Goal: Task Accomplishment & Management: Use online tool/utility

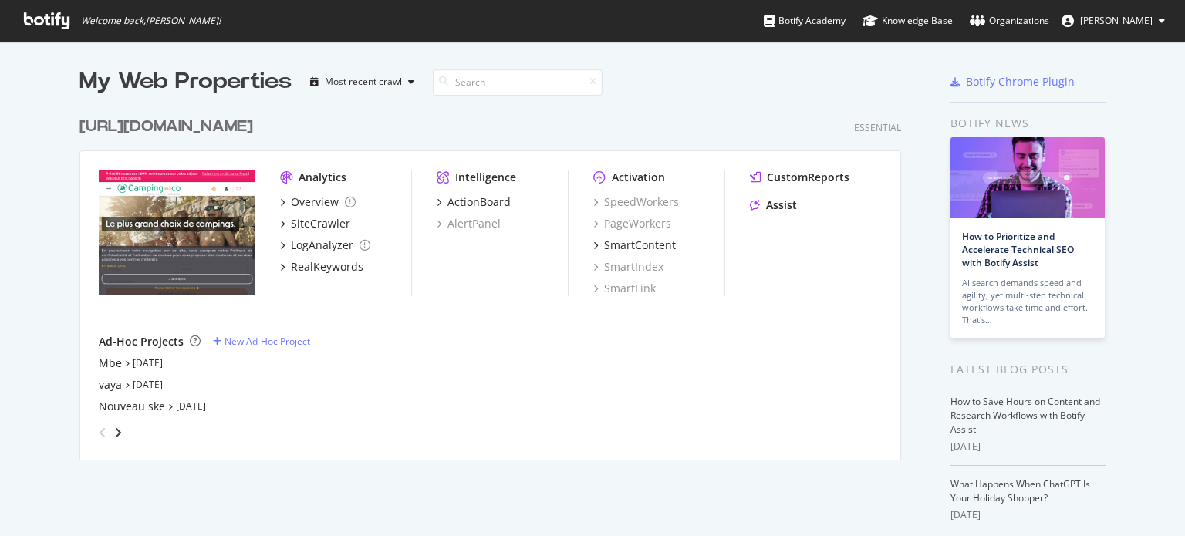
scroll to position [525, 1161]
click at [108, 363] on div "Mbe" at bounding box center [110, 363] width 23 height 15
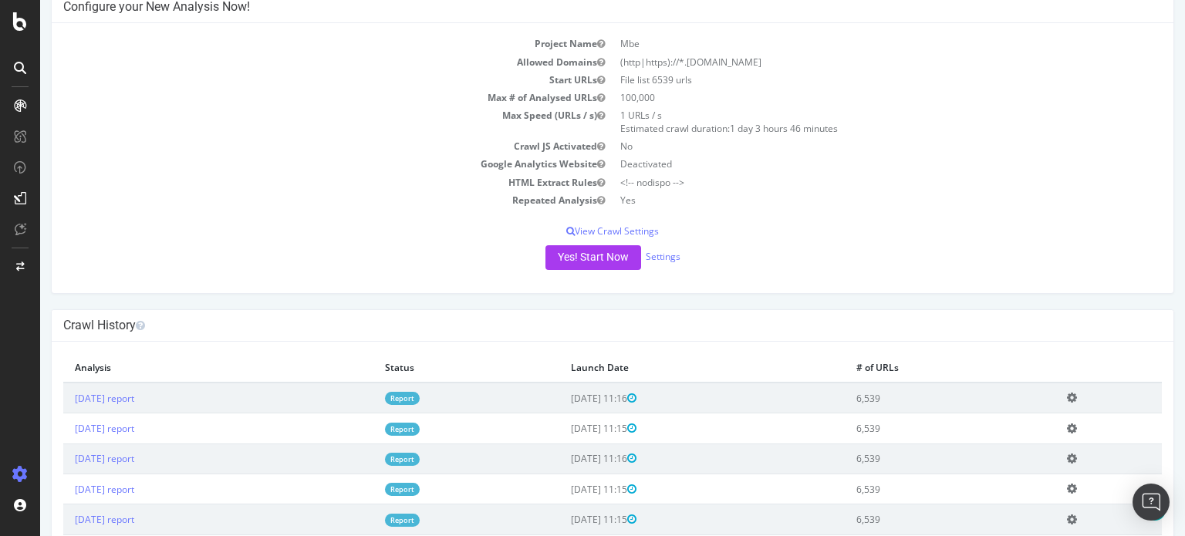
scroll to position [232, 0]
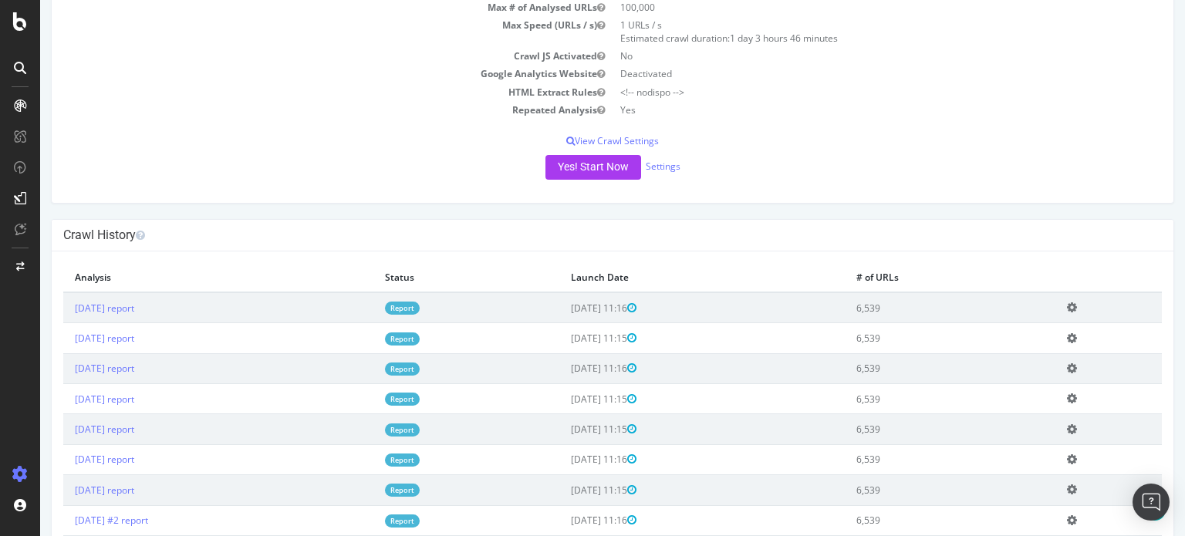
click at [420, 305] on link "Report" at bounding box center [402, 308] width 35 height 13
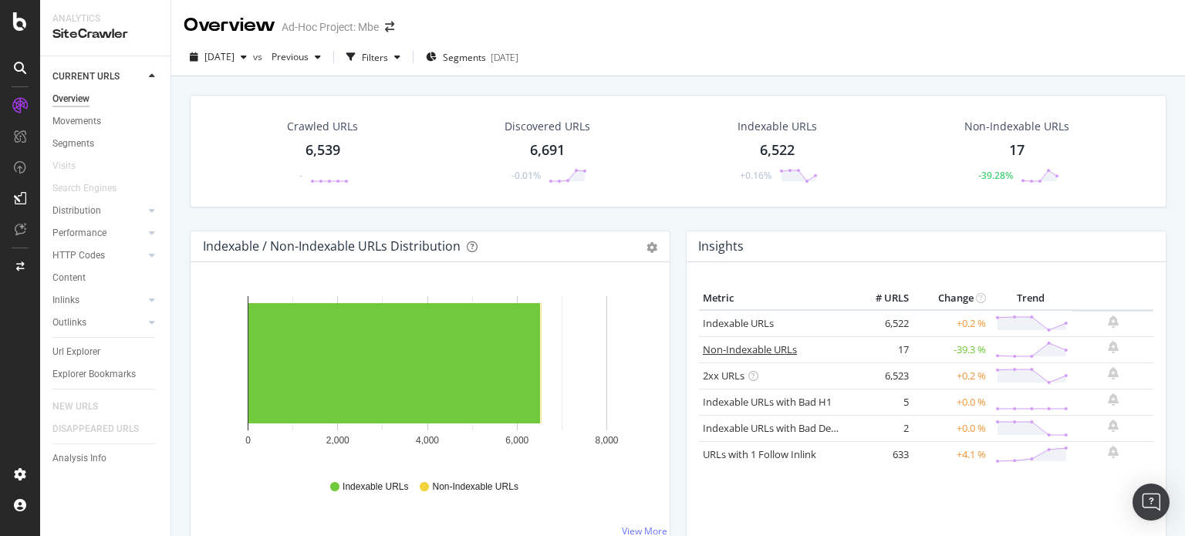
click at [762, 347] on link "Non-Indexable URLs" at bounding box center [750, 350] width 94 height 14
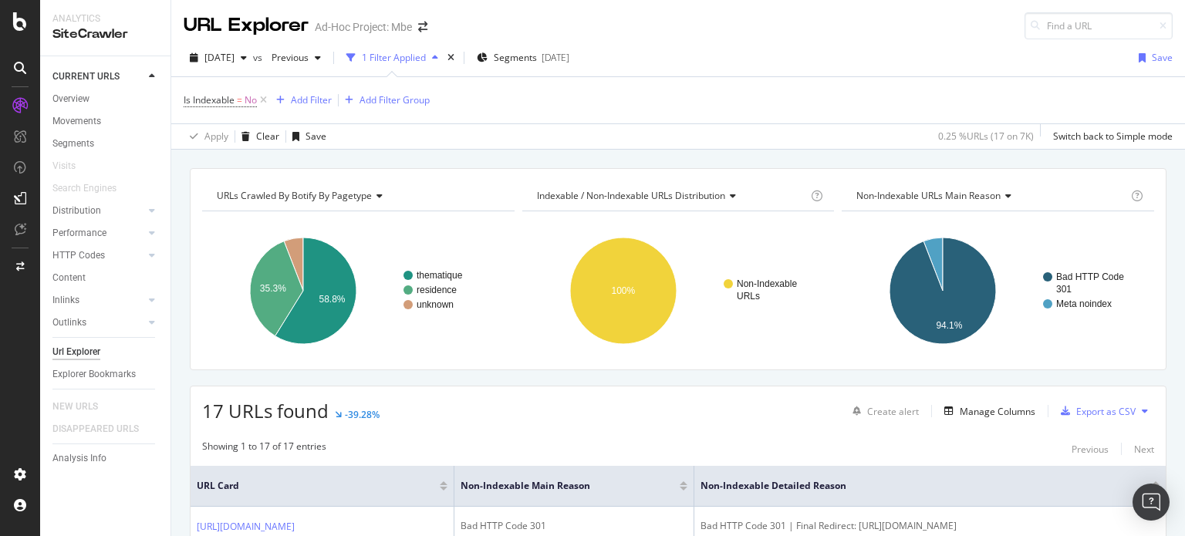
scroll to position [154, 0]
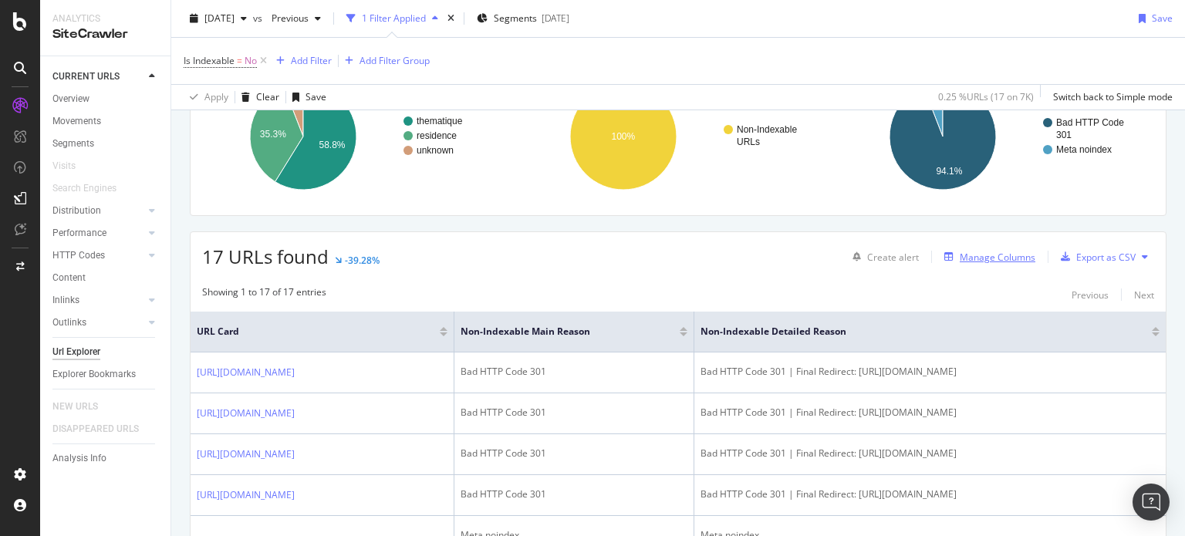
click at [972, 257] on div "Manage Columns" at bounding box center [998, 257] width 76 height 13
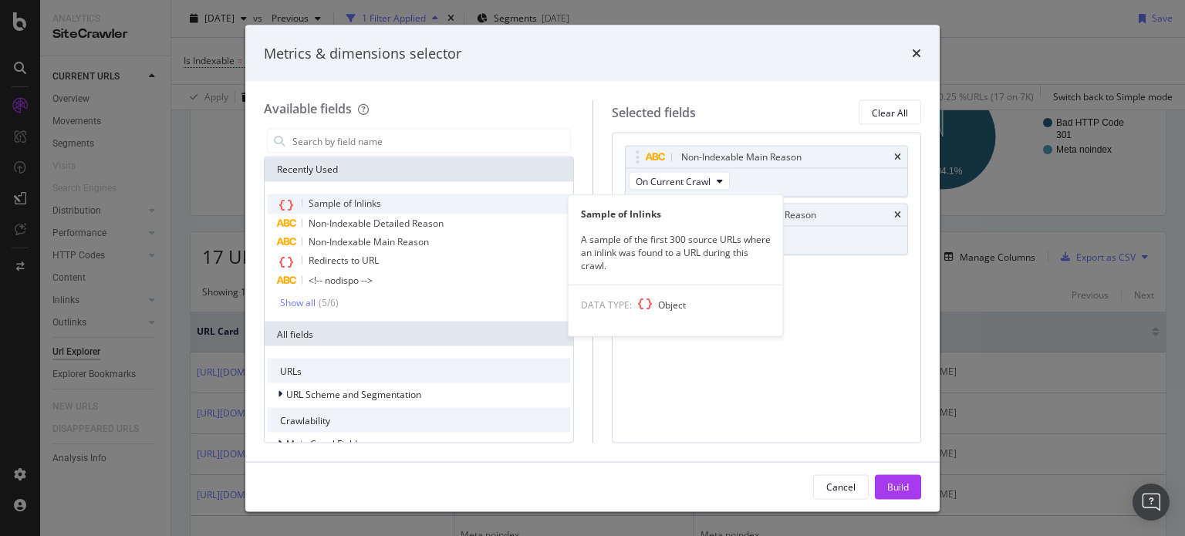
click at [388, 208] on div "Sample of Inlinks" at bounding box center [419, 204] width 302 height 20
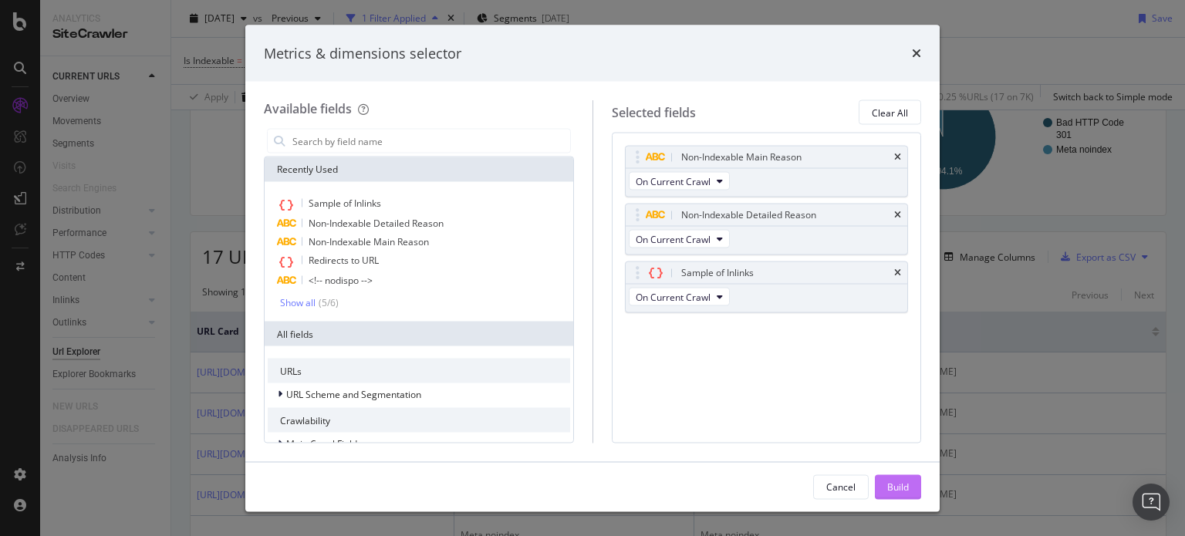
click at [895, 490] on div "Build" at bounding box center [898, 486] width 22 height 13
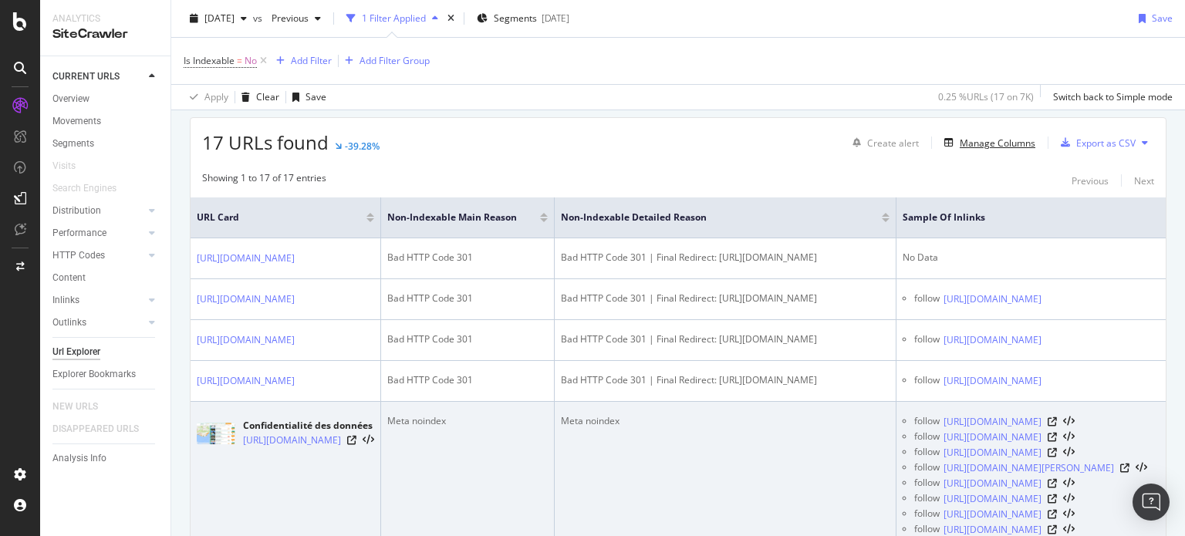
scroll to position [365, 0]
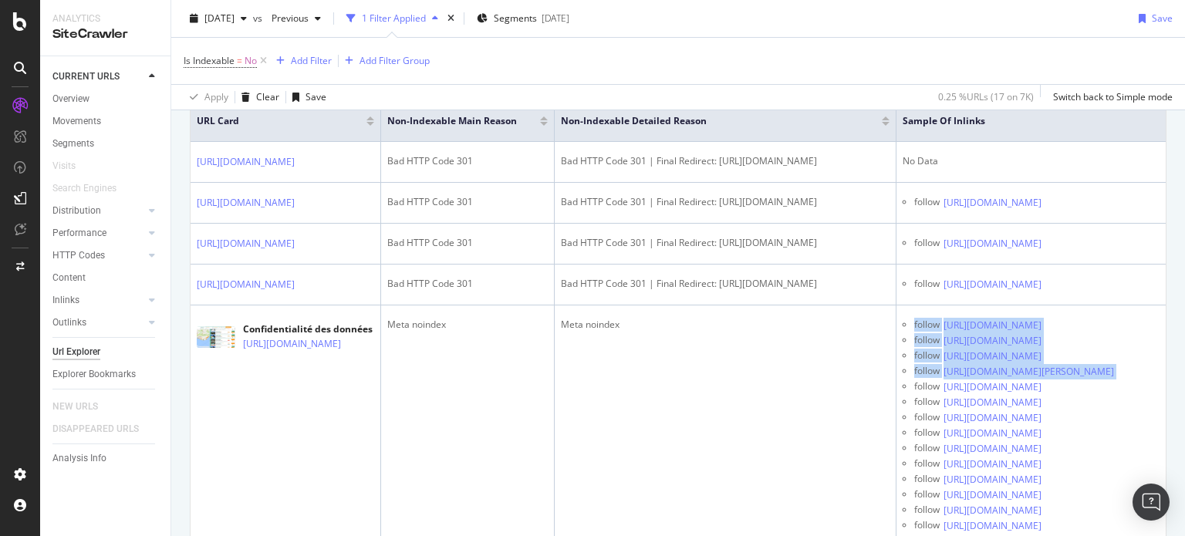
drag, startPoint x: 833, startPoint y: 518, endPoint x: 1185, endPoint y: 476, distance: 353.6
click at [1185, 476] on div "URL Explorer Ad-Hoc Project: Mbe [DATE] vs Previous 1 Filter Applied Segments […" at bounding box center [678, 268] width 1014 height 536
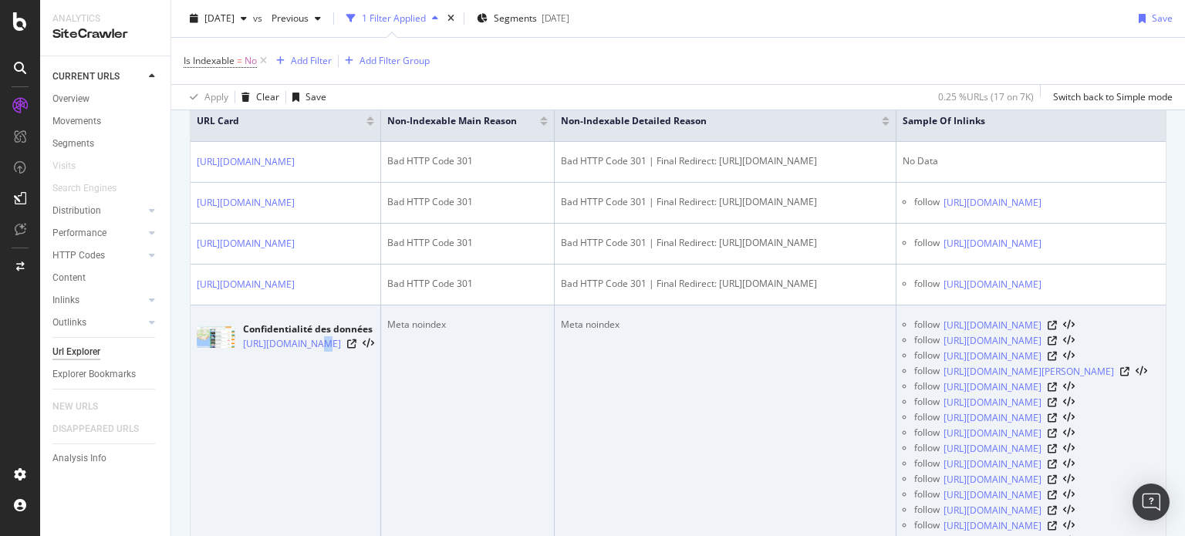
drag, startPoint x: 319, startPoint y: 522, endPoint x: 328, endPoint y: 515, distance: 11.6
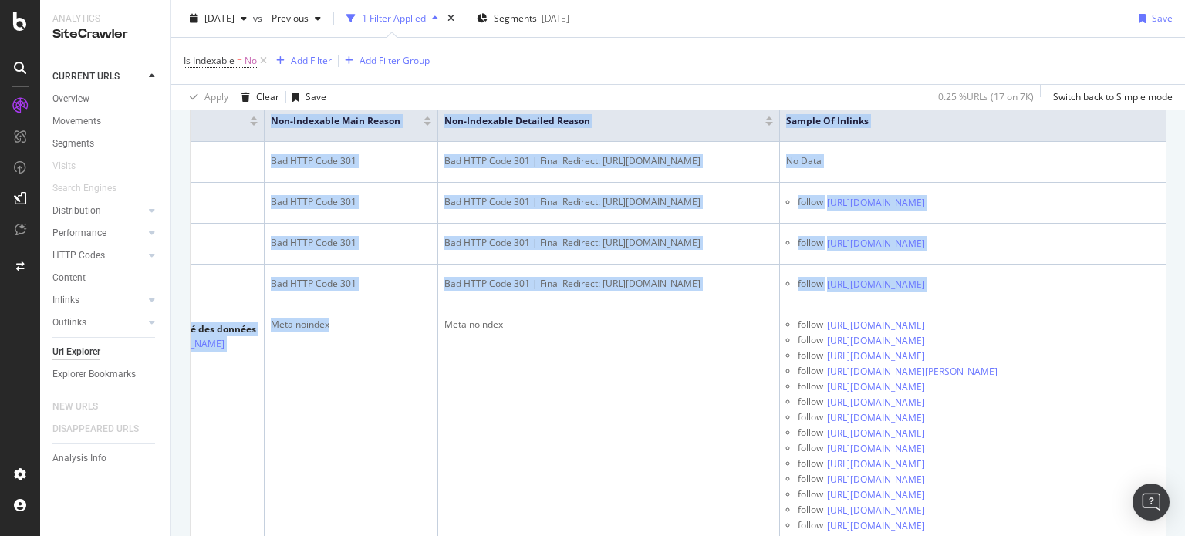
scroll to position [0, 366]
drag, startPoint x: 725, startPoint y: 509, endPoint x: 1185, endPoint y: 455, distance: 462.4
click at [1185, 455] on div "URL Explorer Ad-Hoc Project: Mbe [DATE] vs Previous 1 Filter Applied Segments […" at bounding box center [678, 268] width 1014 height 536
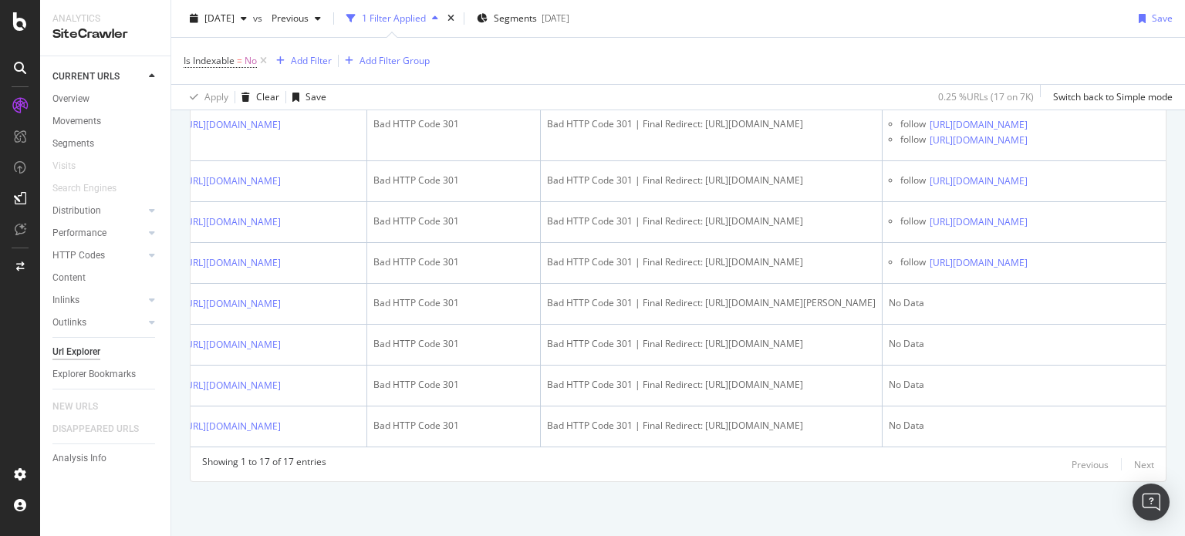
scroll to position [0, 0]
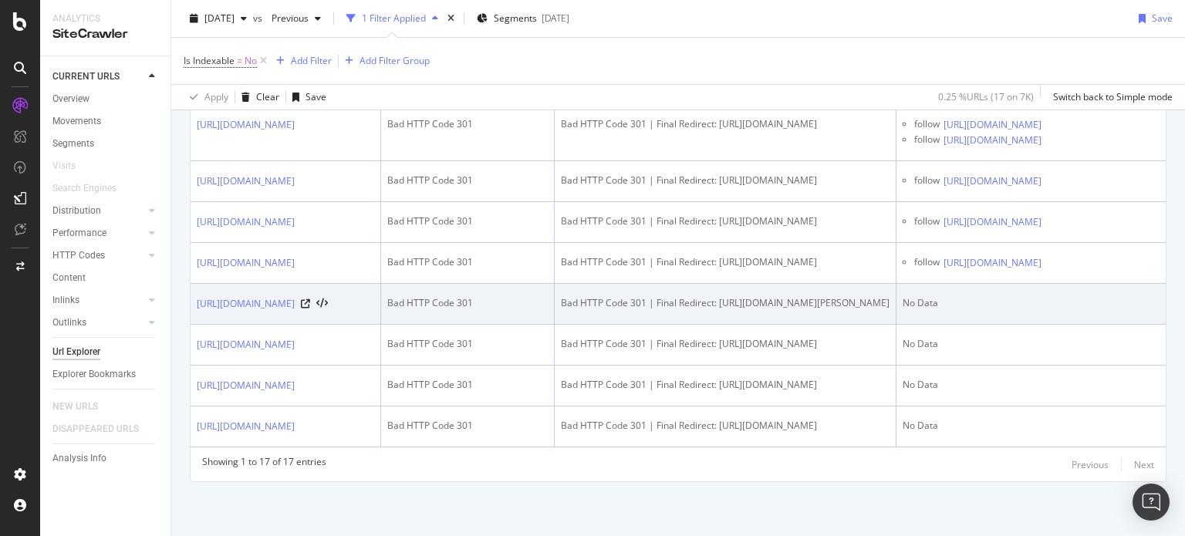
click at [555, 284] on td "Bad HTTP Code 301" at bounding box center [468, 304] width 174 height 41
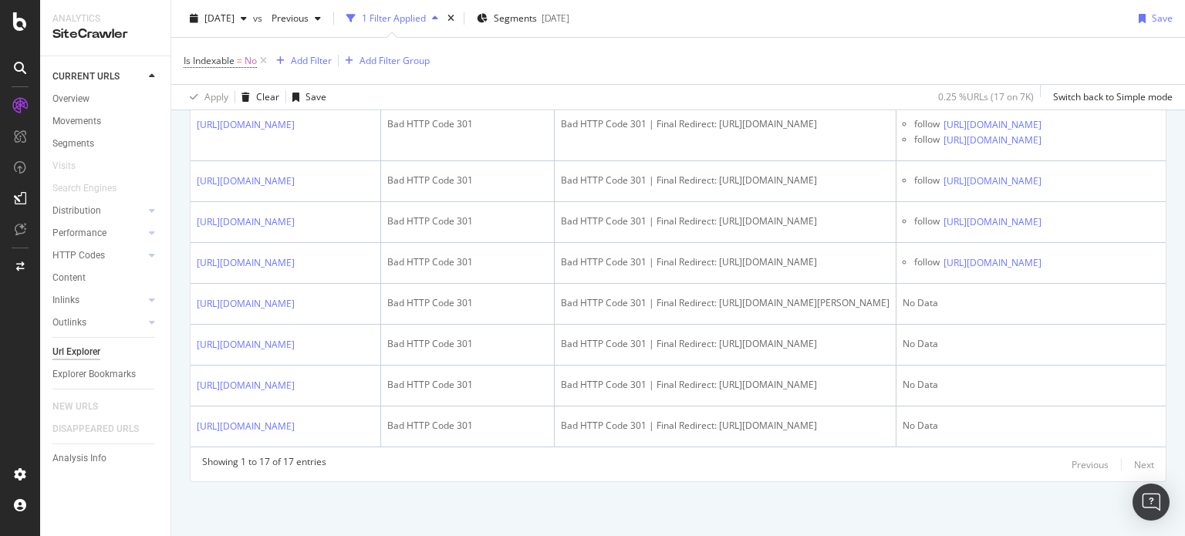
scroll to position [9467, 0]
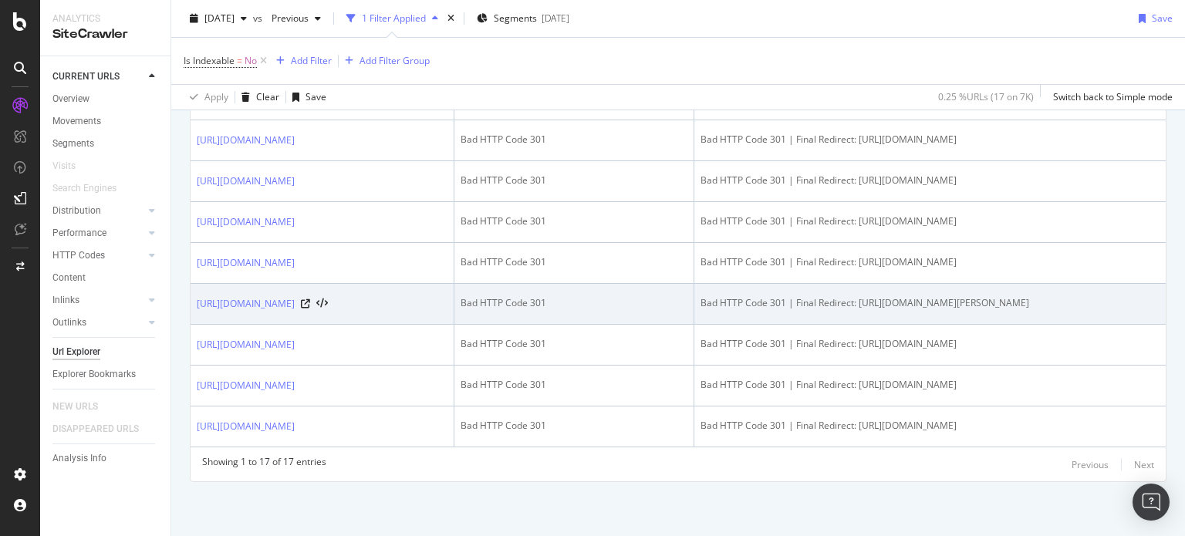
scroll to position [1031, 0]
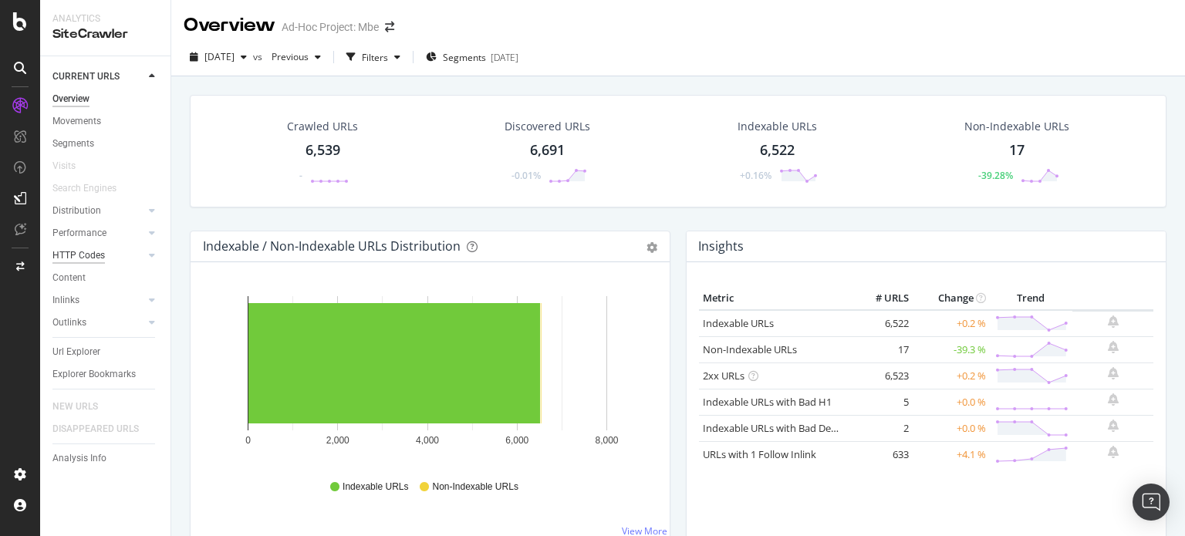
click at [62, 254] on div "HTTP Codes" at bounding box center [78, 256] width 52 height 16
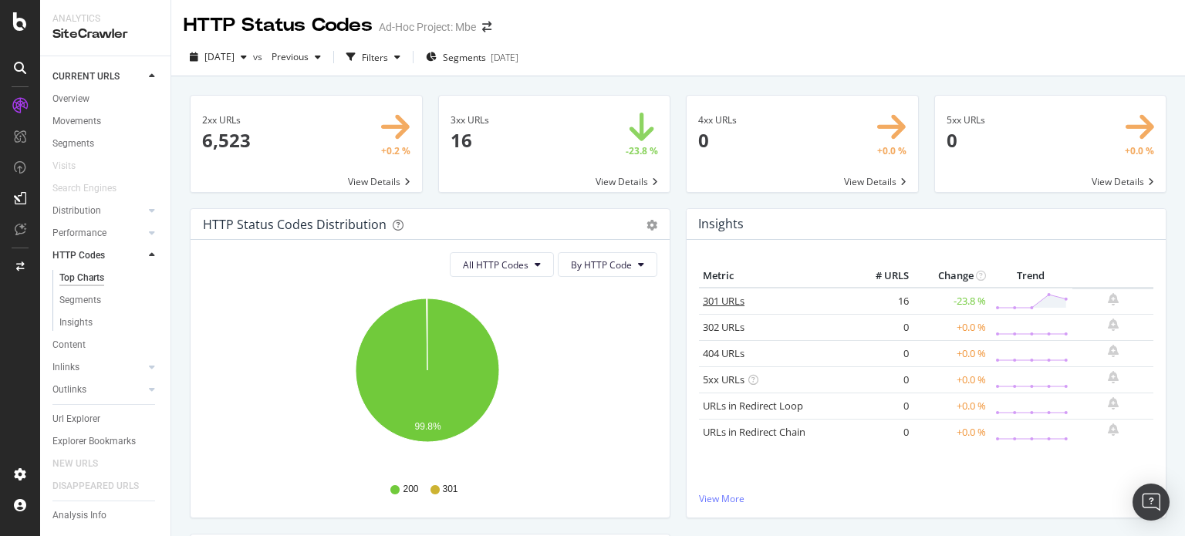
click at [720, 299] on link "301 URLs" at bounding box center [724, 301] width 42 height 14
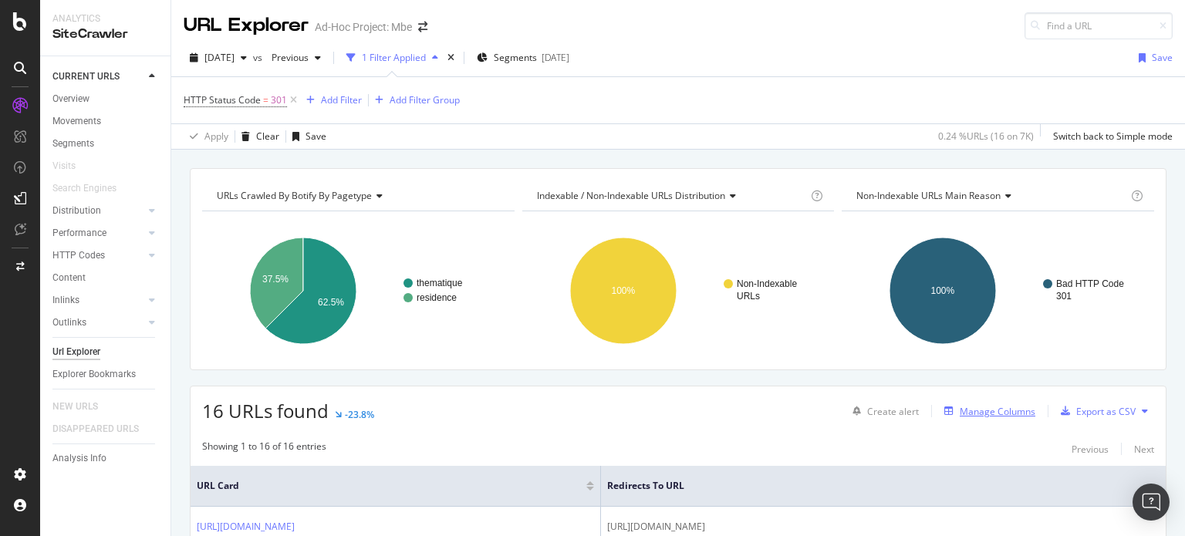
click at [993, 413] on div "Manage Columns" at bounding box center [998, 411] width 76 height 13
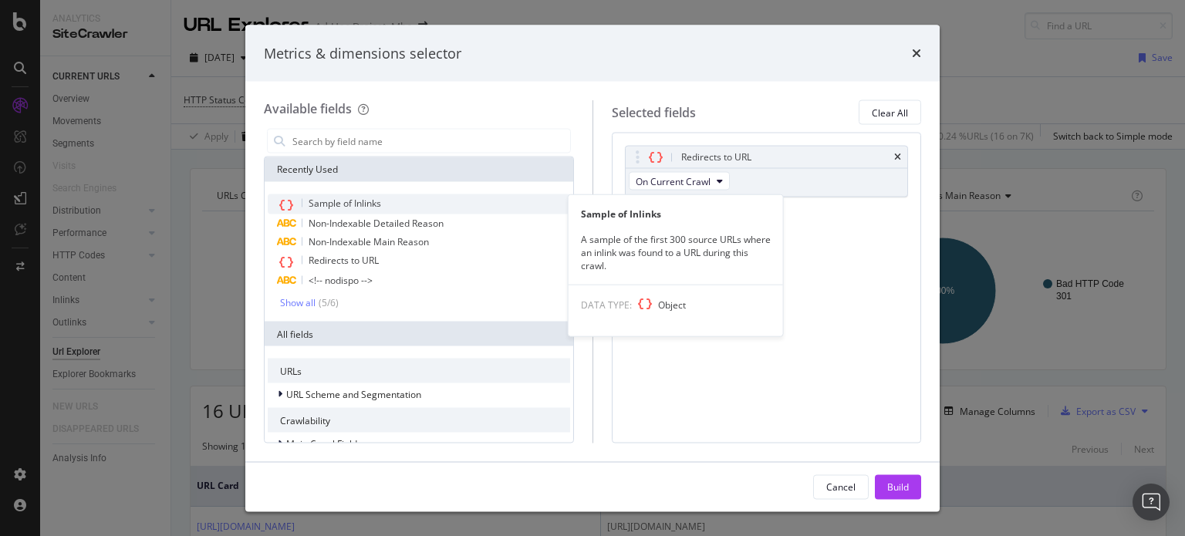
click at [369, 200] on span "Sample of Inlinks" at bounding box center [345, 203] width 73 height 13
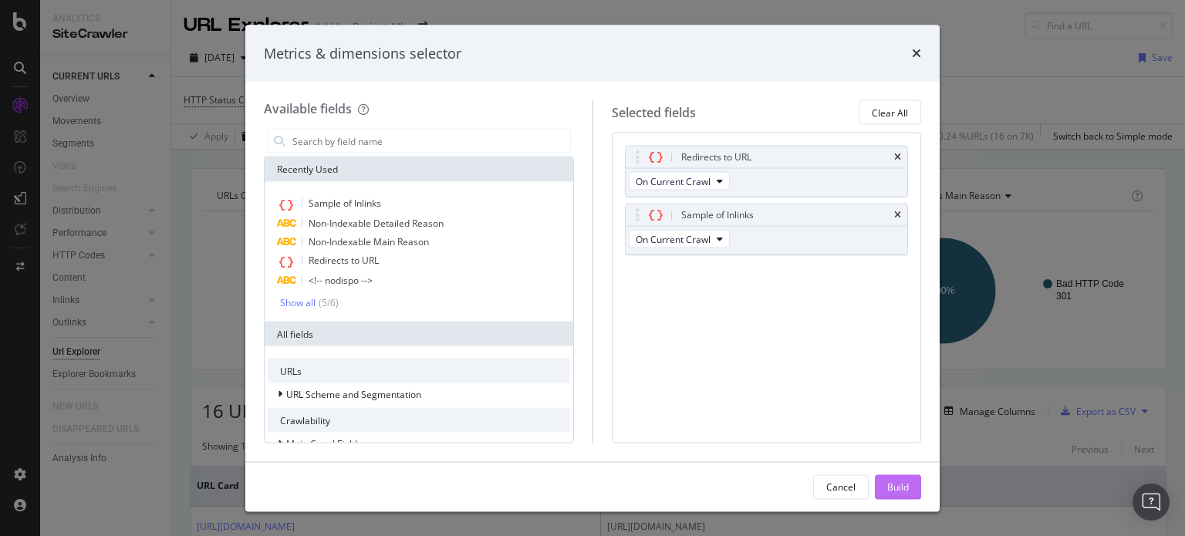
click at [895, 483] on div "Build" at bounding box center [898, 486] width 22 height 13
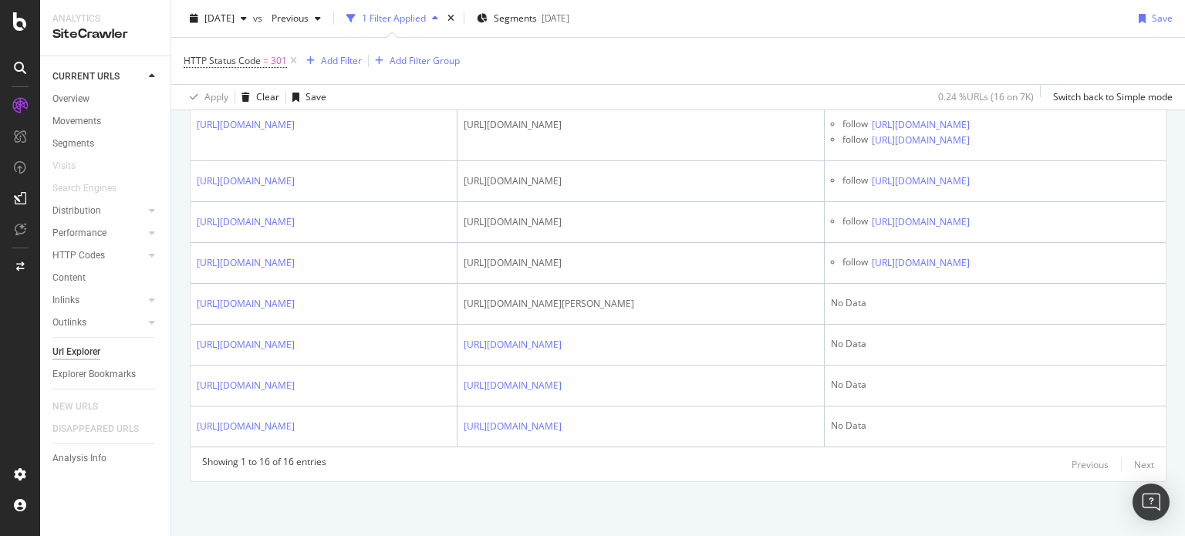
scroll to position [999, 0]
drag, startPoint x: 684, startPoint y: 414, endPoint x: 1063, endPoint y: 559, distance: 406.0
click at [1063, 536] on html "Analytics SiteCrawler CURRENT URLS Overview Movements Segments Visits Search En…" at bounding box center [592, 268] width 1185 height 536
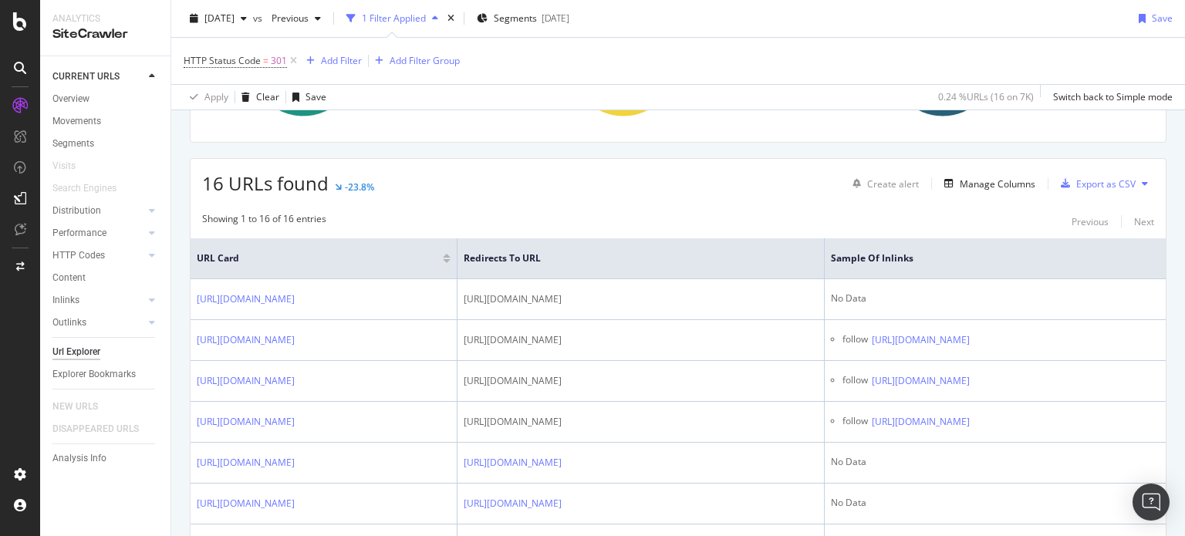
scroll to position [0, 0]
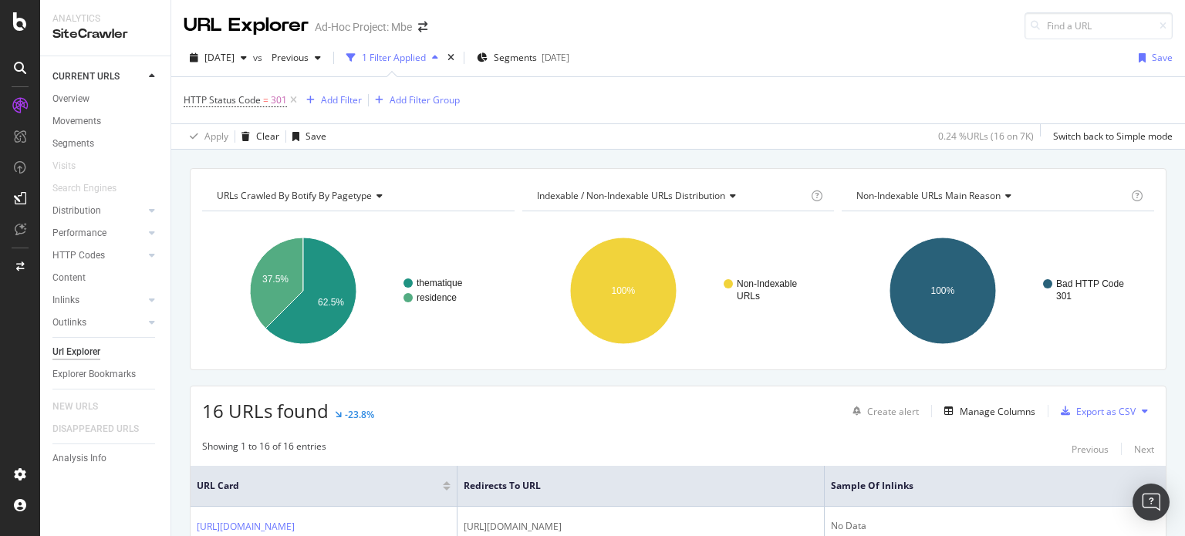
click at [722, 410] on div "16 URLs found -23.8% Create alert Manage Columns Export as CSV" at bounding box center [678, 406] width 975 height 38
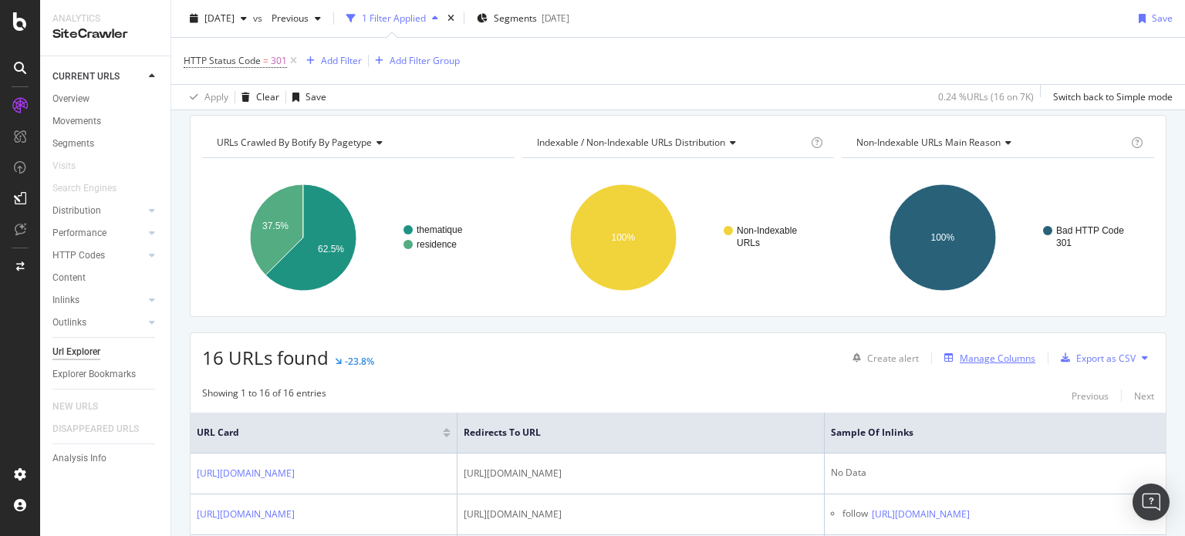
scroll to position [77, 0]
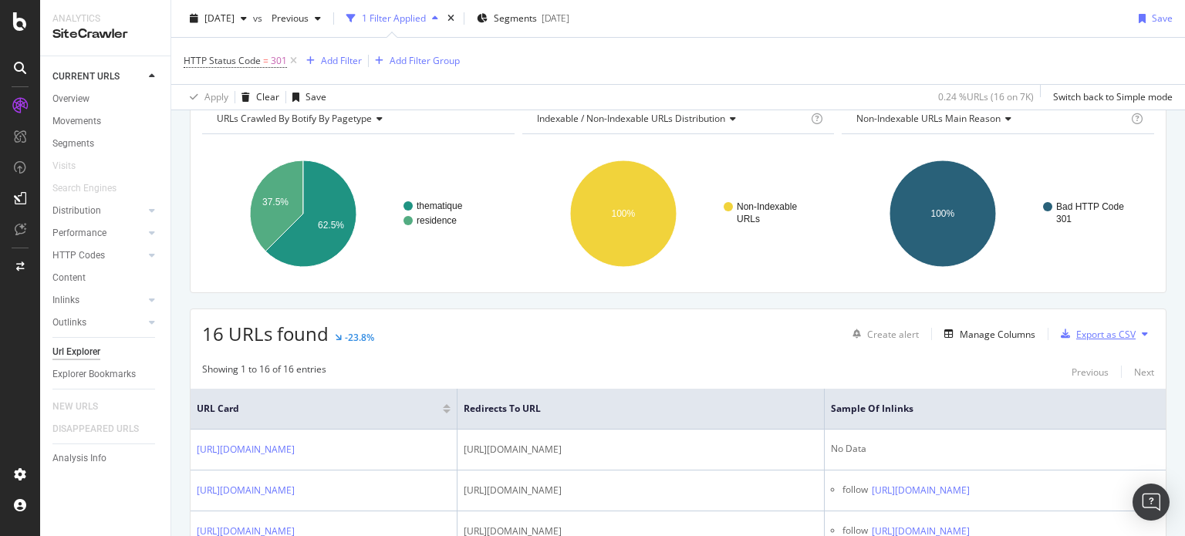
click at [1084, 340] on div "Export as CSV" at bounding box center [1095, 334] width 81 height 23
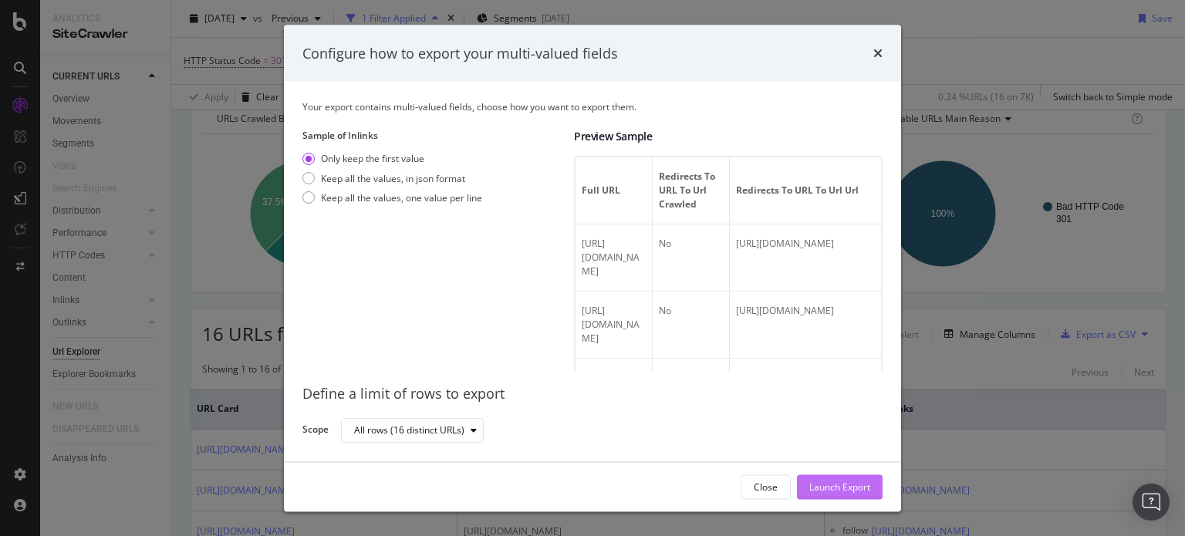
click at [830, 493] on div "Launch Export" at bounding box center [839, 486] width 61 height 13
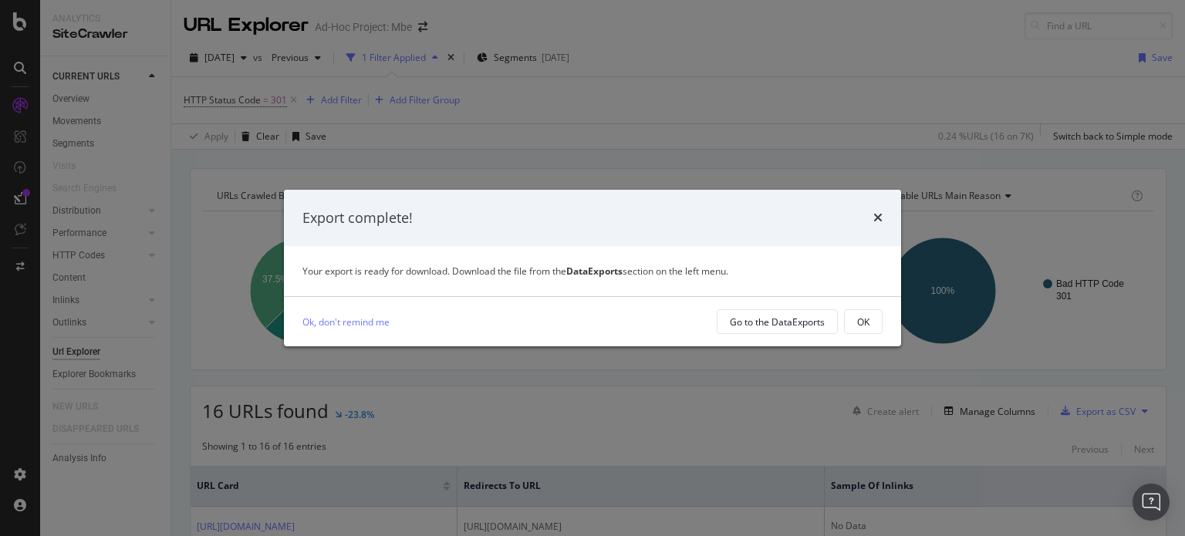
scroll to position [309, 0]
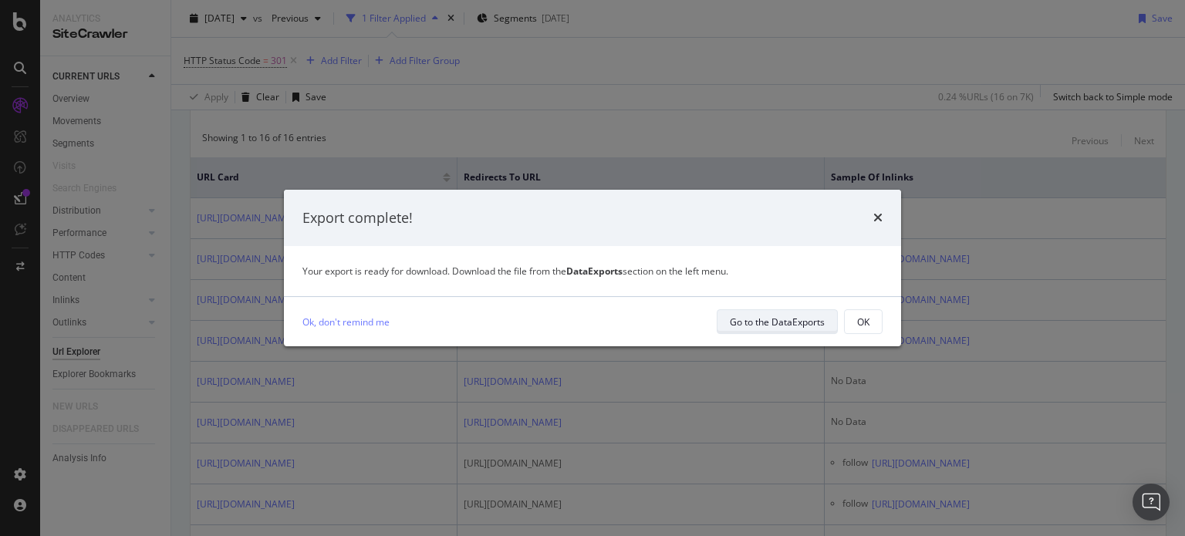
click at [776, 323] on div "Go to the DataExports" at bounding box center [777, 322] width 95 height 13
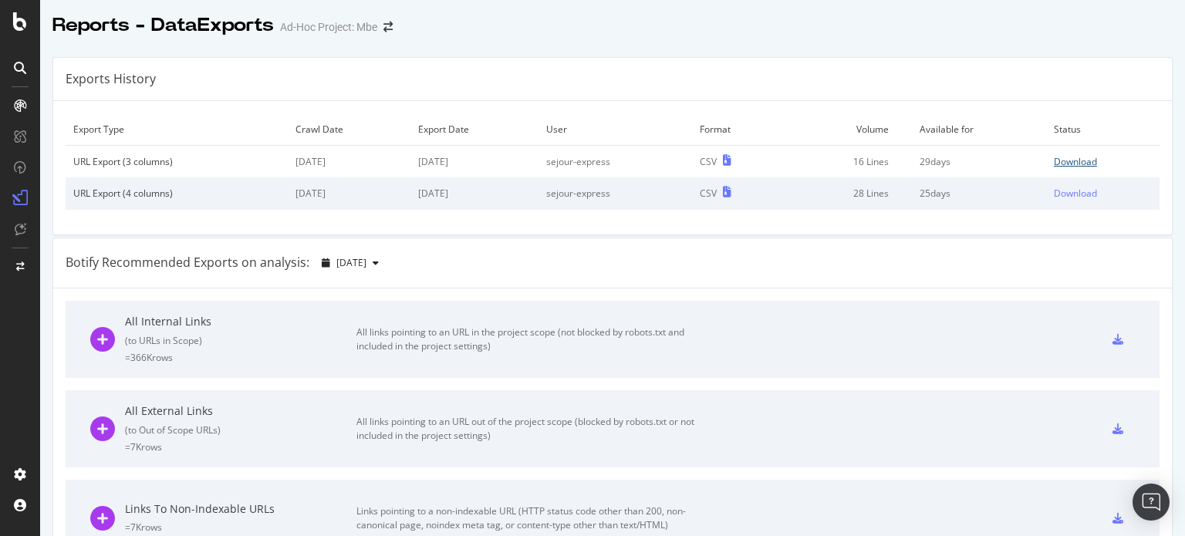
click at [1067, 157] on div "Download" at bounding box center [1075, 161] width 43 height 13
click at [1054, 156] on div "Download" at bounding box center [1075, 161] width 43 height 13
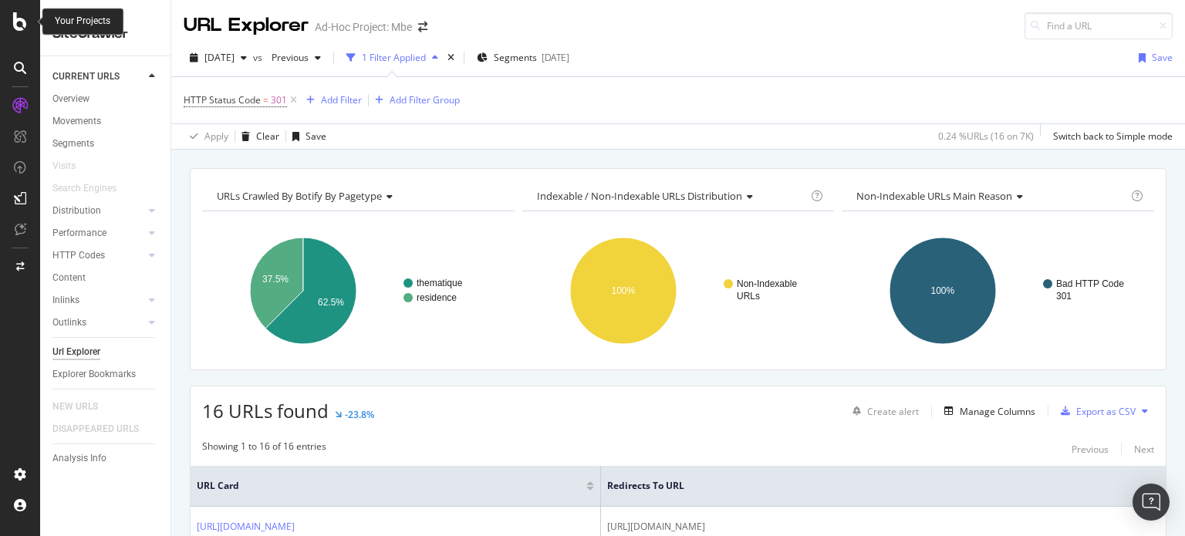
click at [14, 29] on icon at bounding box center [20, 21] width 14 height 19
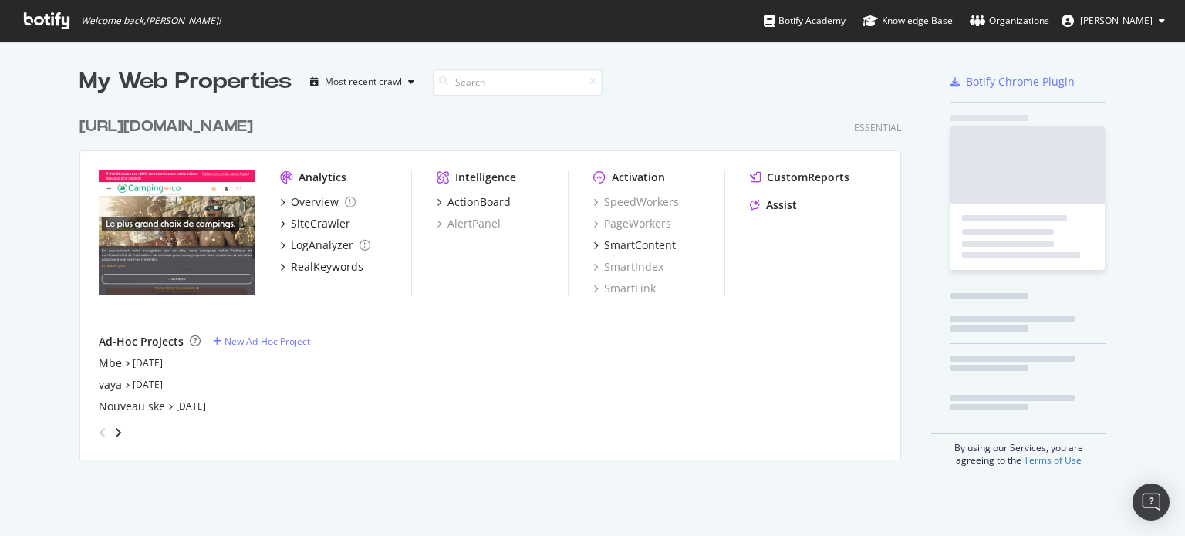
scroll to position [525, 1161]
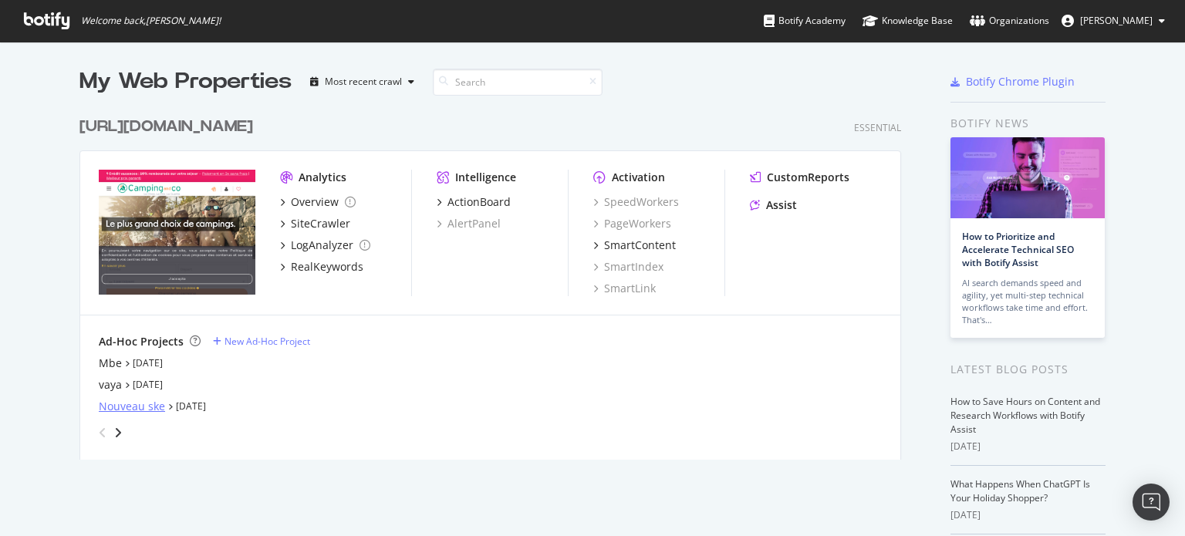
click at [125, 400] on div "Nouveau ske" at bounding box center [132, 406] width 66 height 15
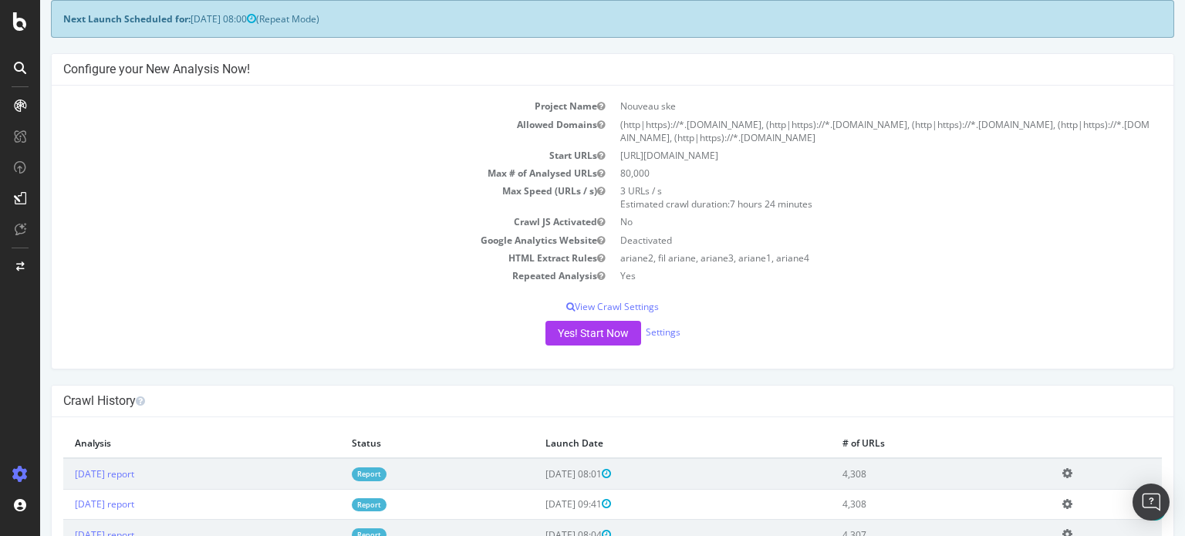
scroll to position [232, 0]
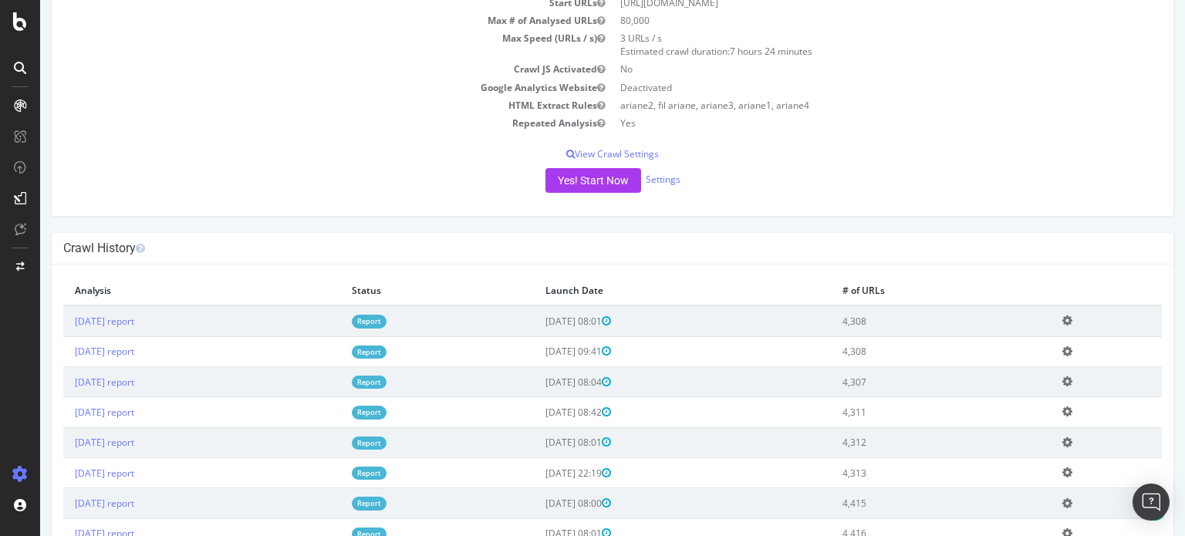
click at [387, 320] on link "Report" at bounding box center [369, 321] width 35 height 13
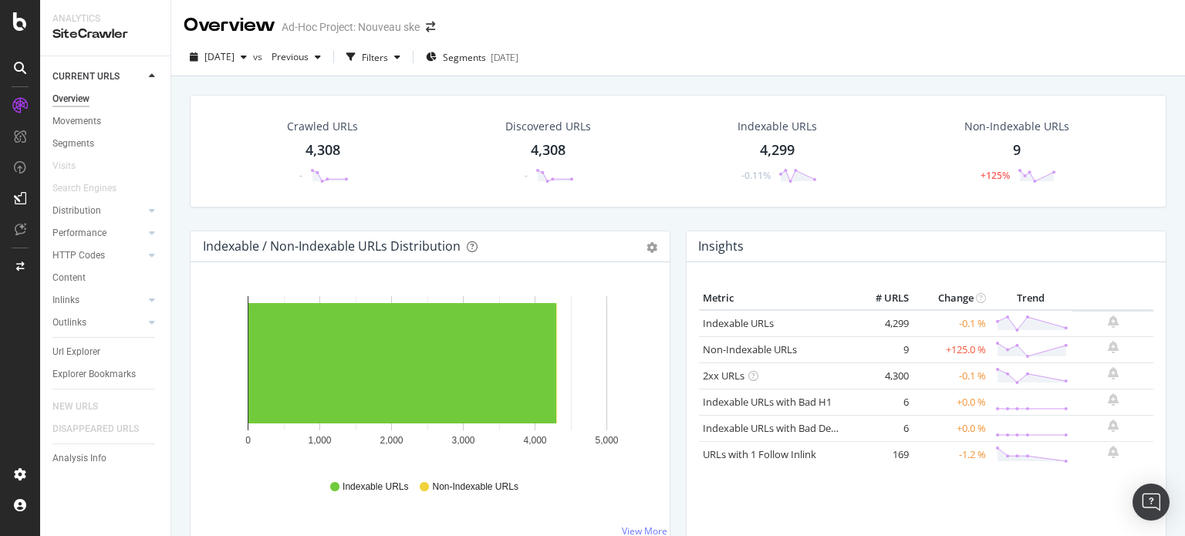
click at [741, 356] on td "Non-Indexable URLs" at bounding box center [775, 349] width 152 height 26
click at [738, 346] on link "Non-Indexable URLs" at bounding box center [750, 350] width 94 height 14
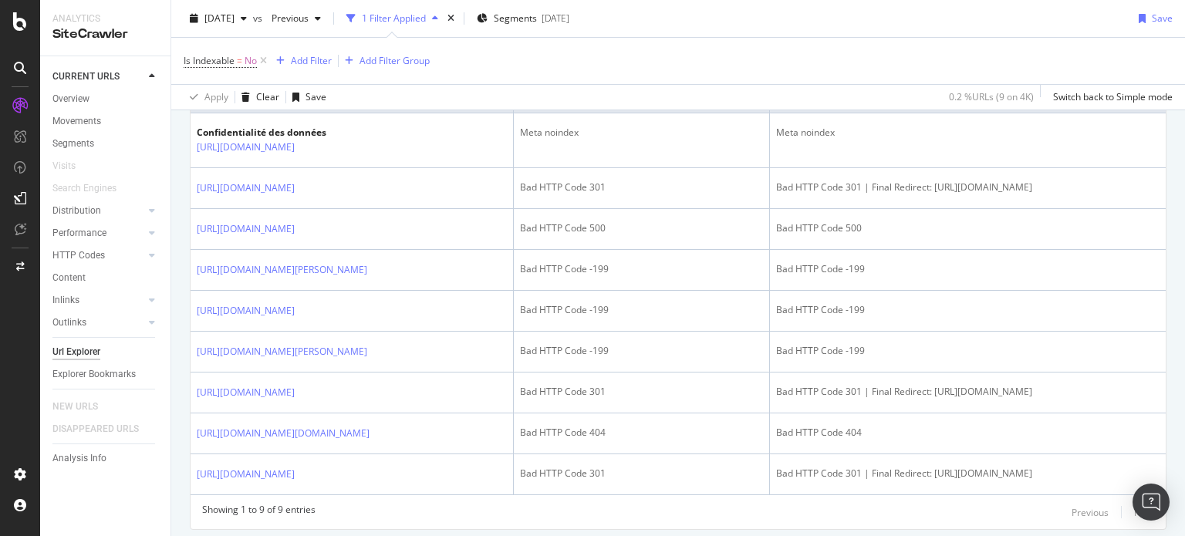
scroll to position [540, 0]
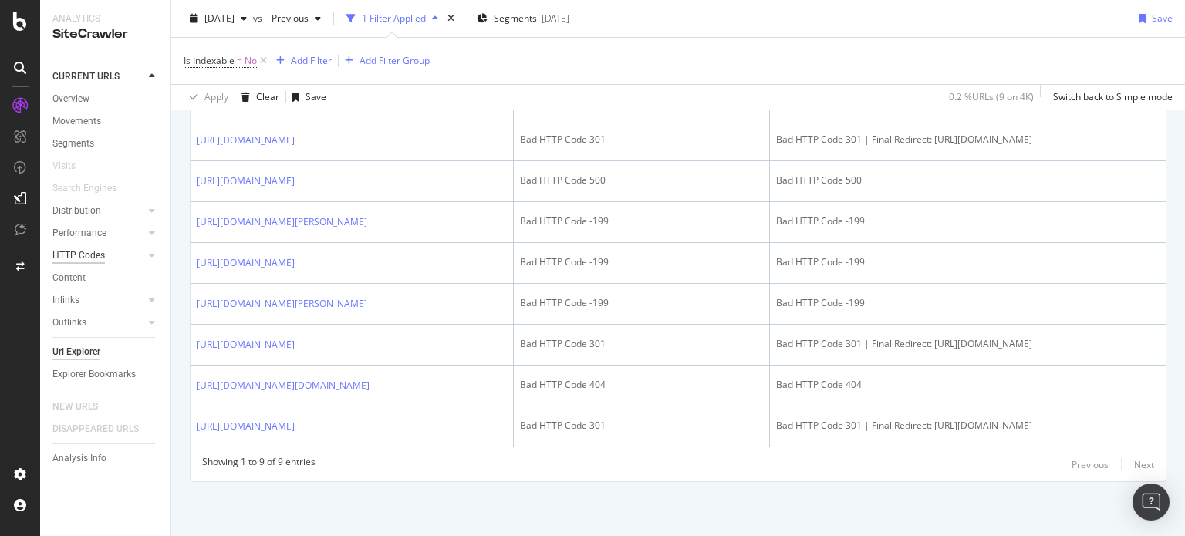
click at [71, 260] on div "HTTP Codes" at bounding box center [78, 256] width 52 height 16
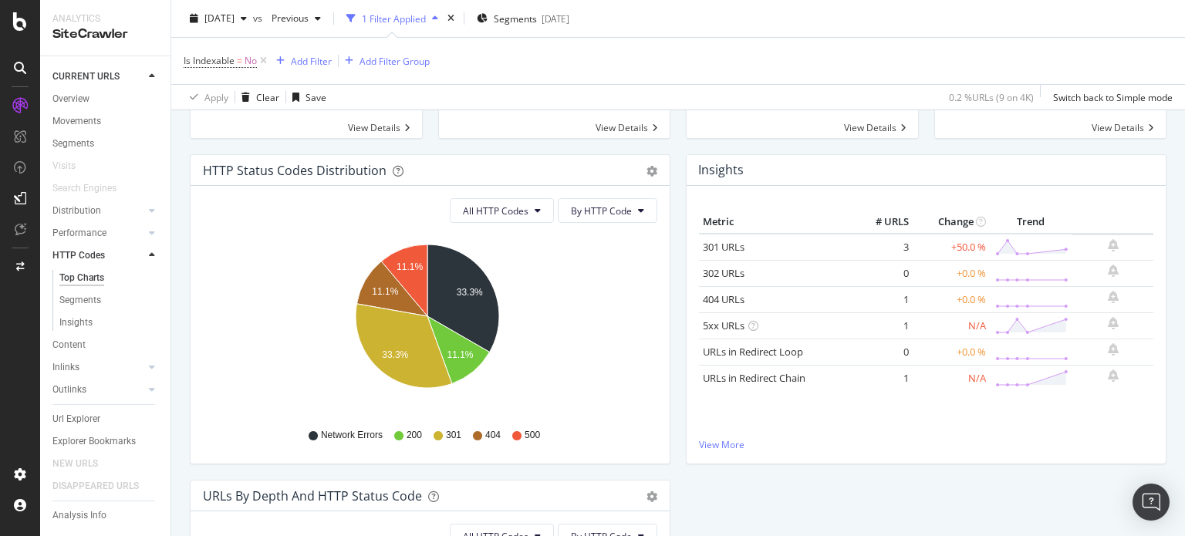
scroll to position [232, 0]
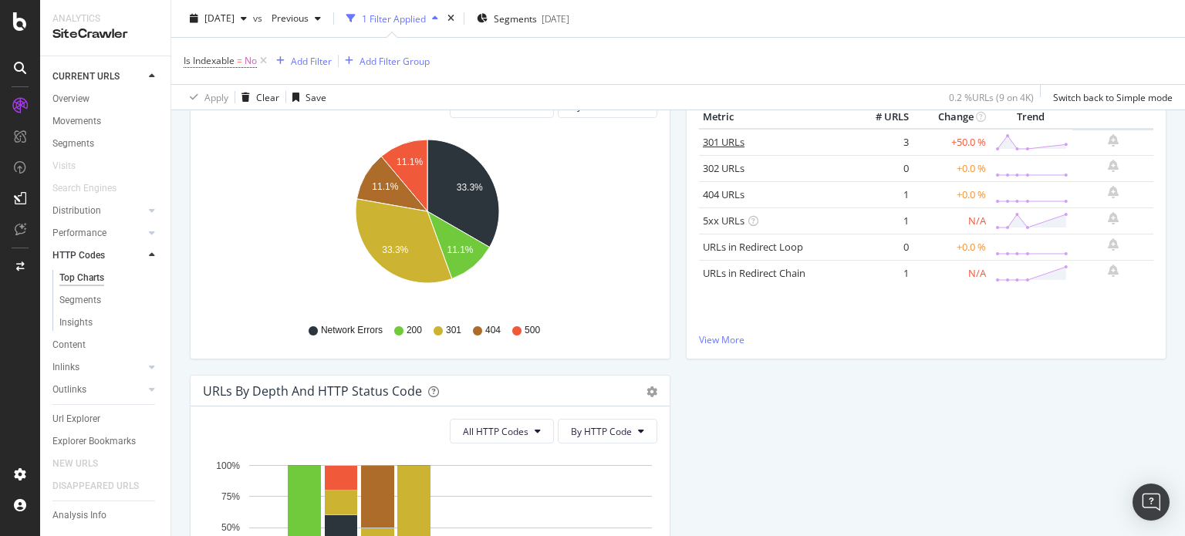
click at [709, 139] on link "301 URLs" at bounding box center [724, 142] width 42 height 14
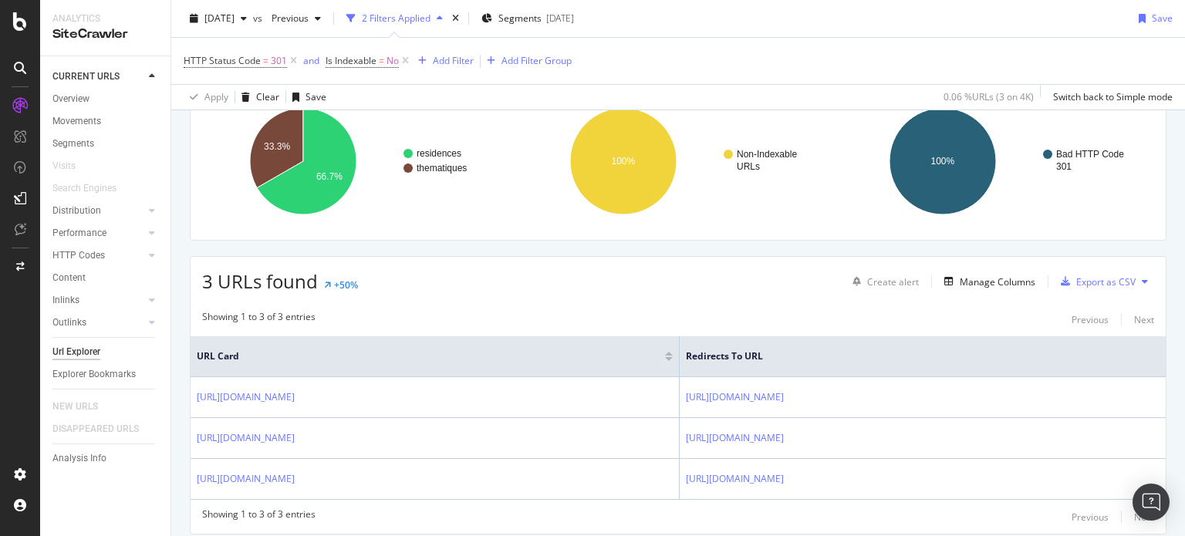
scroll to position [103, 0]
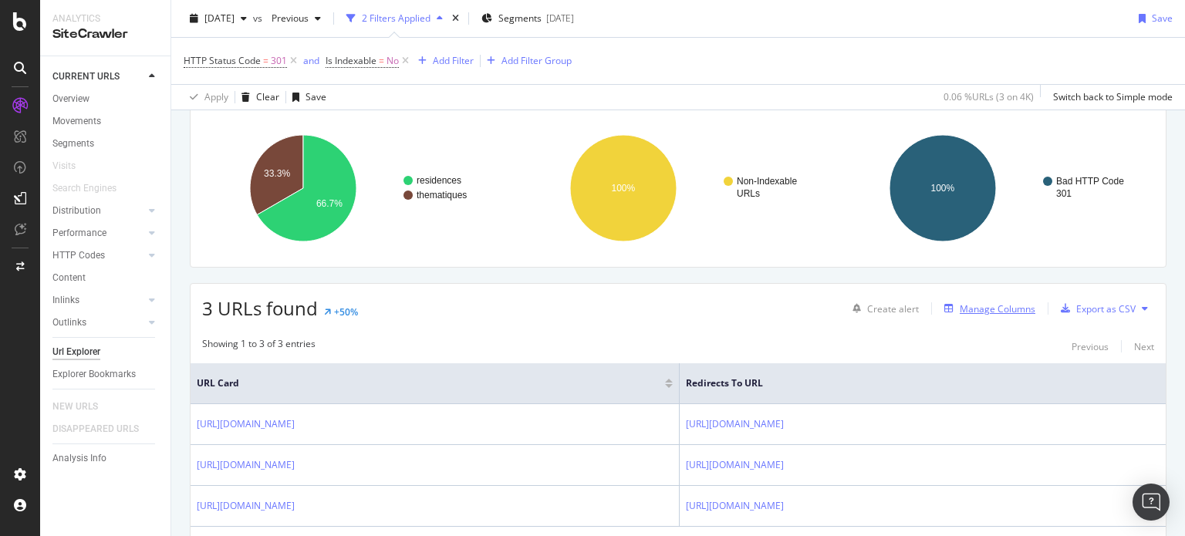
click at [978, 302] on div "Manage Columns" at bounding box center [998, 308] width 76 height 13
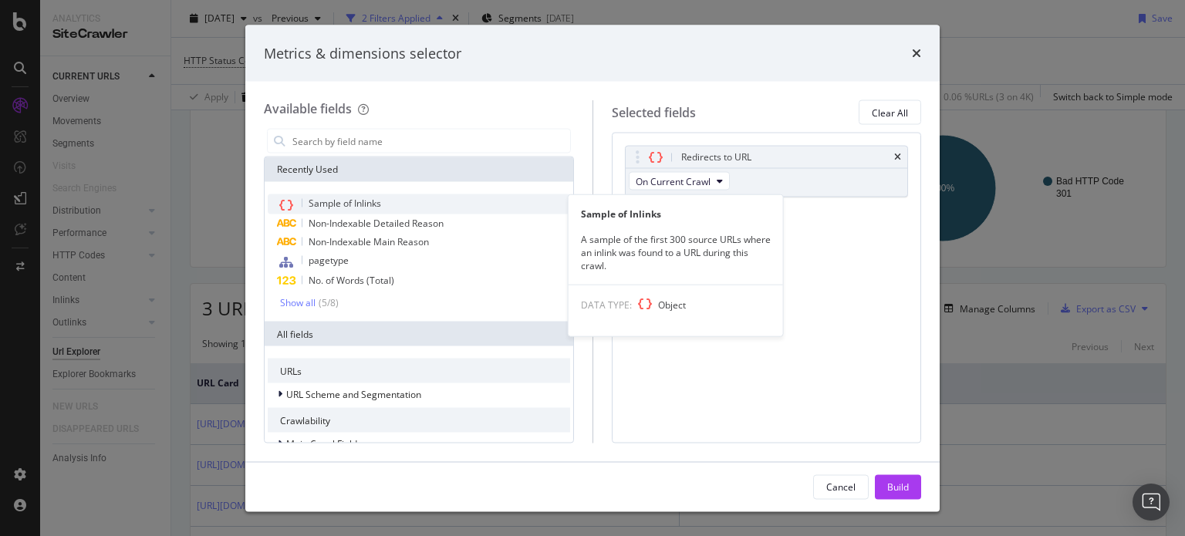
click at [369, 199] on span "Sample of Inlinks" at bounding box center [345, 203] width 73 height 13
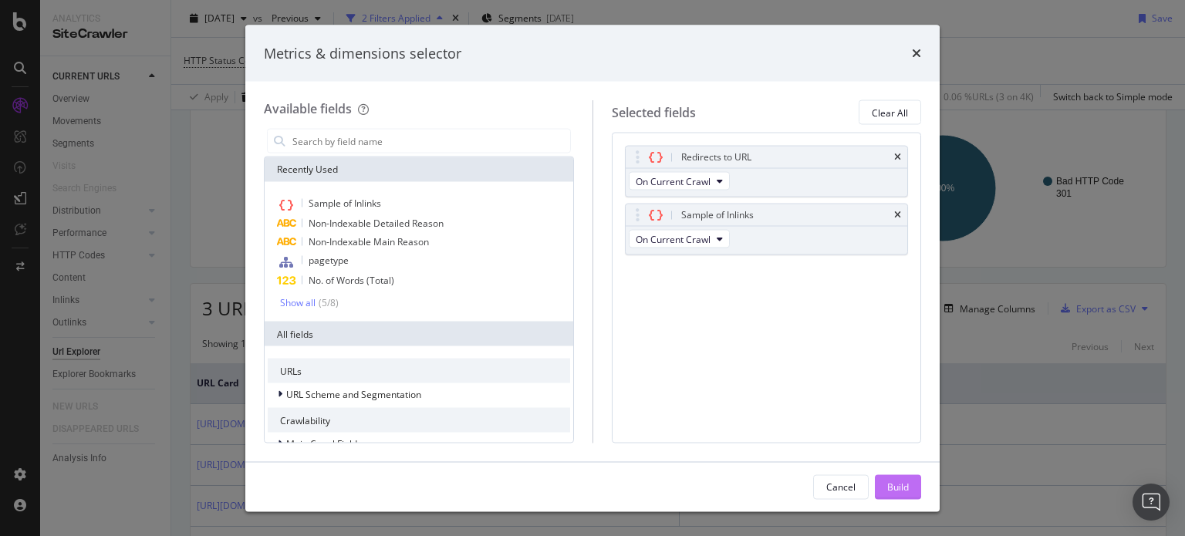
click at [884, 484] on button "Build" at bounding box center [898, 487] width 46 height 25
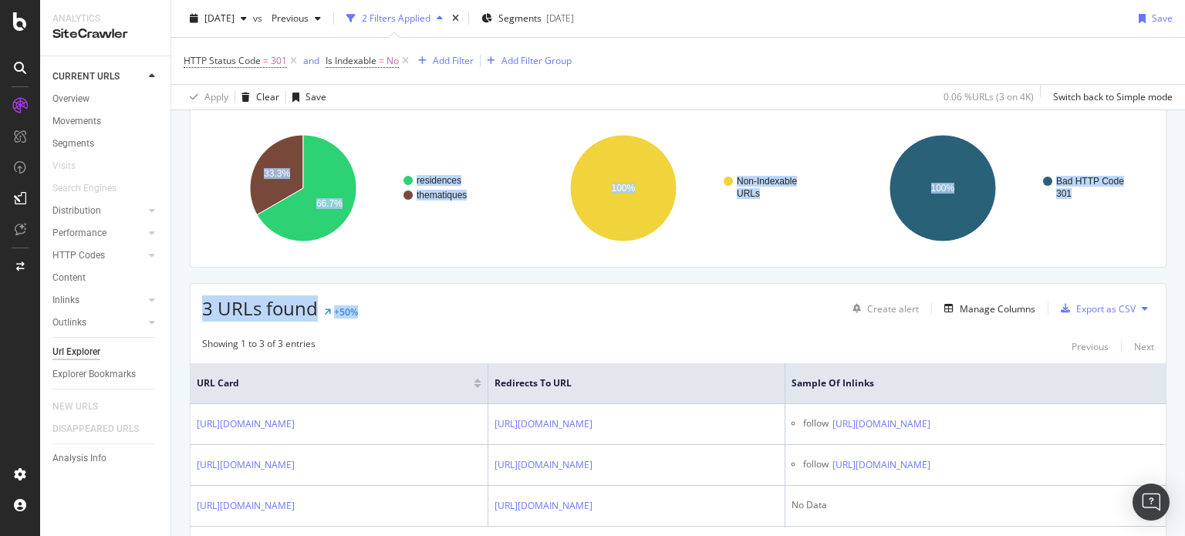
drag, startPoint x: 498, startPoint y: 311, endPoint x: 1185, endPoint y: 299, distance: 686.9
click at [1185, 299] on div "URL Explorer Ad-Hoc Project: Nouveau ske [DATE] vs Previous 2 Filters Applied S…" at bounding box center [678, 268] width 1014 height 536
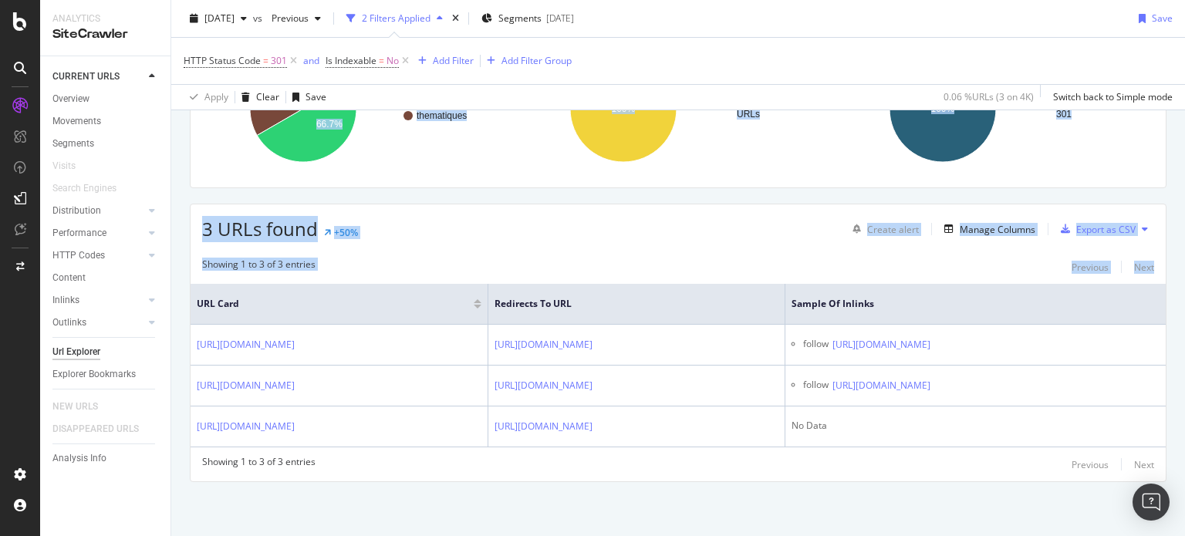
scroll to position [0, 193]
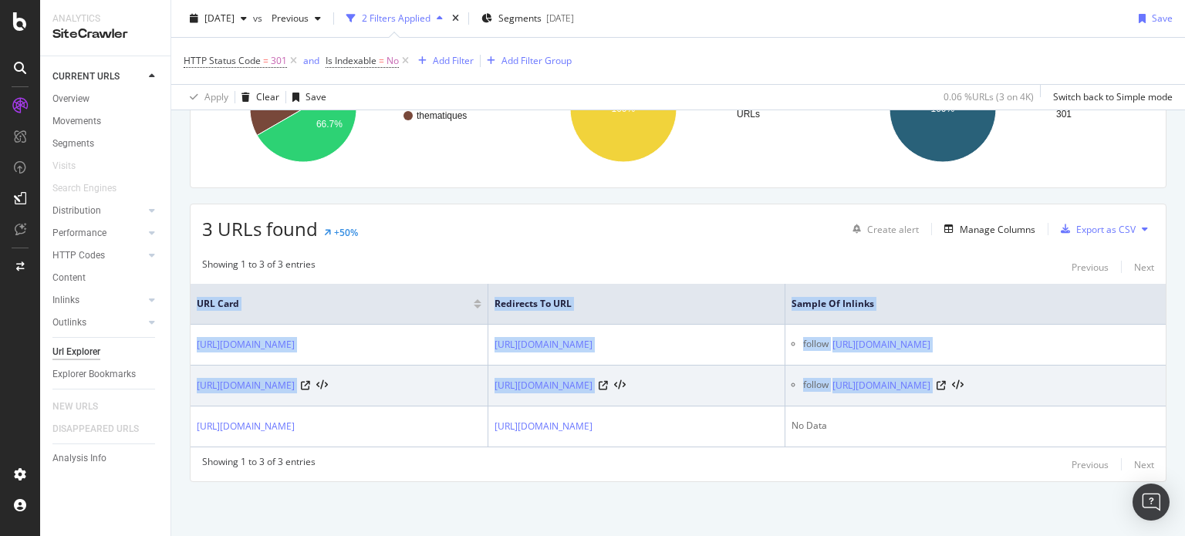
drag, startPoint x: 187, startPoint y: 256, endPoint x: 1106, endPoint y: 373, distance: 926.4
click at [1106, 373] on div "URLs Crawled By Botify By pagetype Chart (by Value) Table Expand Export as CSV …" at bounding box center [678, 261] width 1014 height 550
copy table "URL Card Redirects to URL Sample of Inlinks [URL][DOMAIN_NAME] [URL][DOMAIN_NAM…"
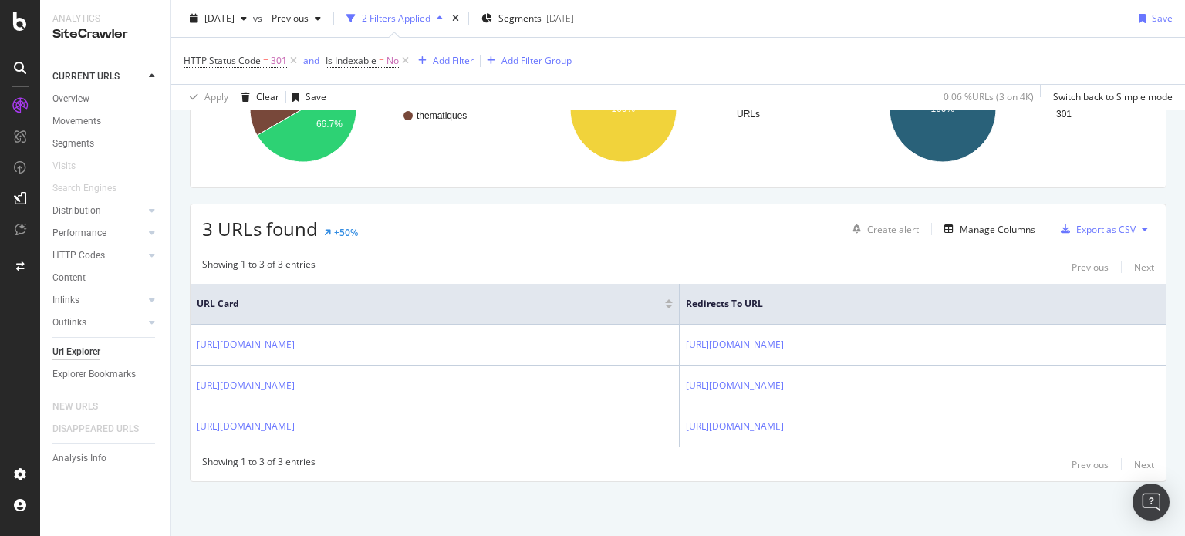
scroll to position [180, 0]
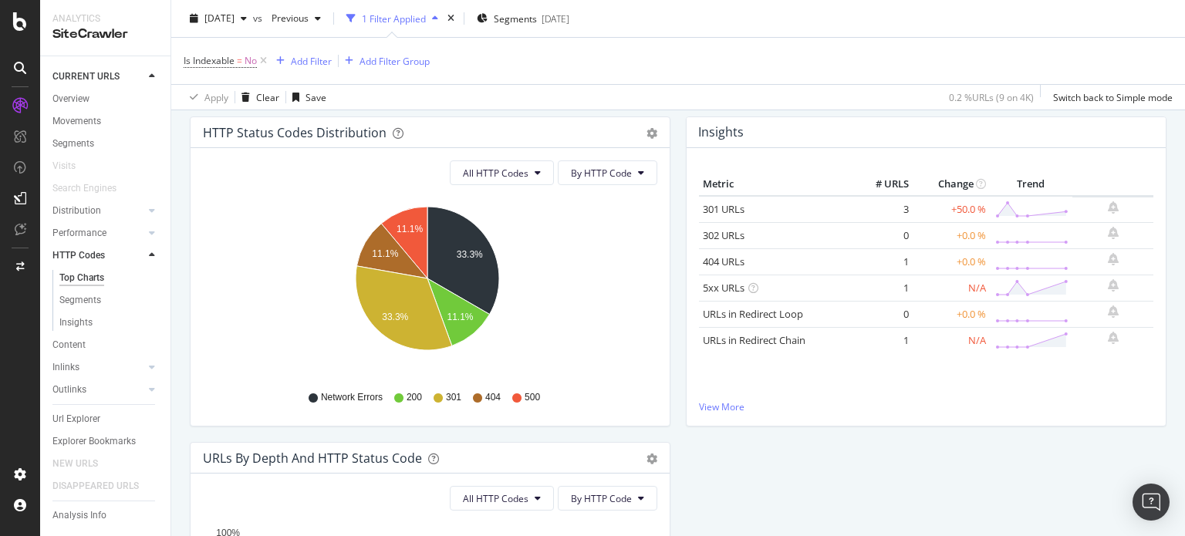
scroll to position [232, 0]
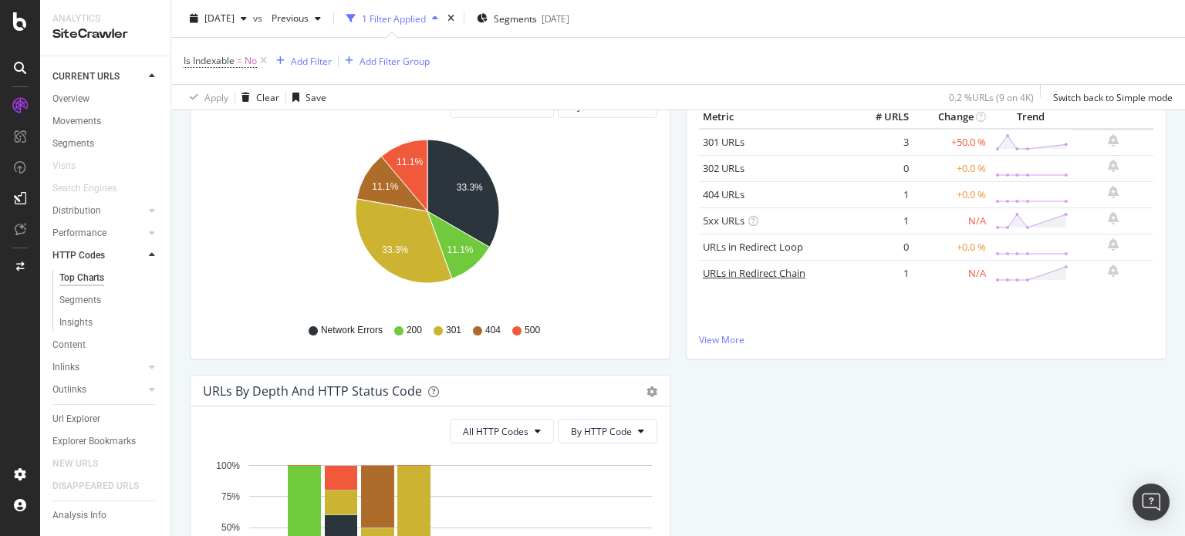
click at [751, 274] on link "URLs in Redirect Chain" at bounding box center [754, 273] width 103 height 14
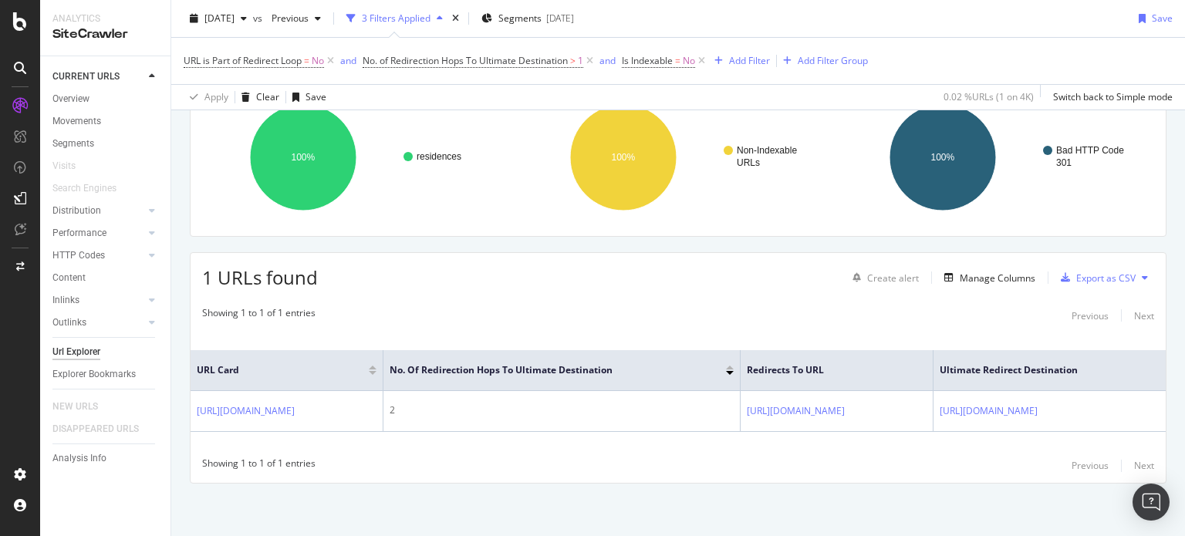
scroll to position [0, 389]
click at [978, 269] on div "Manage Columns" at bounding box center [986, 277] width 97 height 17
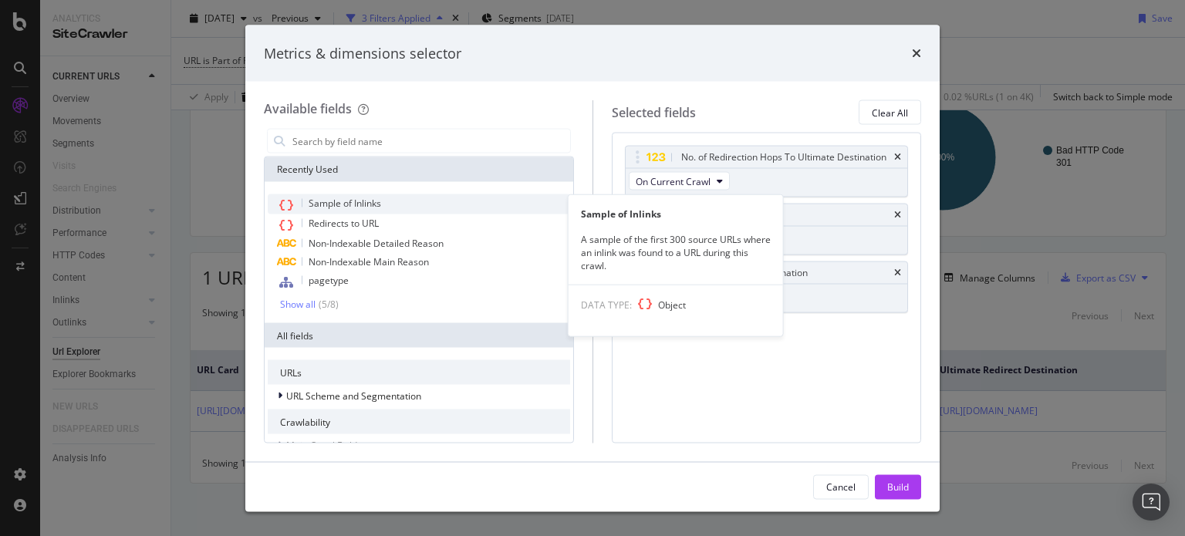
click at [324, 198] on span "Sample of Inlinks" at bounding box center [345, 203] width 73 height 13
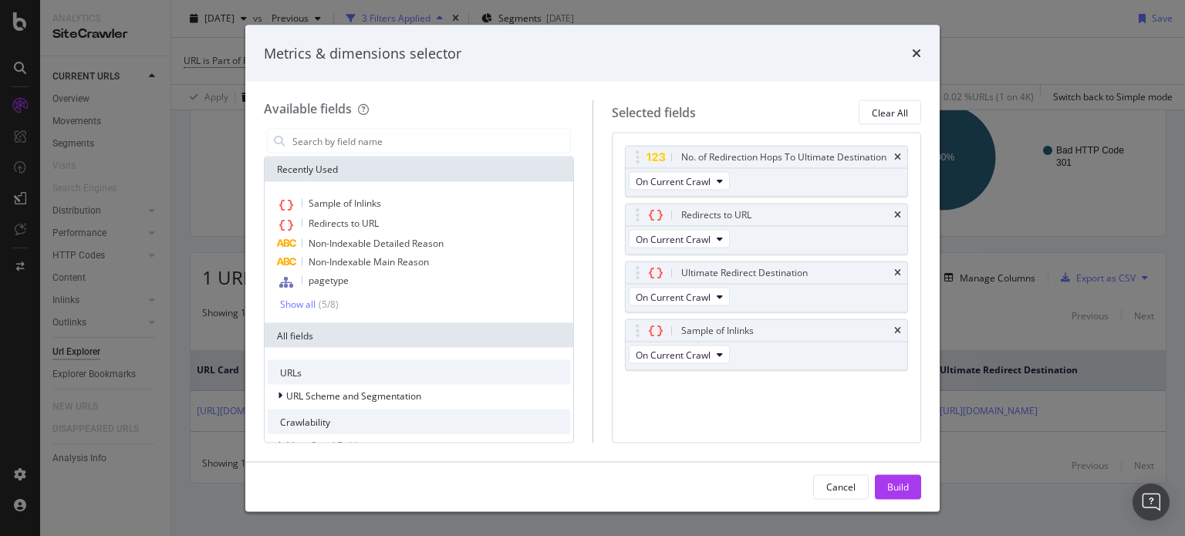
click at [874, 480] on div "Cancel Build" at bounding box center [867, 487] width 108 height 25
click at [907, 483] on div "Build" at bounding box center [898, 486] width 22 height 13
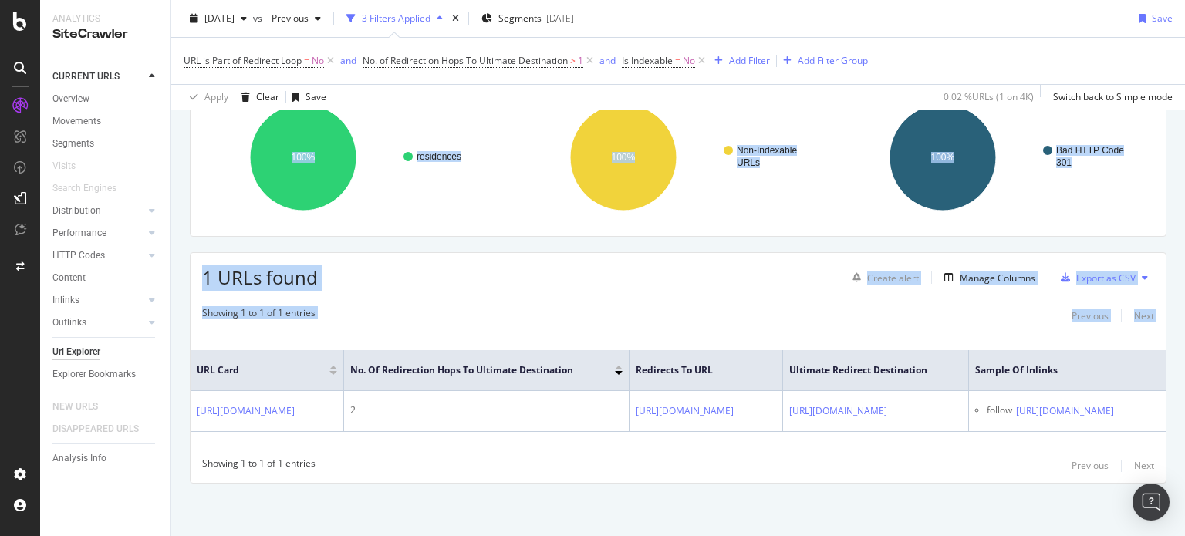
scroll to position [0, 725]
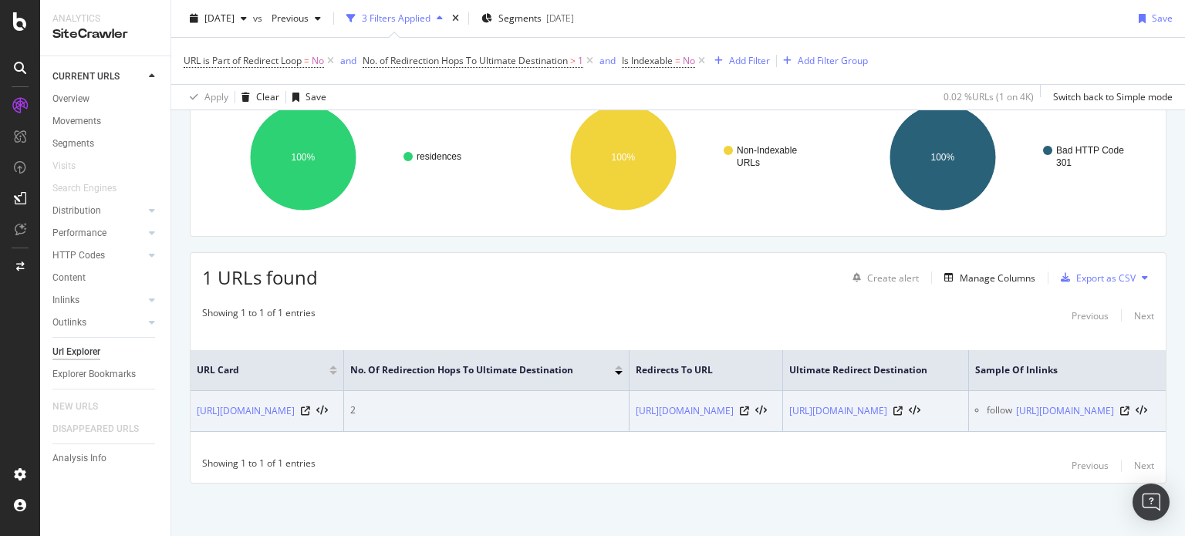
drag, startPoint x: 191, startPoint y: 361, endPoint x: 1139, endPoint y: 419, distance: 949.4
click at [1139, 419] on table "URL Card No. of Redirection Hops To Ultimate Destination Redirects to URL Ultim…" at bounding box center [678, 391] width 975 height 82
copy colgroup
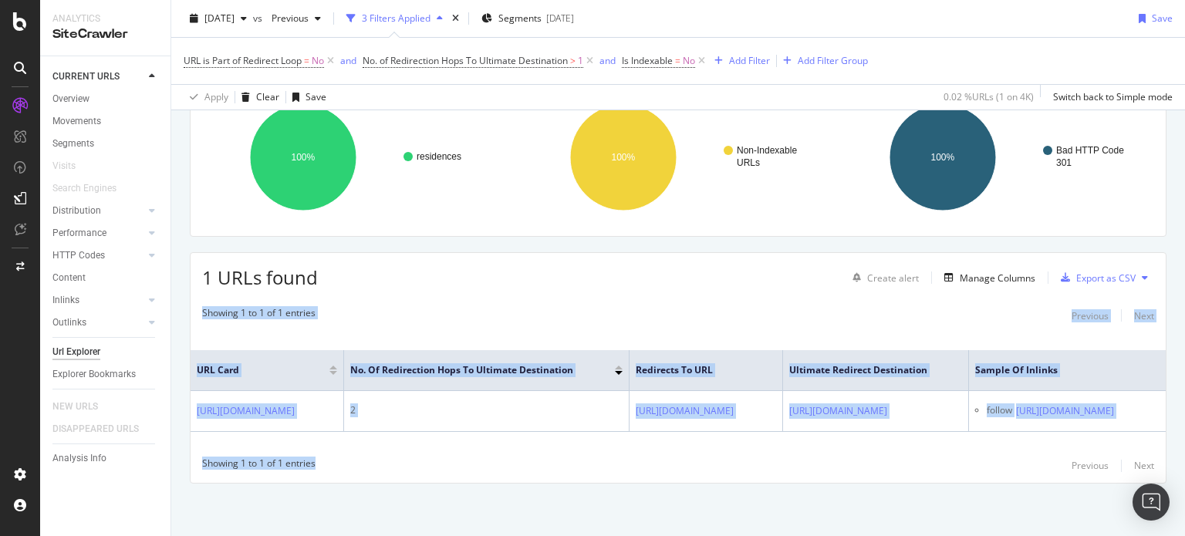
drag, startPoint x: 336, startPoint y: 462, endPoint x: 184, endPoint y: 318, distance: 209.6
click at [184, 318] on div "URLs Crawled By Botify By pagetype Chart (by Value) Table Expand Export as CSV …" at bounding box center [678, 286] width 1014 height 503
copy div "Showing 1 to 1 of 1 entries Previous Next URL Card No. of Redirection Hops To U…"
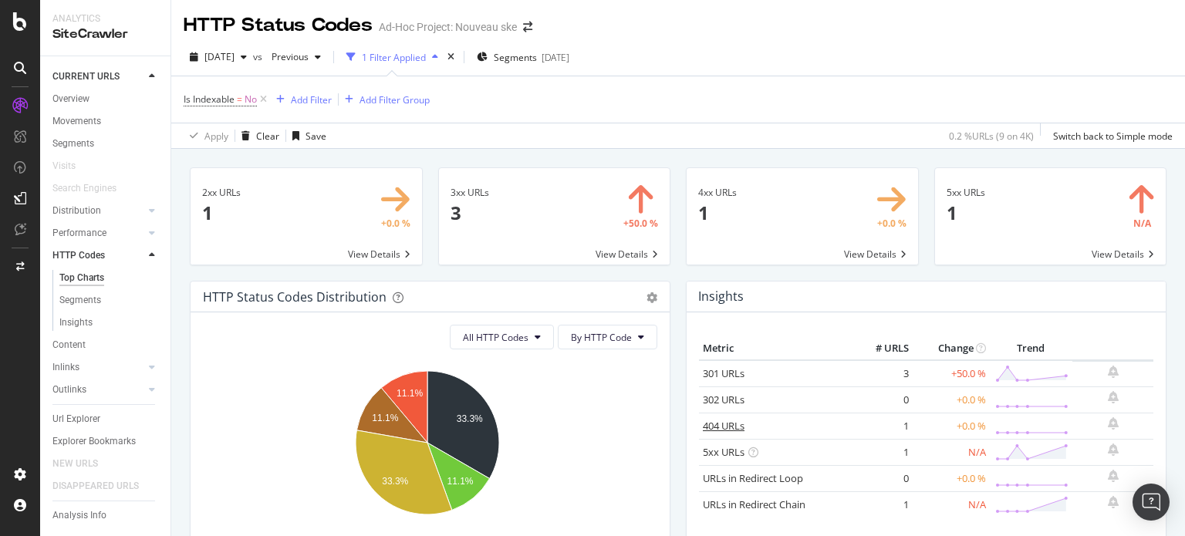
click at [721, 423] on link "404 URLs" at bounding box center [724, 426] width 42 height 14
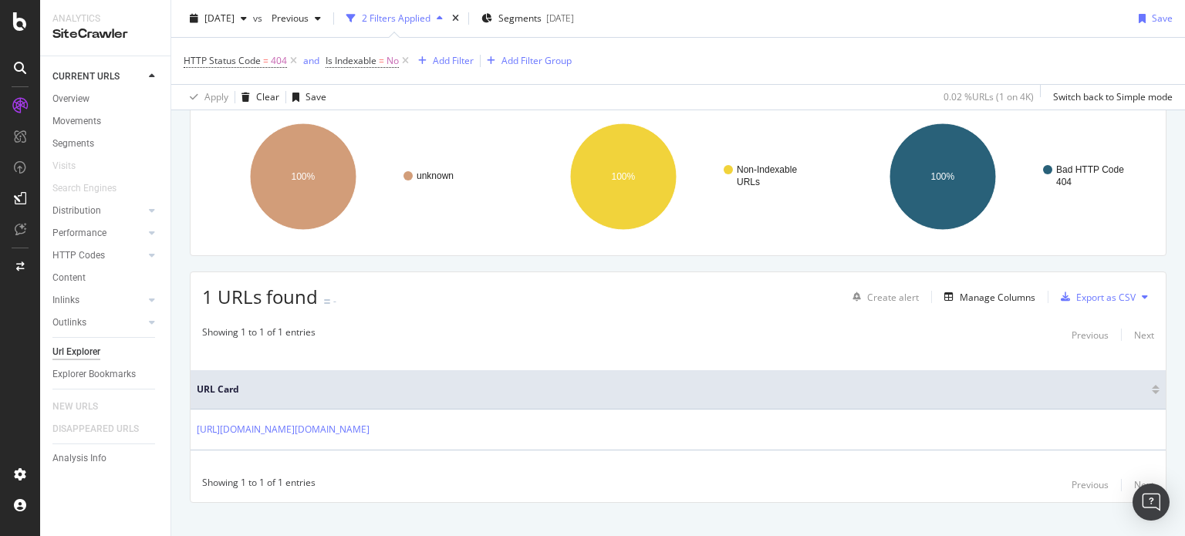
scroll to position [133, 0]
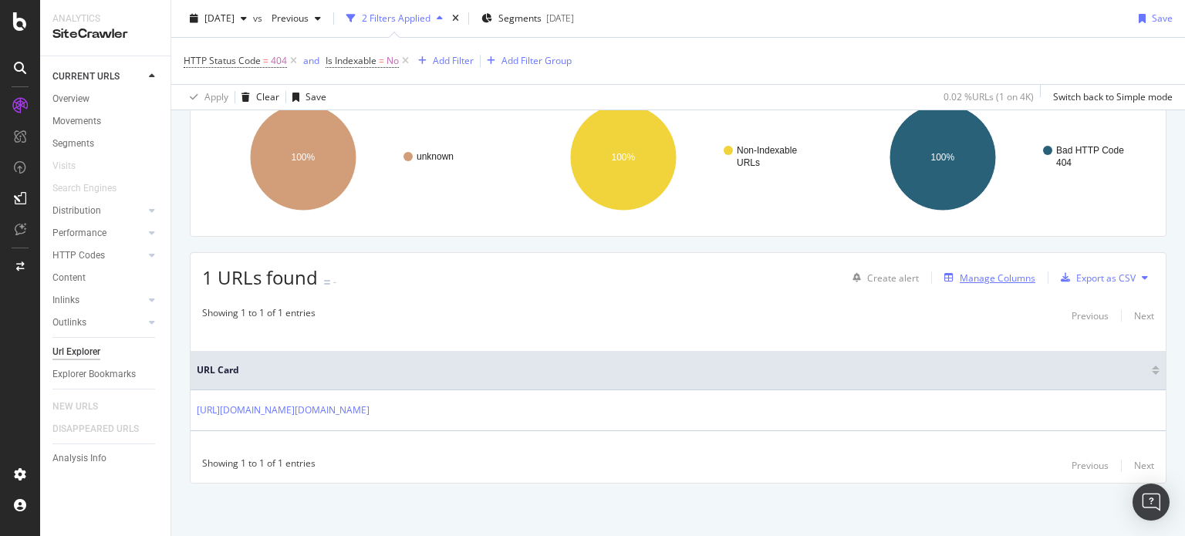
click at [1001, 278] on div "Manage Columns" at bounding box center [998, 278] width 76 height 13
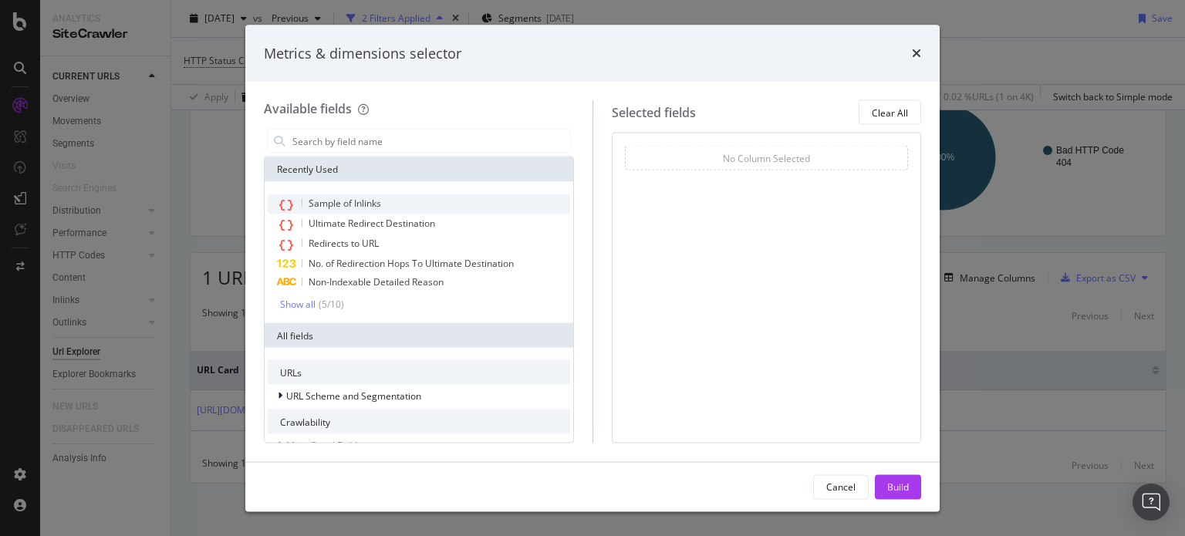
click at [328, 206] on span "Sample of Inlinks" at bounding box center [345, 203] width 73 height 13
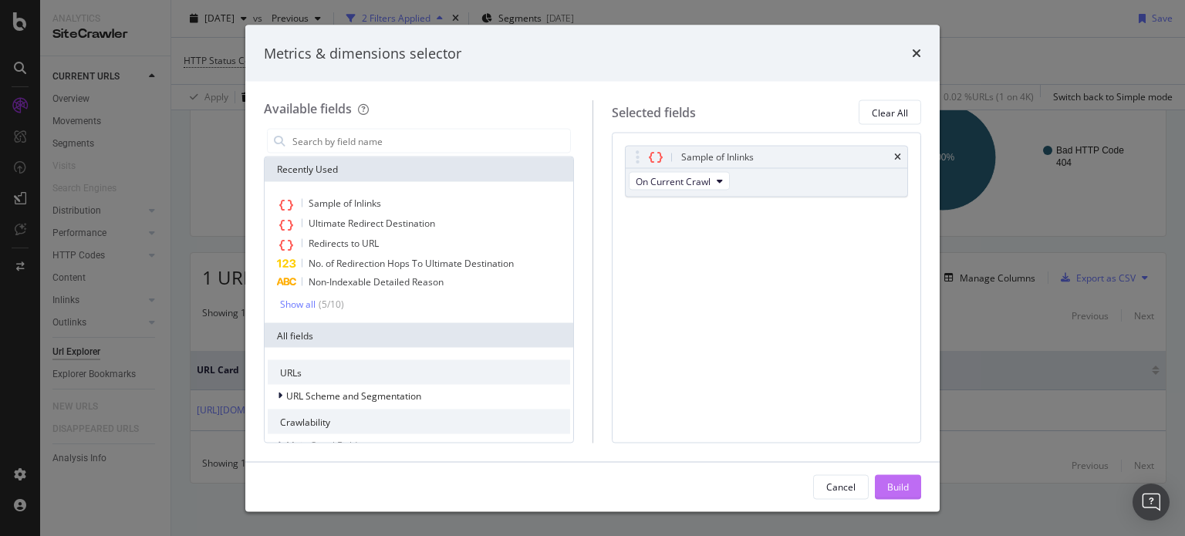
click at [904, 485] on div "Build" at bounding box center [898, 486] width 22 height 13
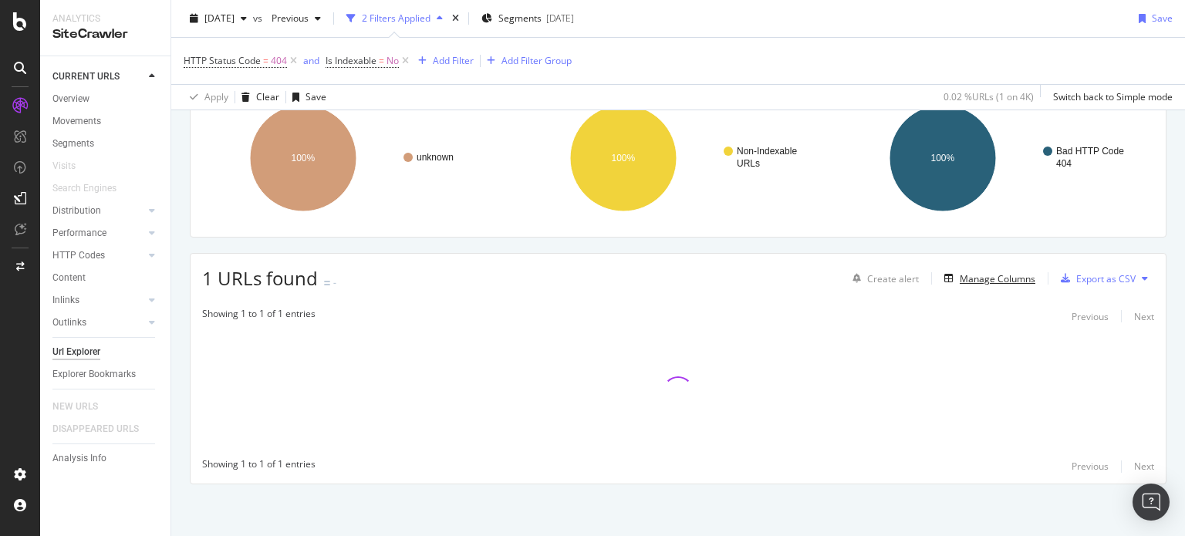
scroll to position [133, 0]
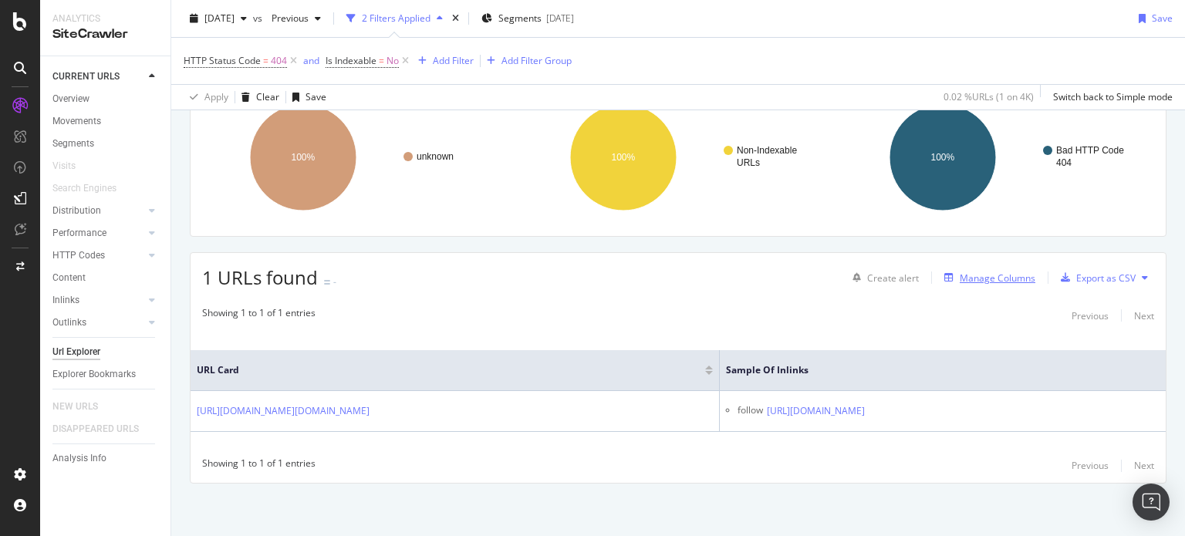
click at [983, 274] on div "Manage Columns" at bounding box center [998, 278] width 76 height 13
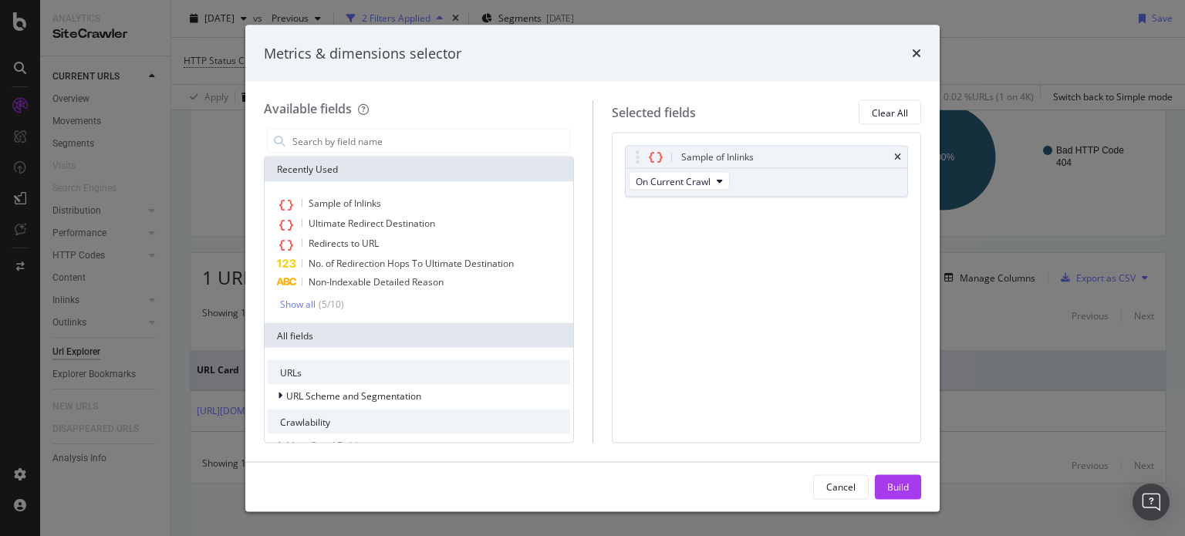
click at [829, 296] on div "Sample of Inlinks On Current Crawl You can use this field as a To pick up a dra…" at bounding box center [767, 288] width 310 height 310
click at [914, 52] on icon "times" at bounding box center [916, 53] width 9 height 12
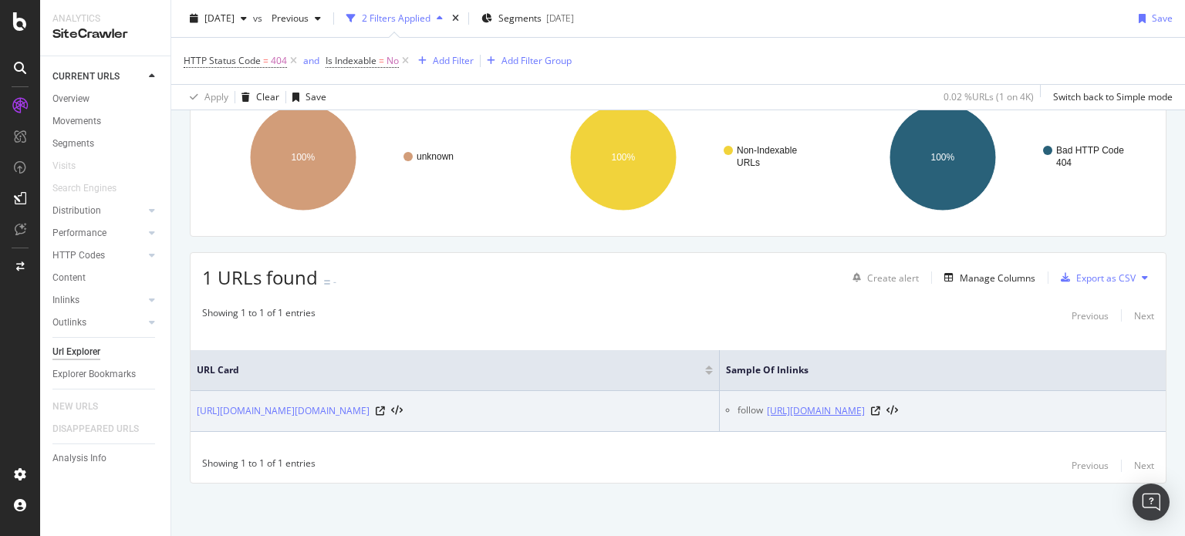
drag, startPoint x: 198, startPoint y: 397, endPoint x: 1076, endPoint y: 419, distance: 879.2
click at [1076, 419] on tr "[URL][DOMAIN_NAME][DOMAIN_NAME] follow [URL][DOMAIN_NAME]" at bounding box center [678, 411] width 975 height 41
copy tr "[URL][DOMAIN_NAME][DOMAIN_NAME] follow [URL][DOMAIN_NAME]"
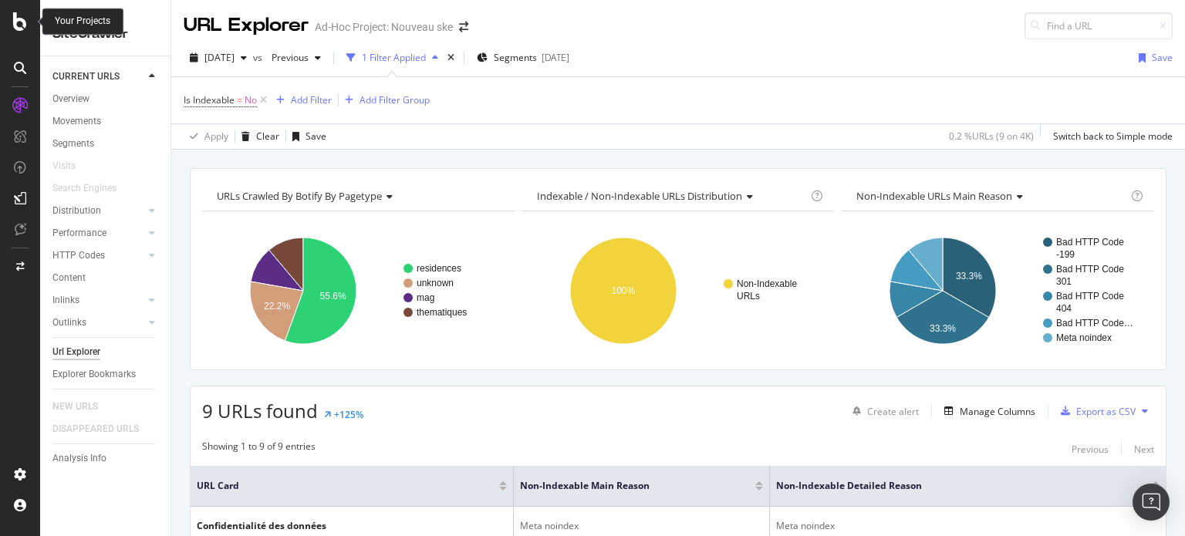
click at [22, 18] on icon at bounding box center [20, 21] width 14 height 19
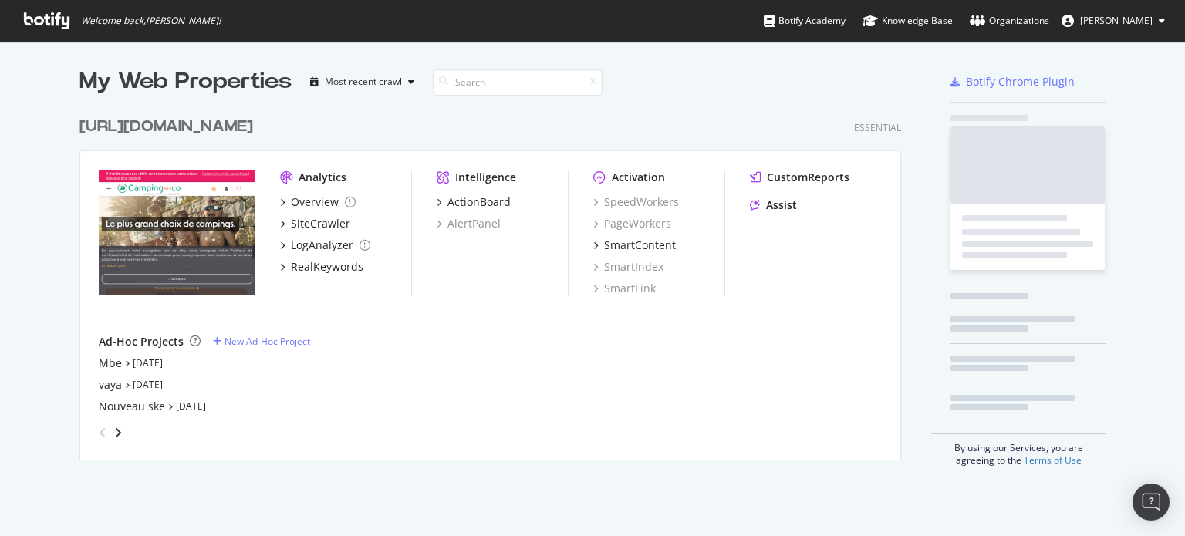
scroll to position [525, 1161]
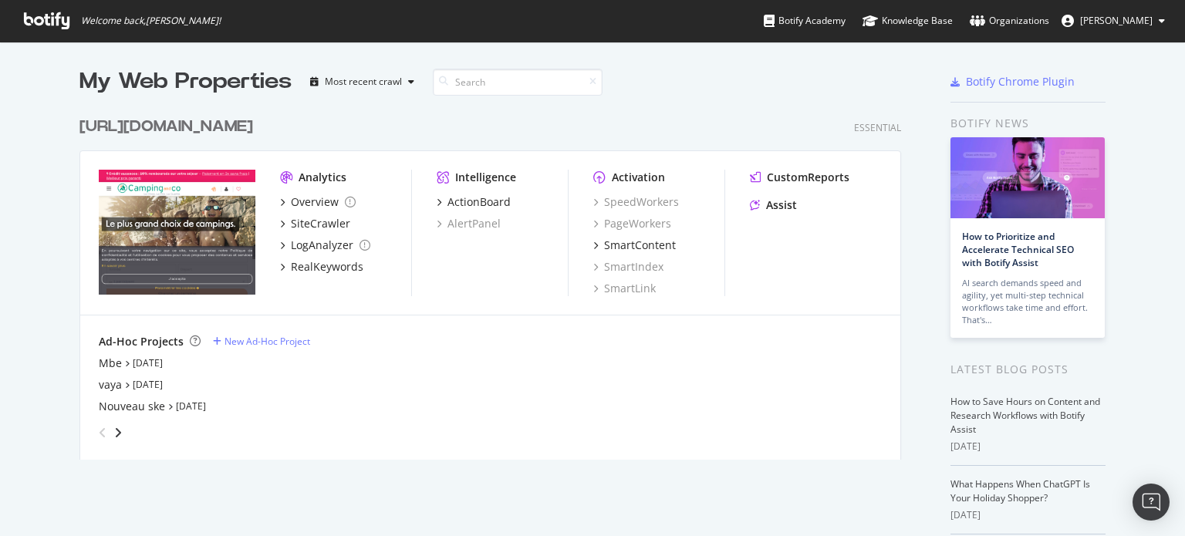
click at [104, 429] on div "angle-left" at bounding box center [103, 433] width 20 height 25
click at [114, 433] on icon "angle-right" at bounding box center [118, 433] width 8 height 12
click at [130, 361] on div "[DOMAIN_NAME]" at bounding box center [143, 363] width 89 height 15
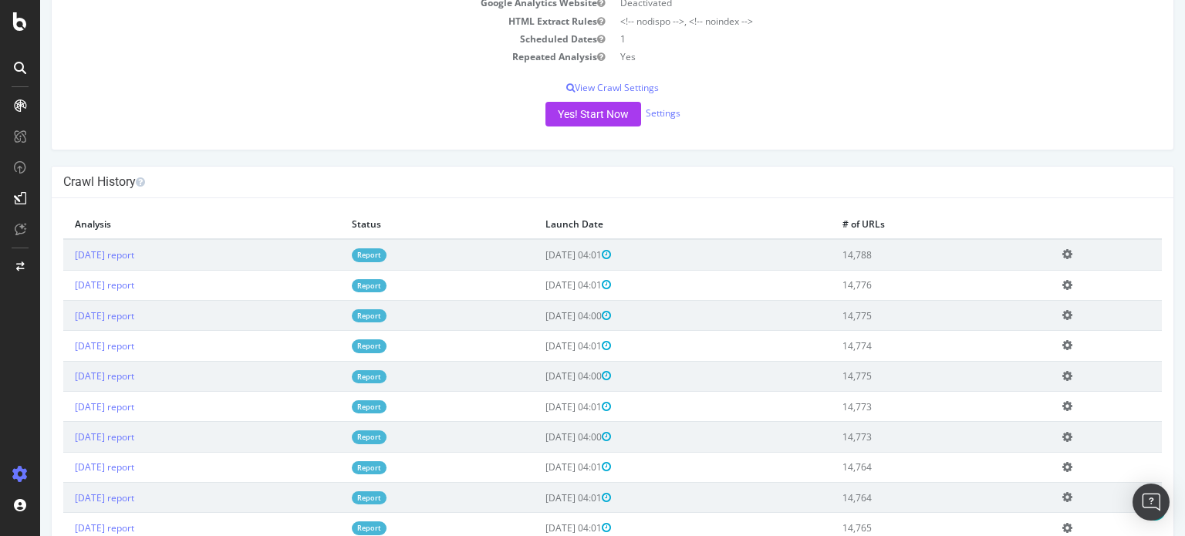
scroll to position [309, 0]
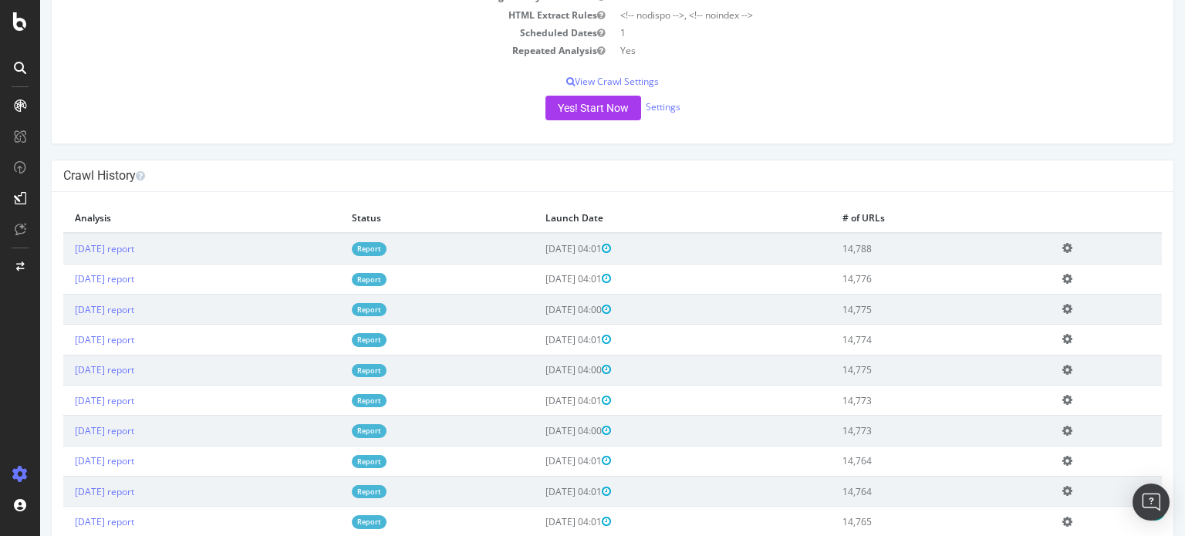
click at [387, 249] on link "Report" at bounding box center [369, 248] width 35 height 13
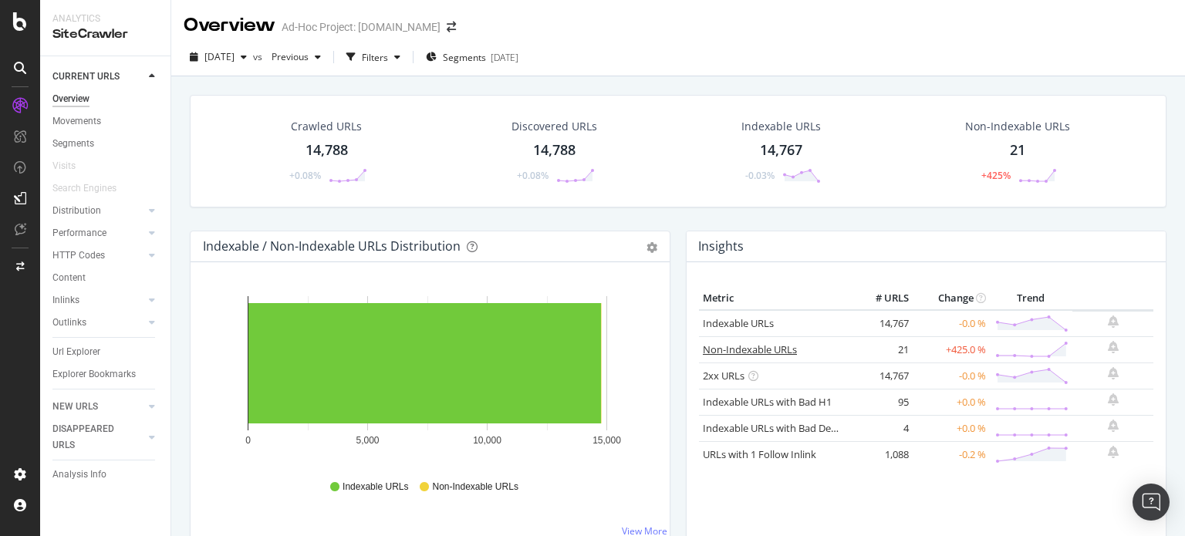
click at [734, 348] on link "Non-Indexable URLs" at bounding box center [750, 350] width 94 height 14
click at [66, 252] on div "HTTP Codes" at bounding box center [78, 256] width 52 height 16
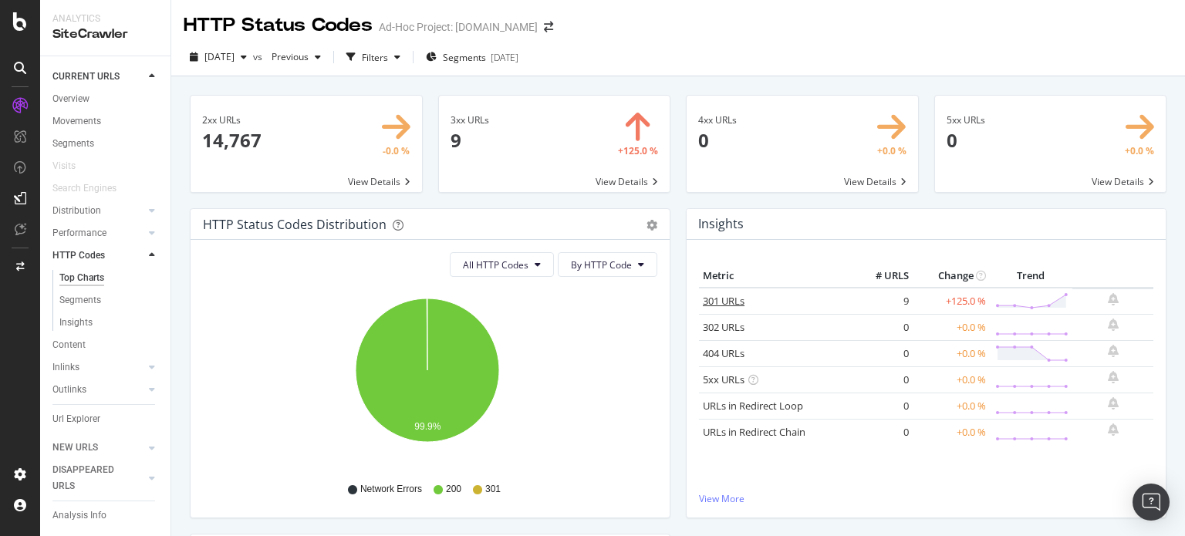
click at [705, 296] on link "301 URLs" at bounding box center [724, 301] width 42 height 14
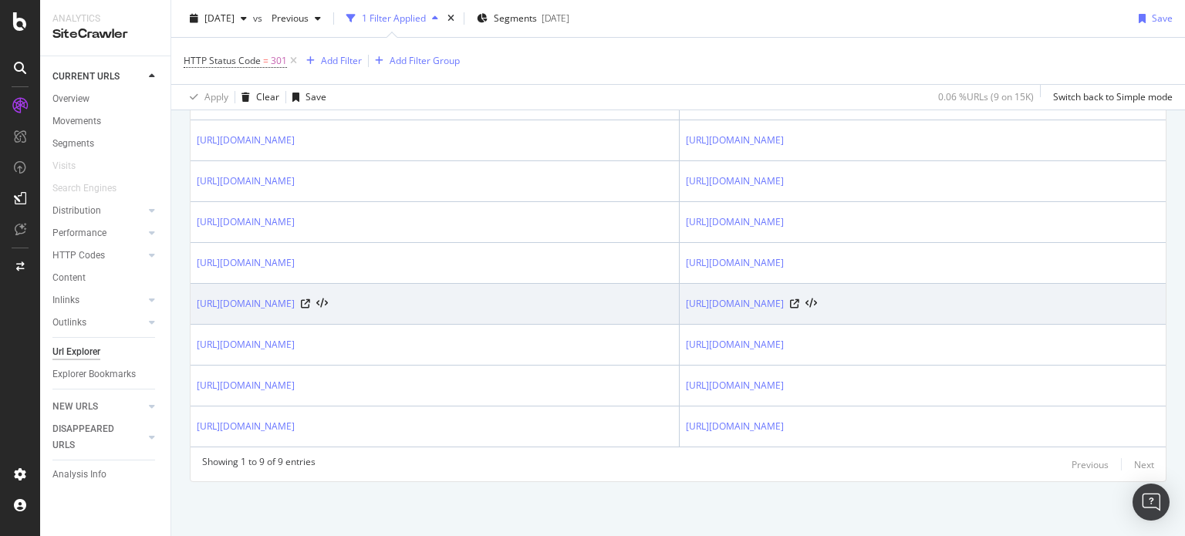
scroll to position [131, 0]
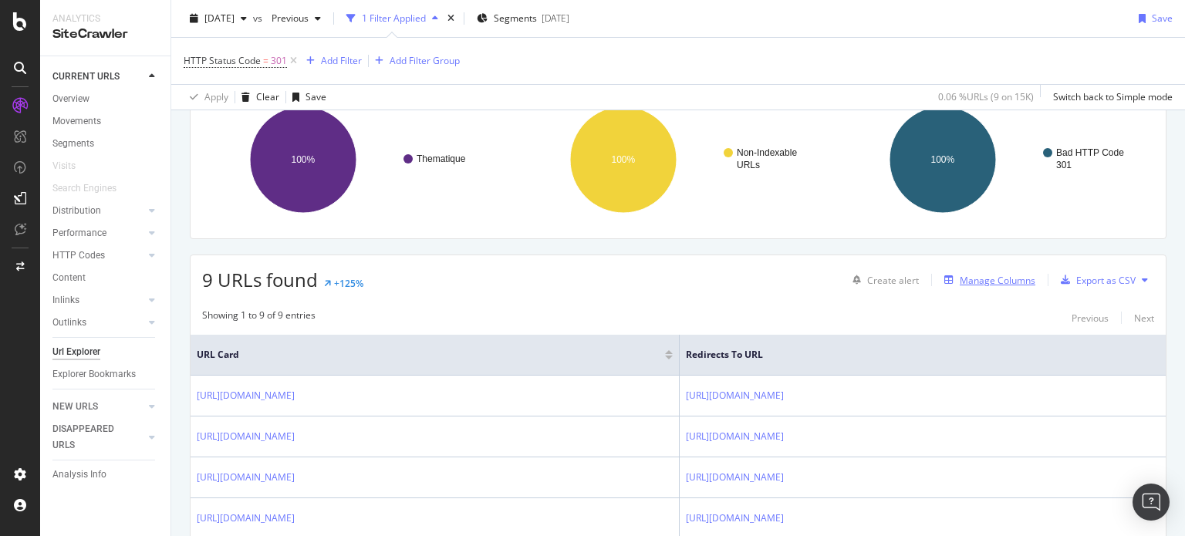
click at [966, 277] on div "Manage Columns" at bounding box center [998, 280] width 76 height 13
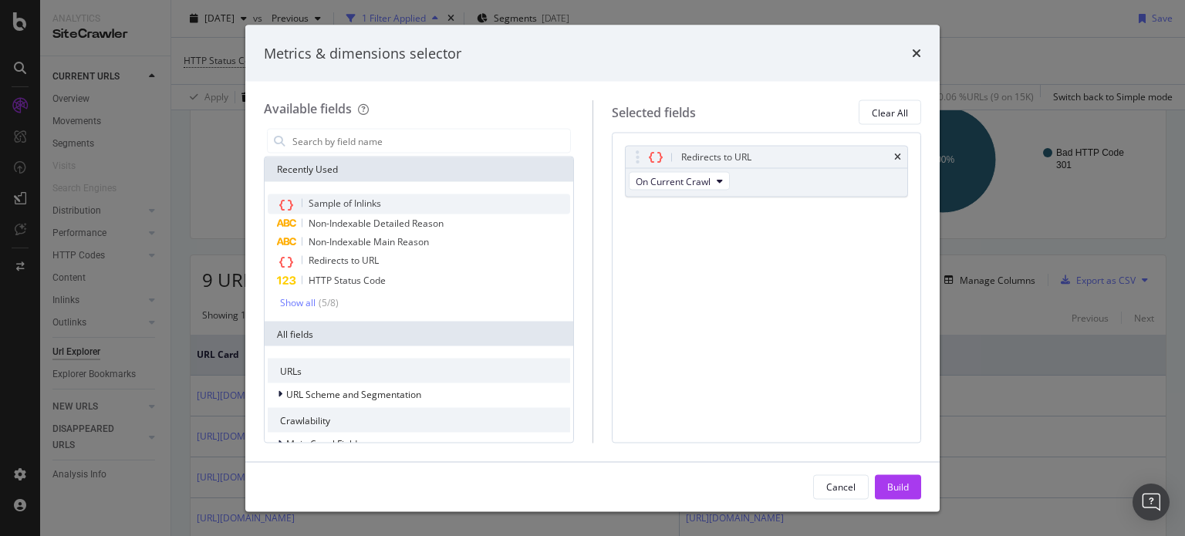
click at [353, 203] on span "Sample of Inlinks" at bounding box center [345, 203] width 73 height 13
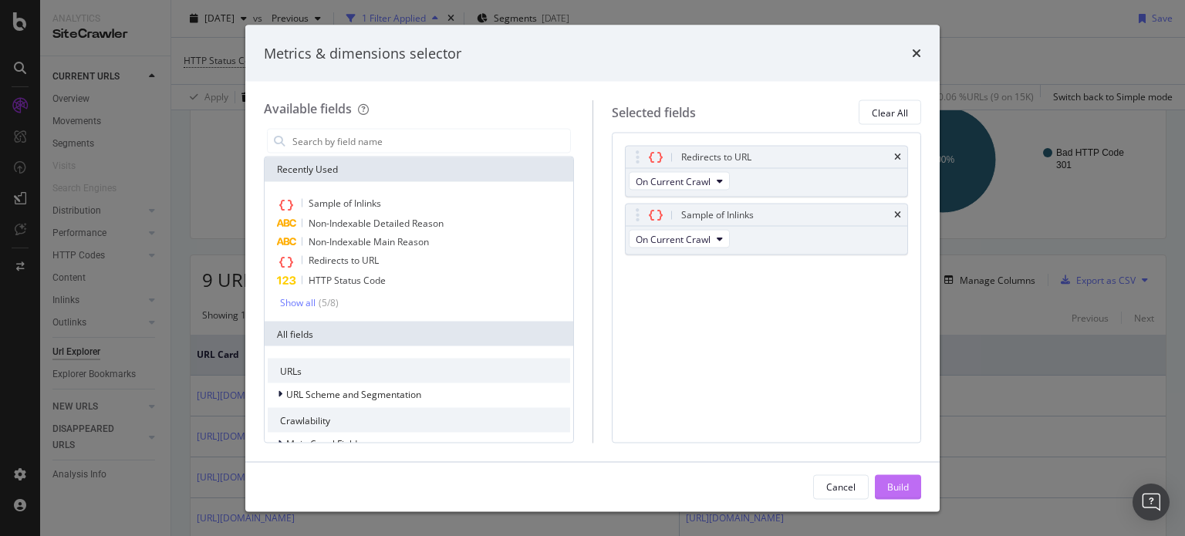
click at [892, 482] on div "Build" at bounding box center [898, 486] width 22 height 13
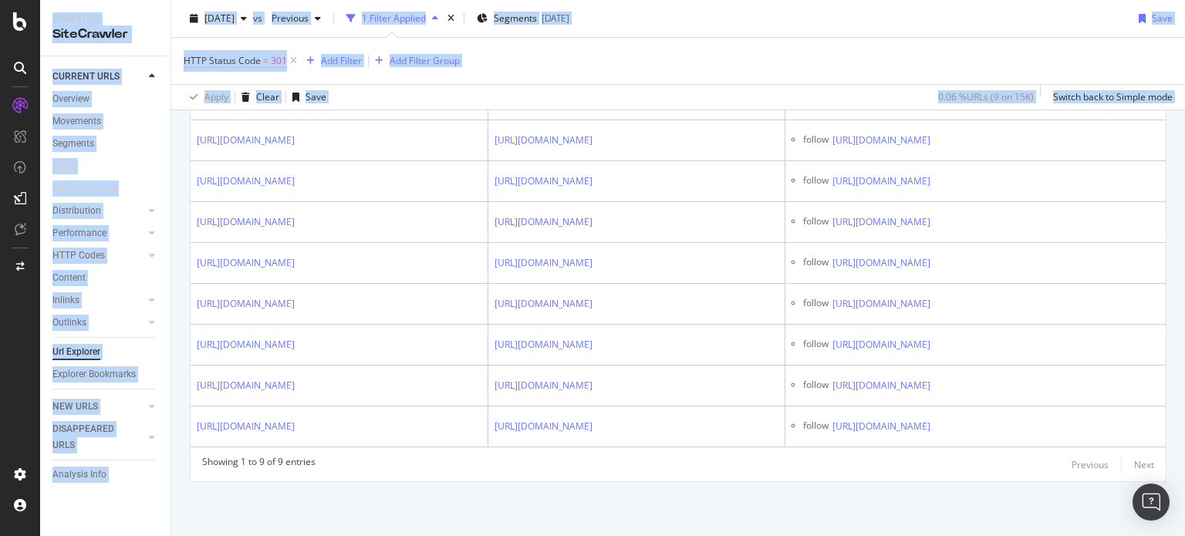
scroll to position [590, 0]
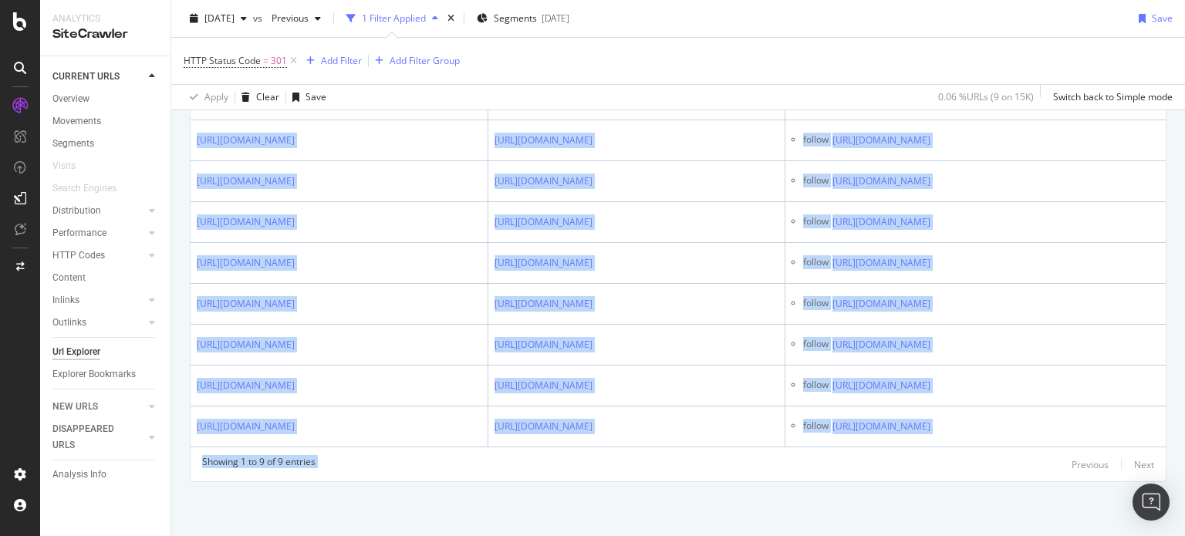
drag, startPoint x: 190, startPoint y: 163, endPoint x: 965, endPoint y: 460, distance: 830.5
click at [965, 460] on div "Showing 1 to 9 of 9 entries Previous Next URL Card Redirects to URL Sample of I…" at bounding box center [678, 235] width 975 height 492
copy div "Showing 1 to 9 of 9 entries Previous Next URL Card Redirects to URL Sample of I…"
click at [16, 26] on icon at bounding box center [20, 21] width 14 height 19
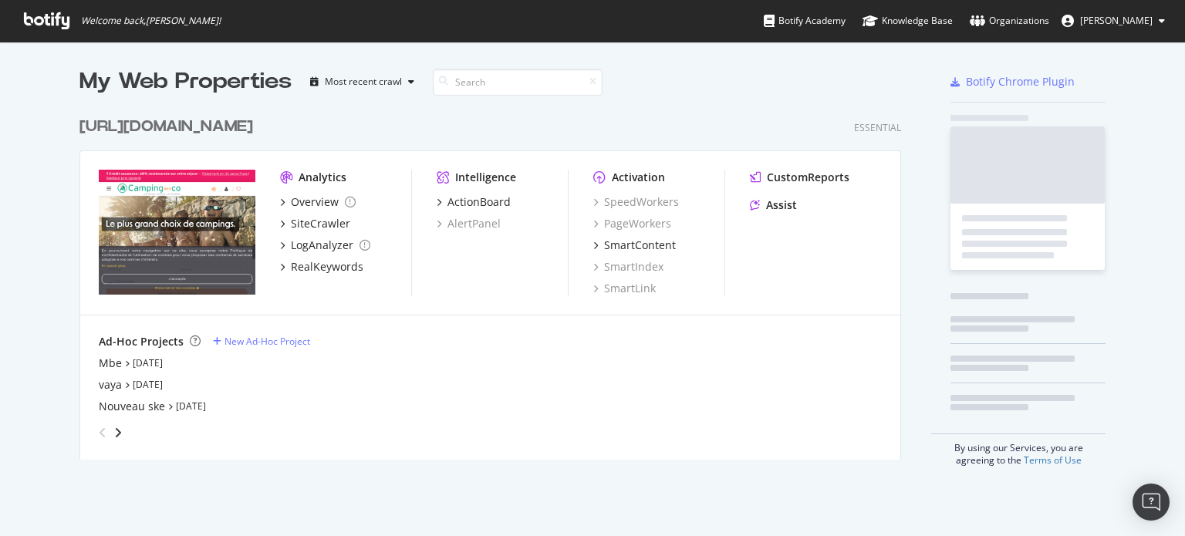
scroll to position [525, 1161]
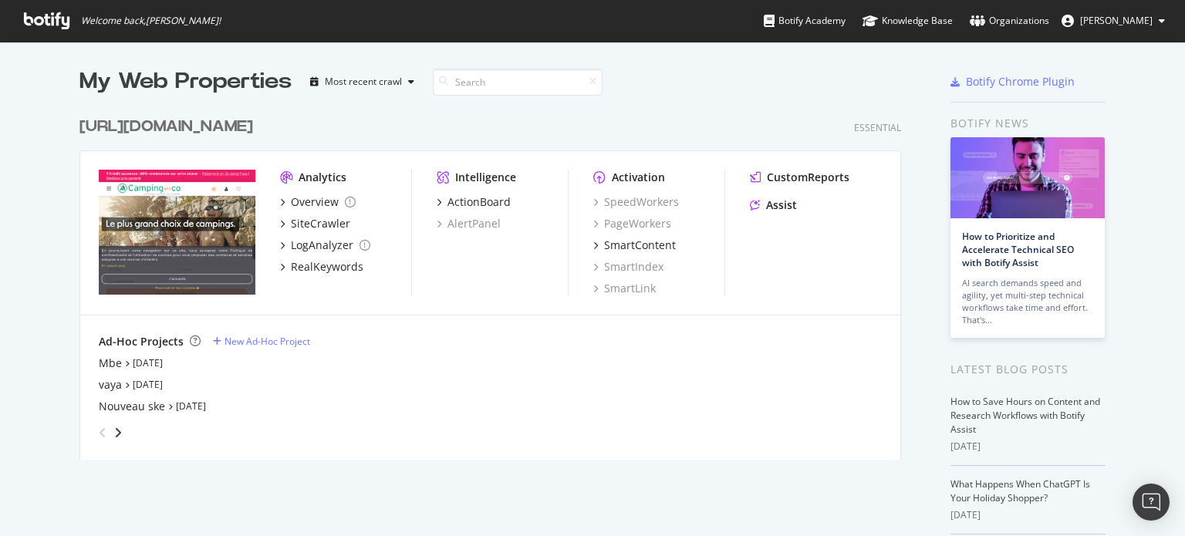
click at [219, 123] on div "[URL][DOMAIN_NAME]" at bounding box center [166, 127] width 174 height 22
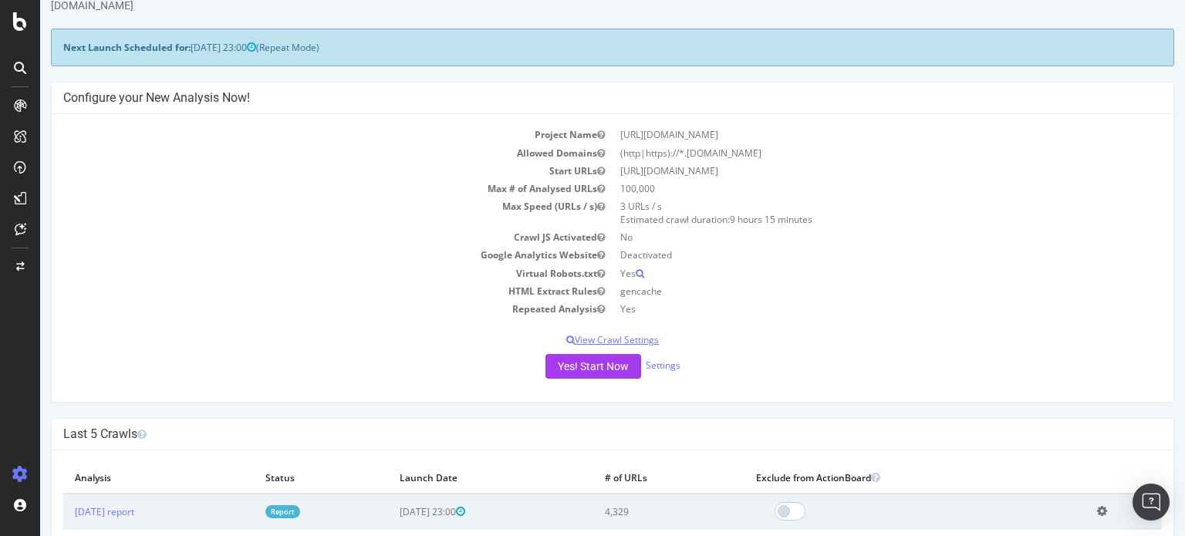
scroll to position [232, 0]
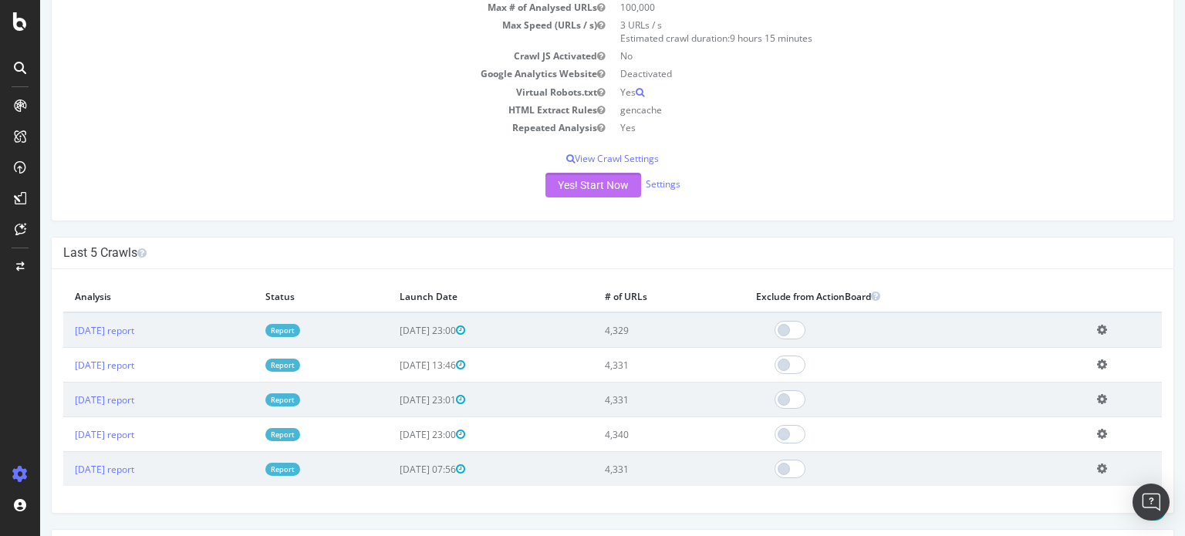
click at [580, 175] on button "Yes! Start Now" at bounding box center [594, 185] width 96 height 25
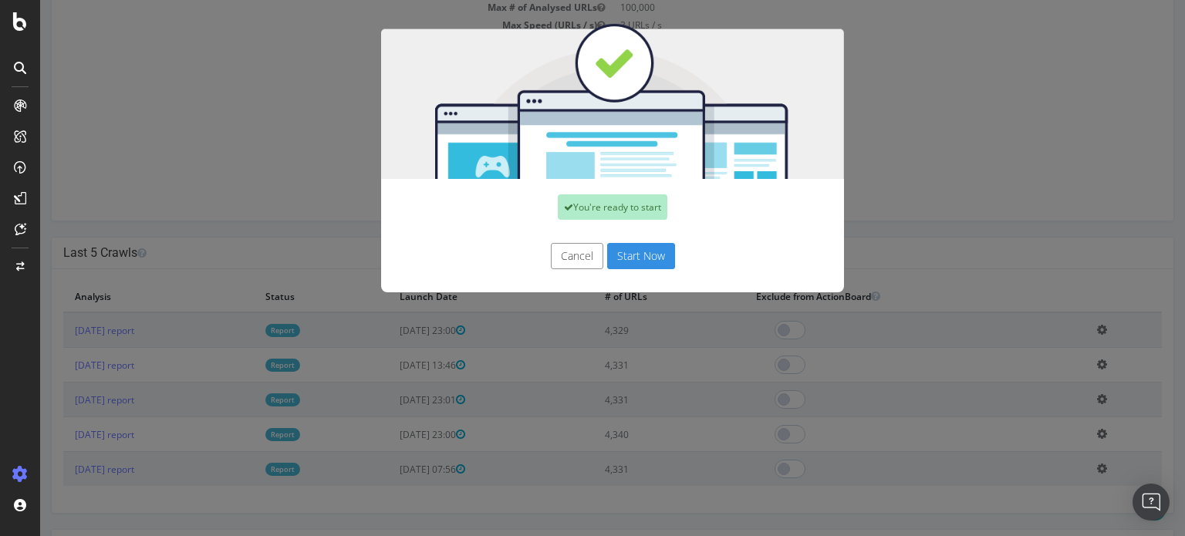
click at [642, 249] on button "Start Now" at bounding box center [641, 256] width 68 height 26
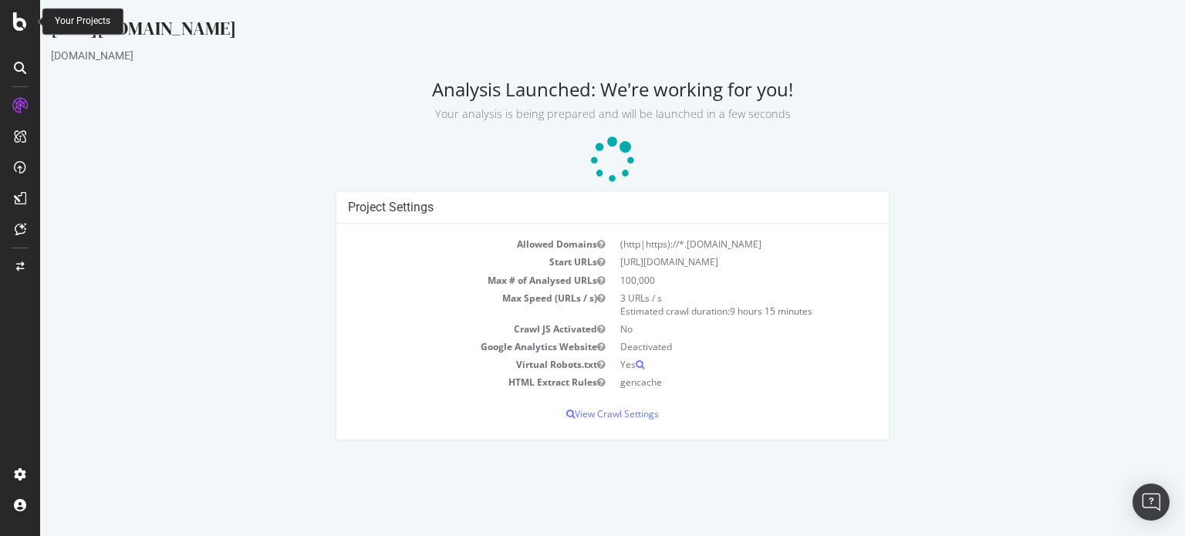
click at [27, 21] on div at bounding box center [20, 21] width 37 height 19
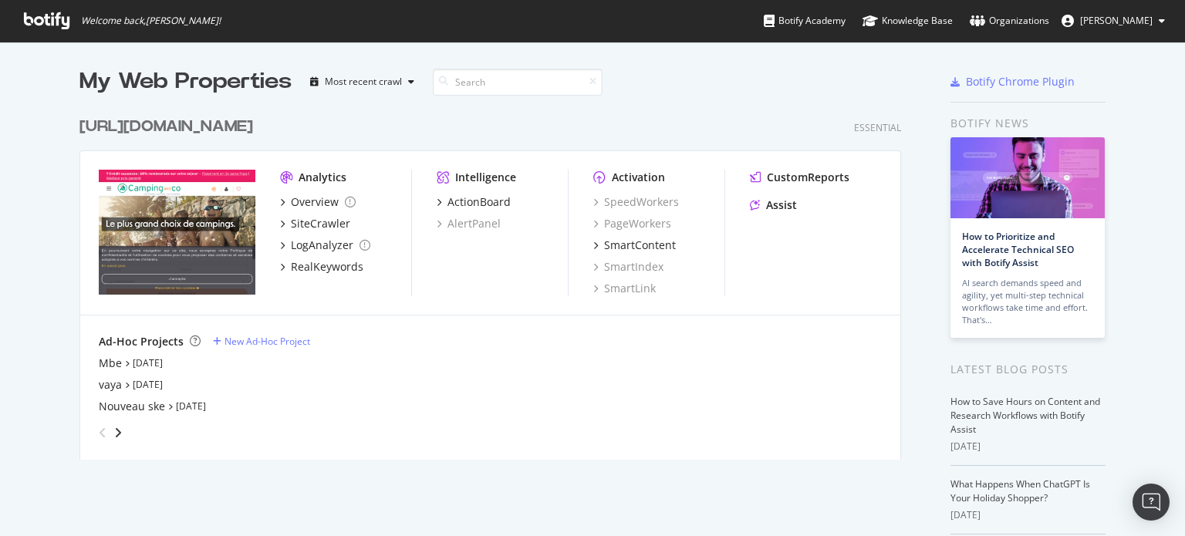
scroll to position [525, 1161]
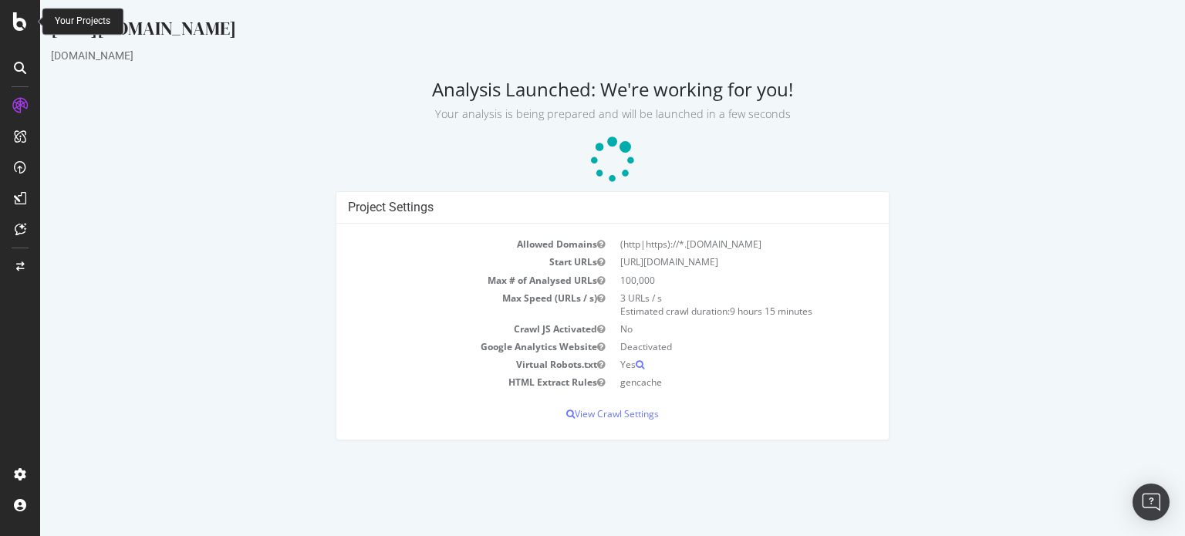
click at [13, 19] on icon at bounding box center [20, 21] width 14 height 19
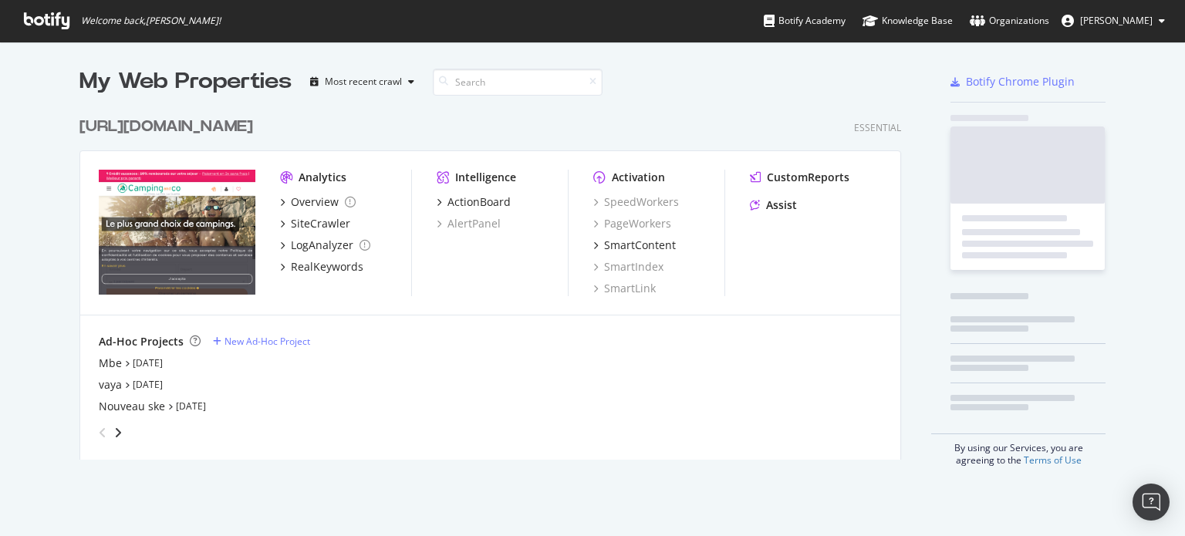
scroll to position [525, 1161]
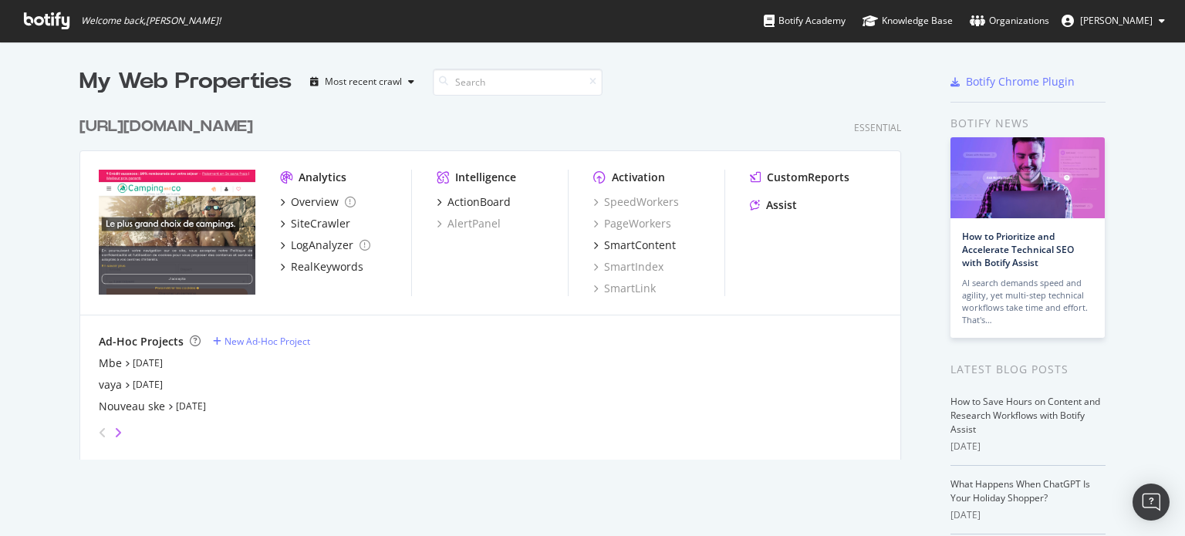
click at [114, 431] on icon "angle-right" at bounding box center [118, 433] width 8 height 12
click at [120, 389] on div "tripandco" at bounding box center [124, 384] width 50 height 15
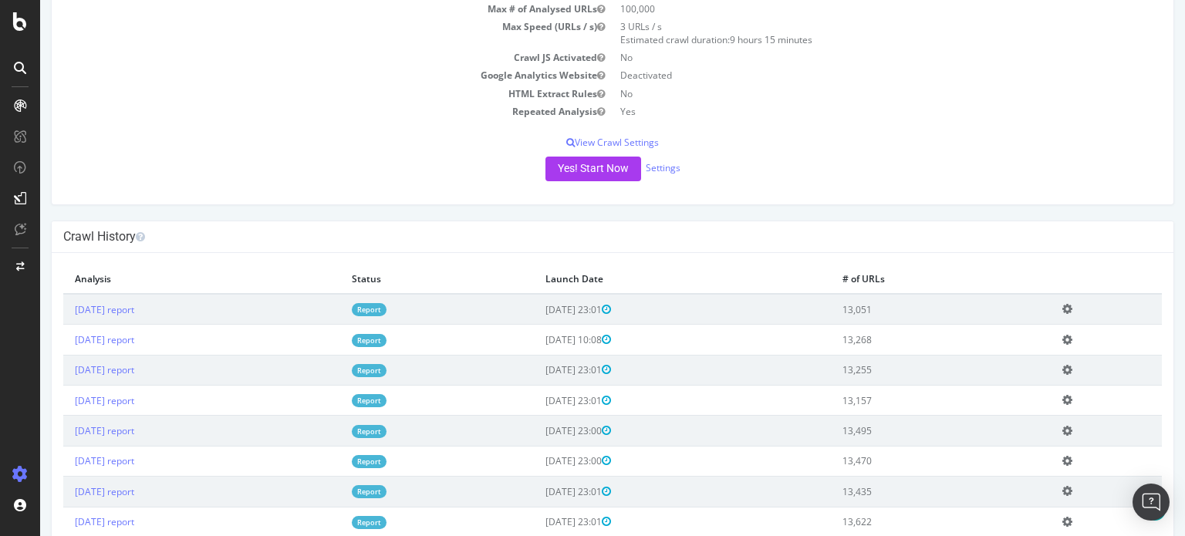
scroll to position [232, 0]
click at [387, 305] on link "Report" at bounding box center [369, 308] width 35 height 13
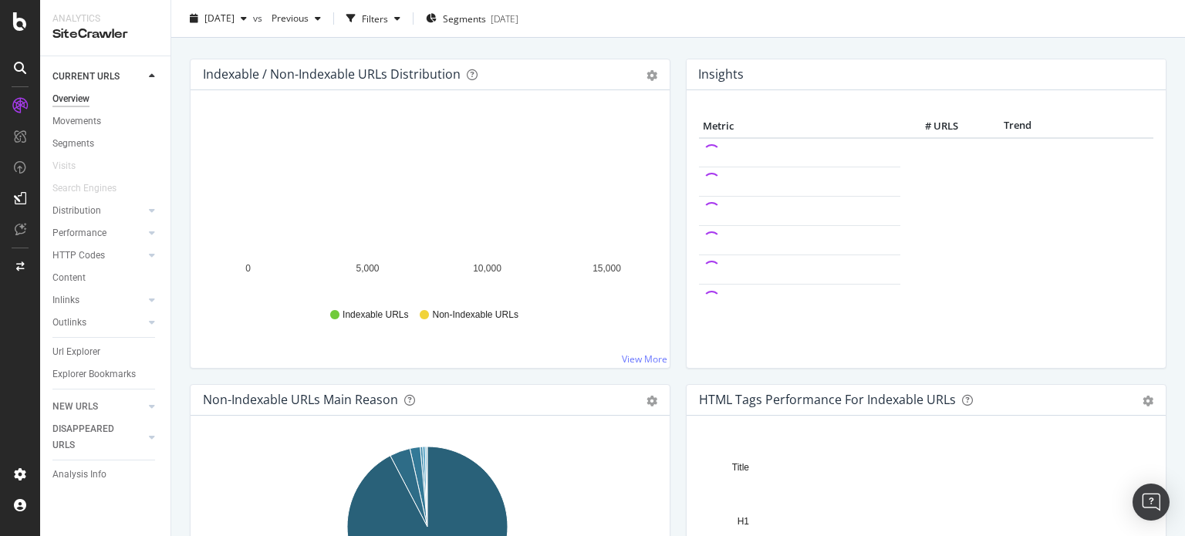
scroll to position [154, 0]
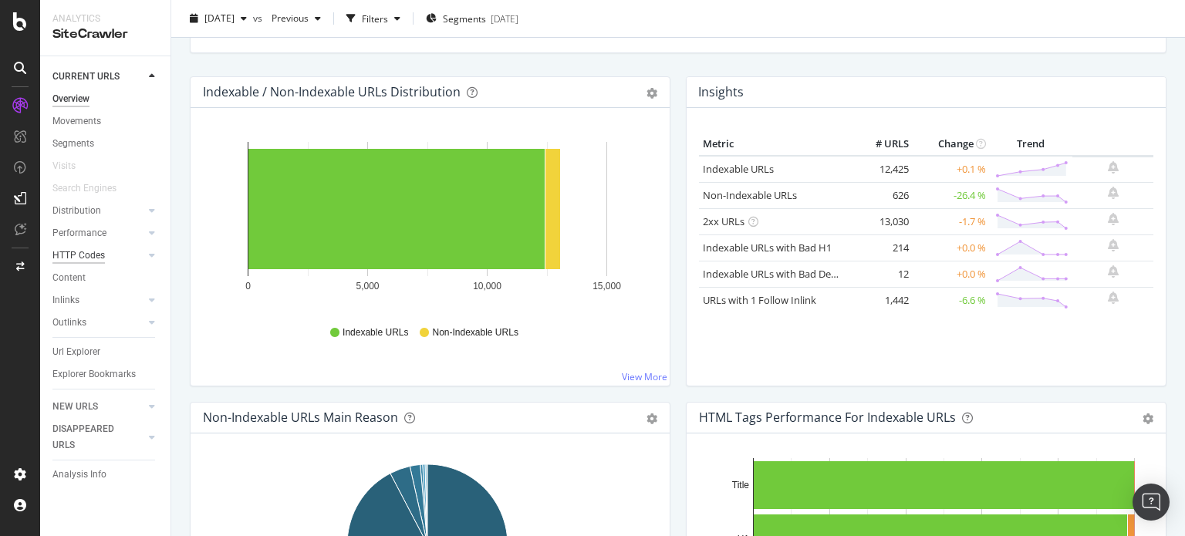
click at [91, 255] on div "HTTP Codes" at bounding box center [78, 256] width 52 height 16
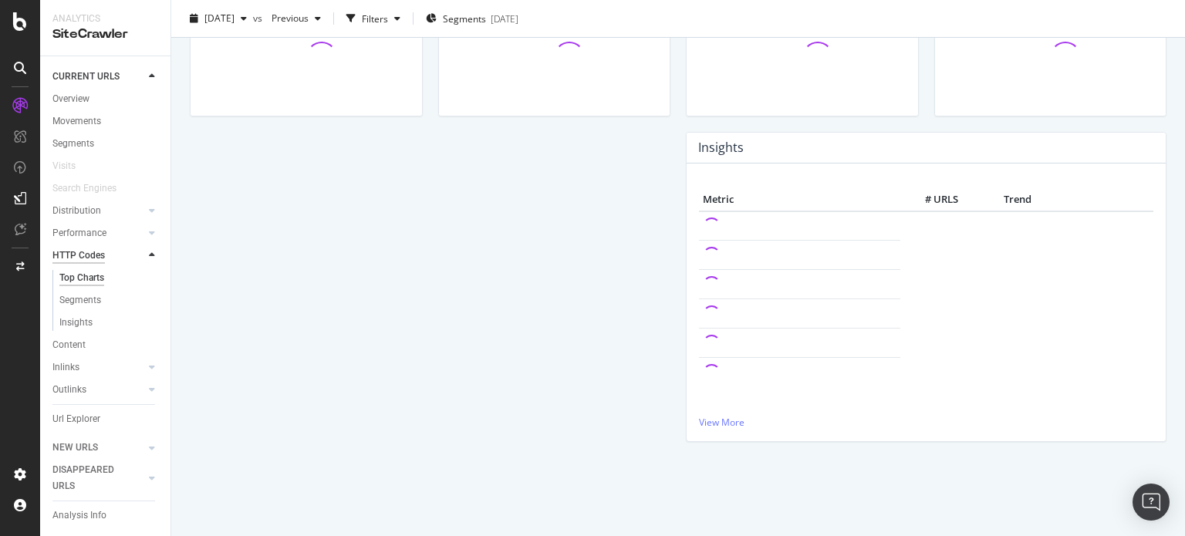
scroll to position [154, 0]
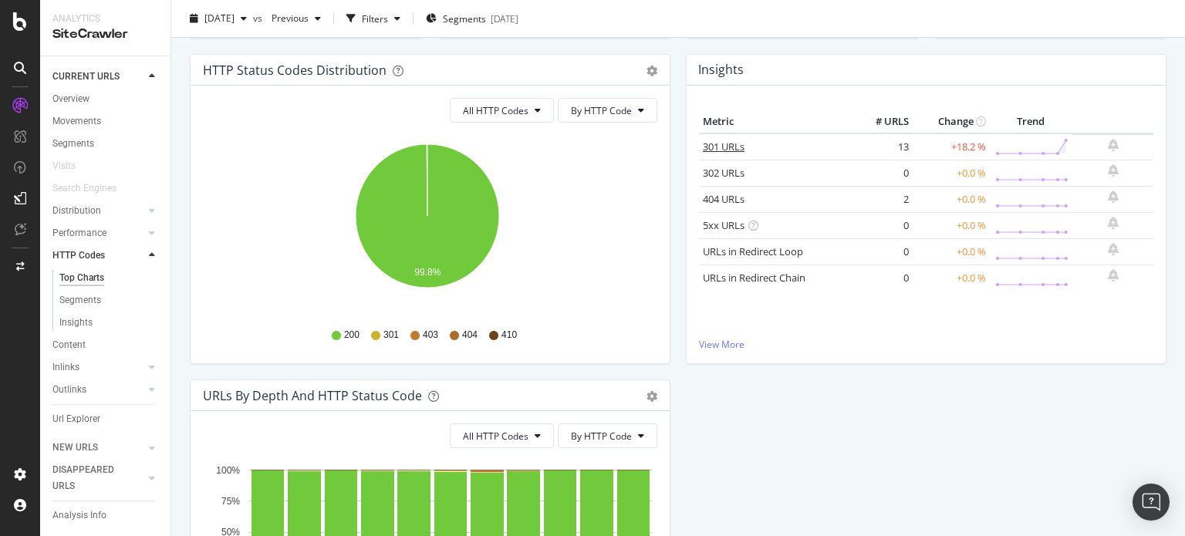
click at [719, 150] on link "301 URLs" at bounding box center [724, 147] width 42 height 14
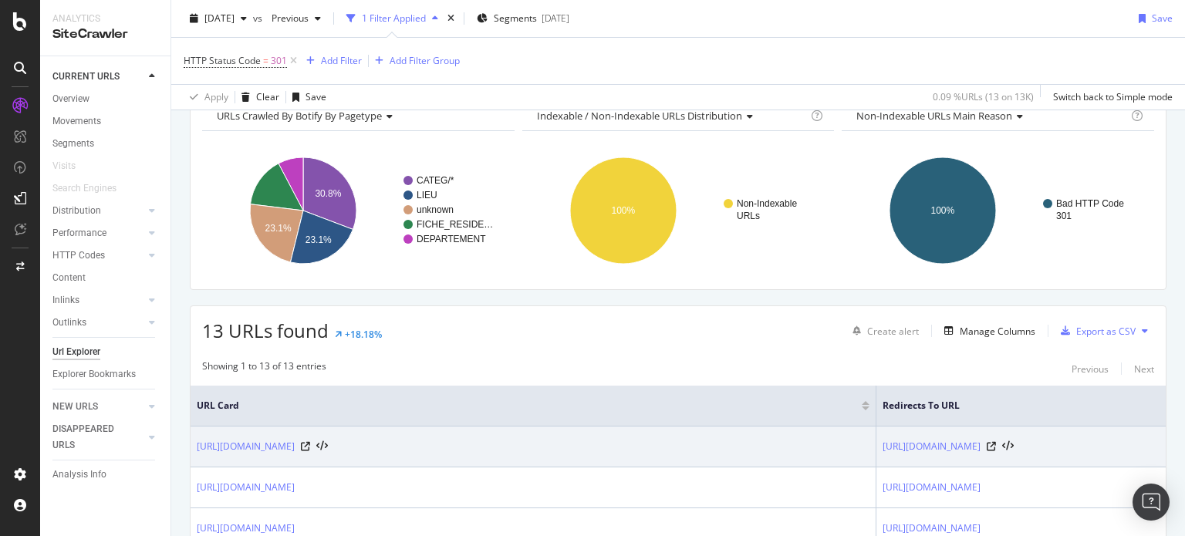
scroll to position [154, 0]
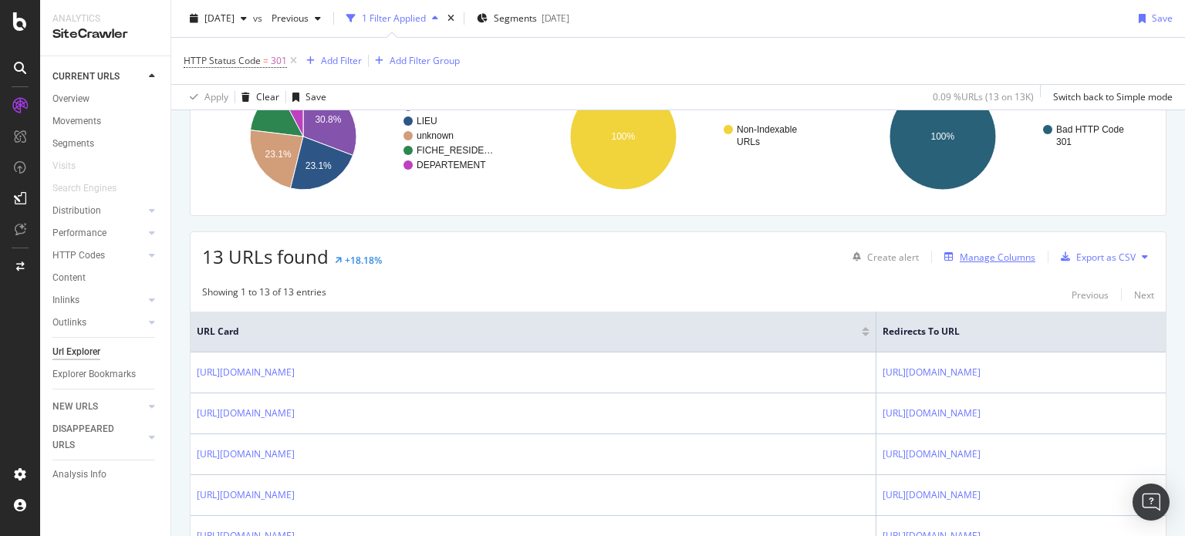
click at [962, 258] on div "Manage Columns" at bounding box center [998, 257] width 76 height 13
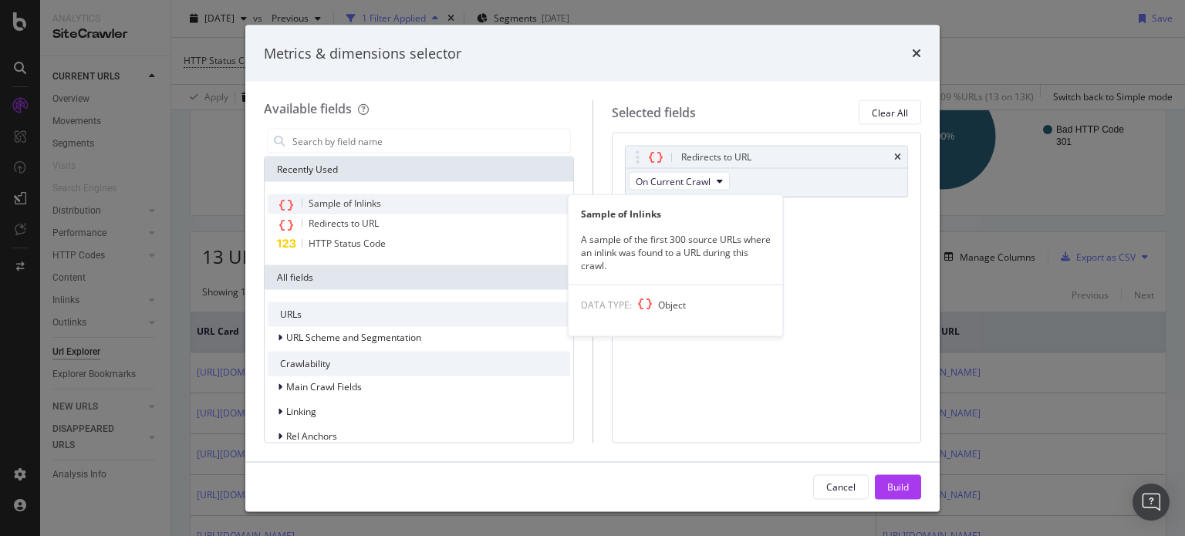
click at [310, 200] on span "Sample of Inlinks" at bounding box center [345, 203] width 73 height 13
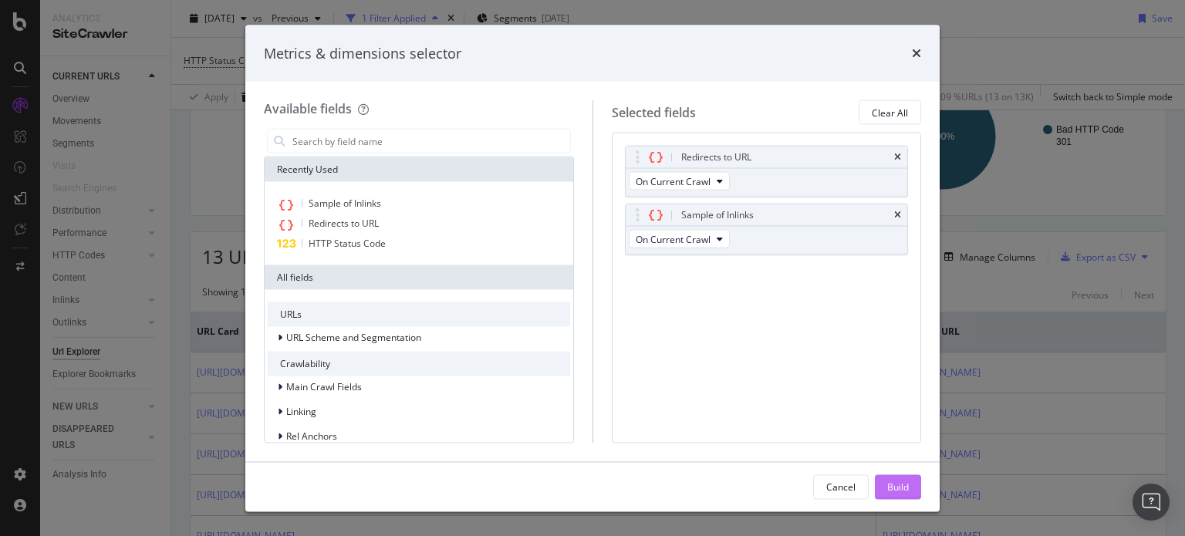
click at [896, 485] on div "Build" at bounding box center [898, 486] width 22 height 13
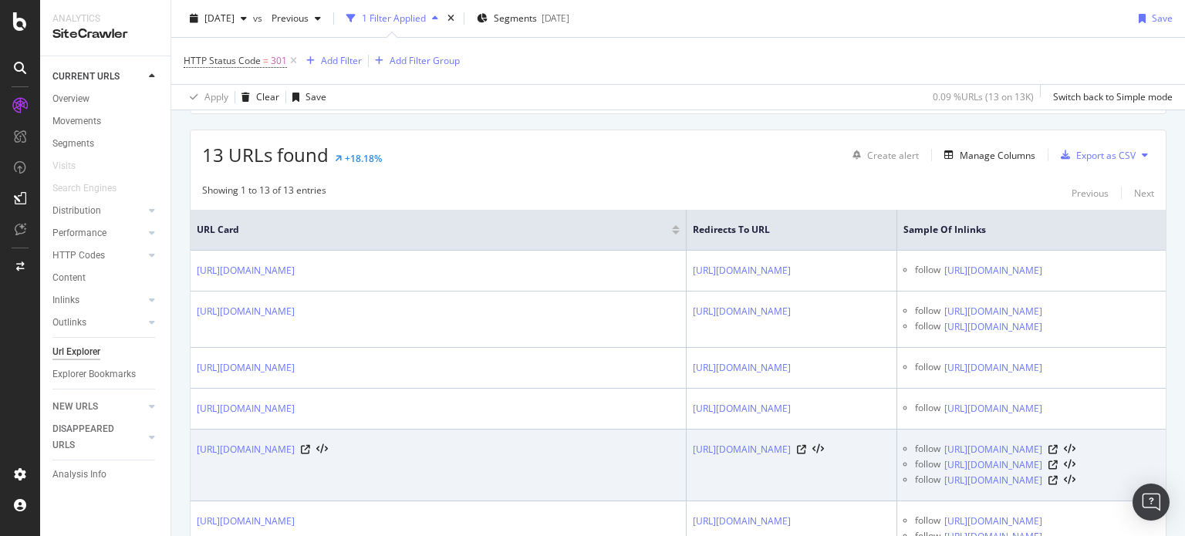
scroll to position [258, 0]
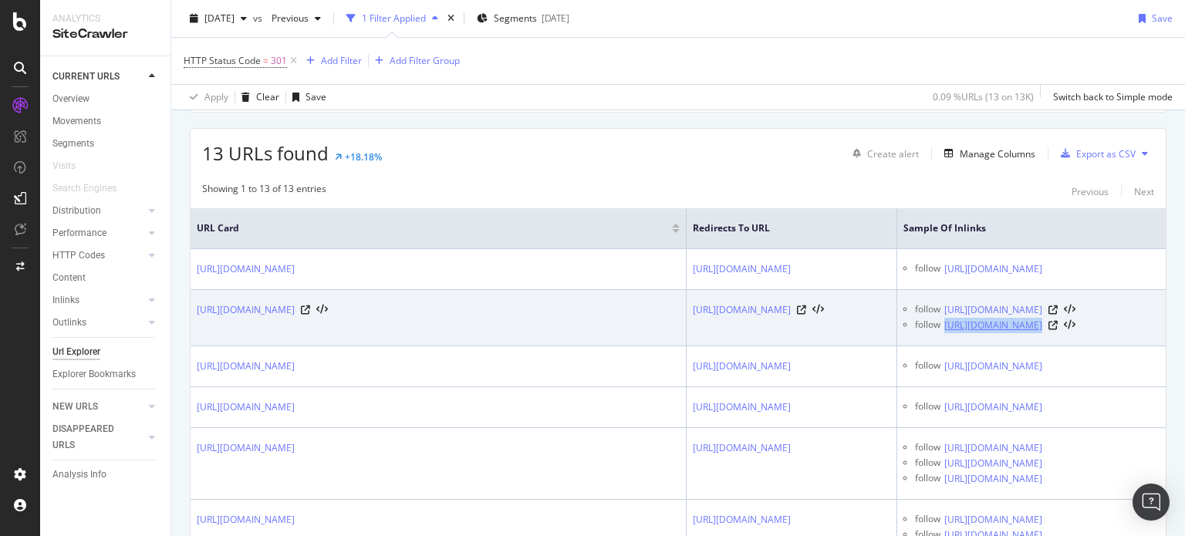
drag, startPoint x: 1007, startPoint y: 346, endPoint x: 1083, endPoint y: 338, distance: 76.1
click at [1083, 333] on div "follow [URL][DOMAIN_NAME]" at bounding box center [1037, 325] width 245 height 15
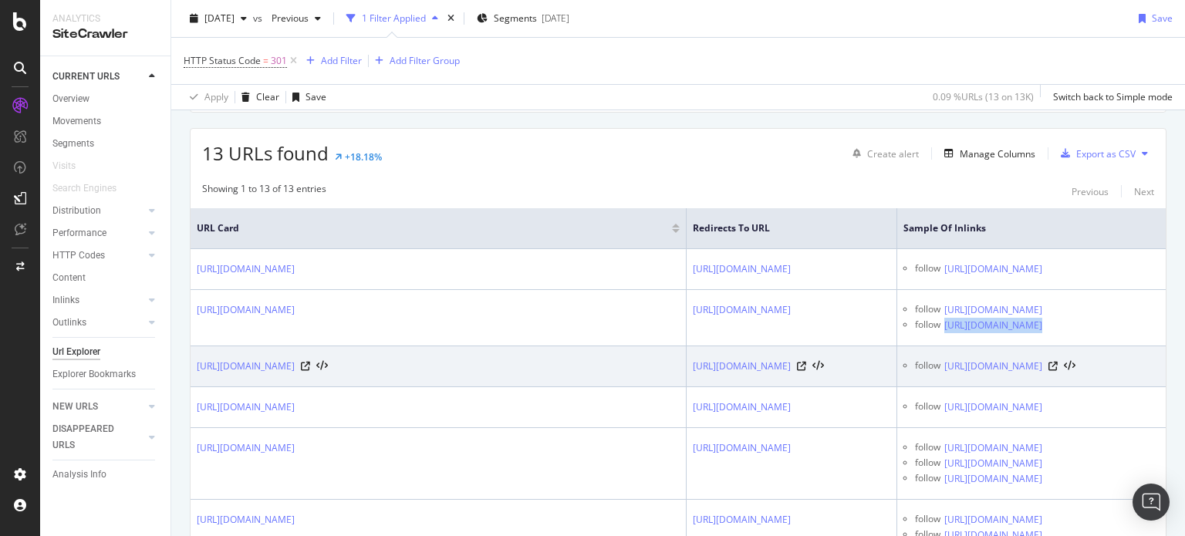
copy div "[URL]"
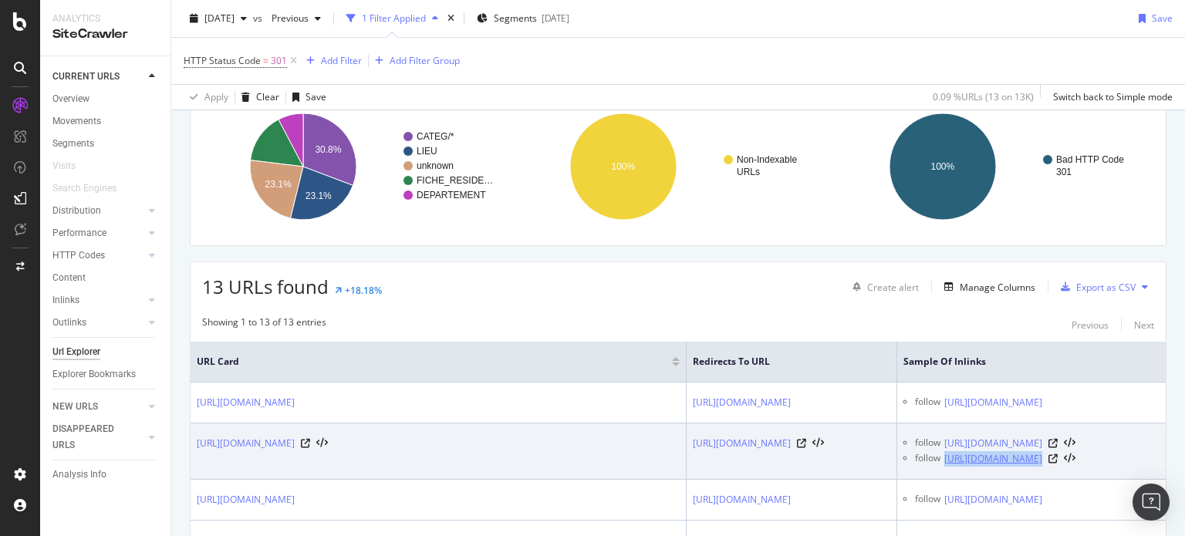
scroll to position [0, 0]
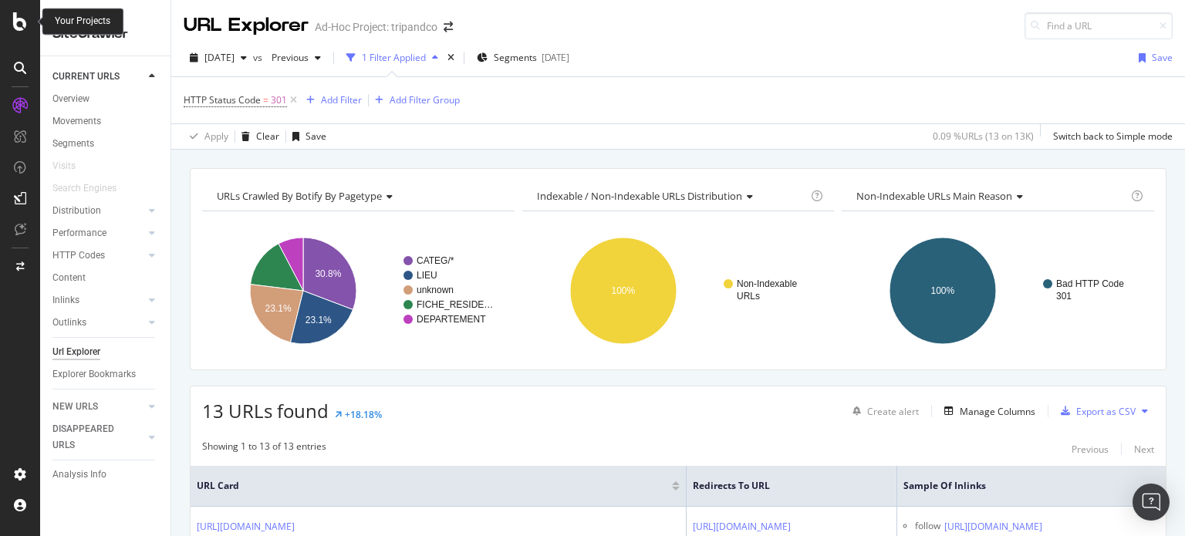
click at [17, 27] on icon at bounding box center [20, 21] width 14 height 19
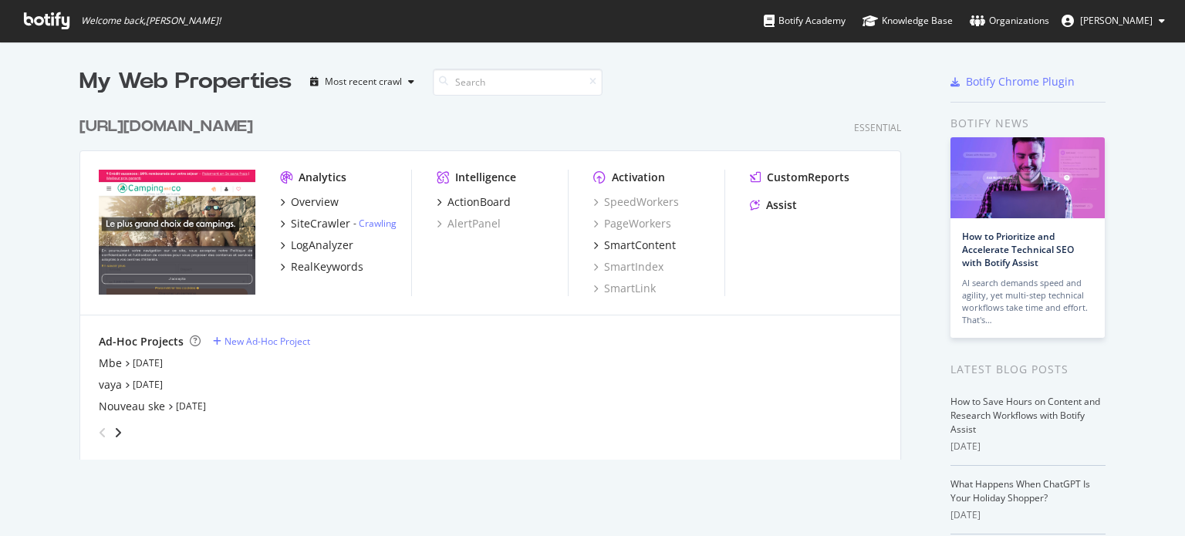
scroll to position [350, 823]
click at [147, 123] on div "[URL][DOMAIN_NAME]" at bounding box center [166, 127] width 174 height 22
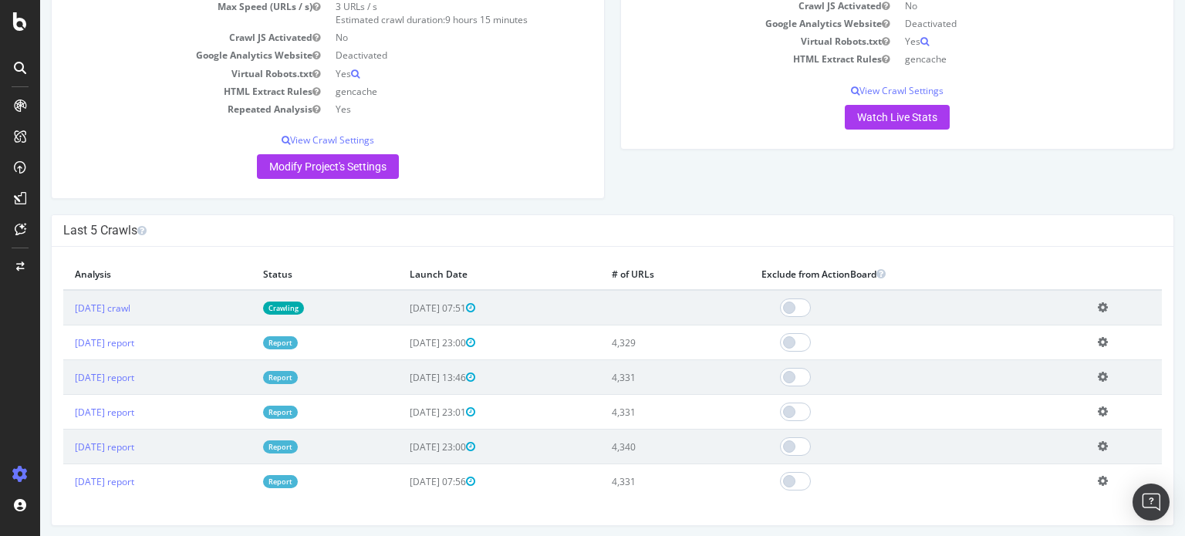
scroll to position [309, 0]
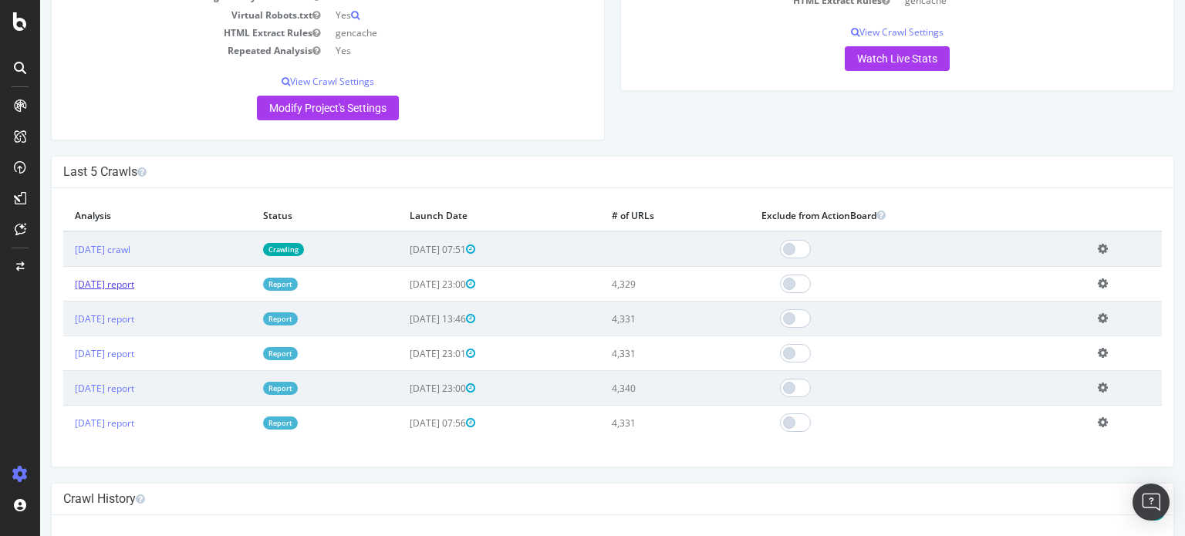
click at [133, 279] on link "[DATE] report" at bounding box center [104, 284] width 59 height 13
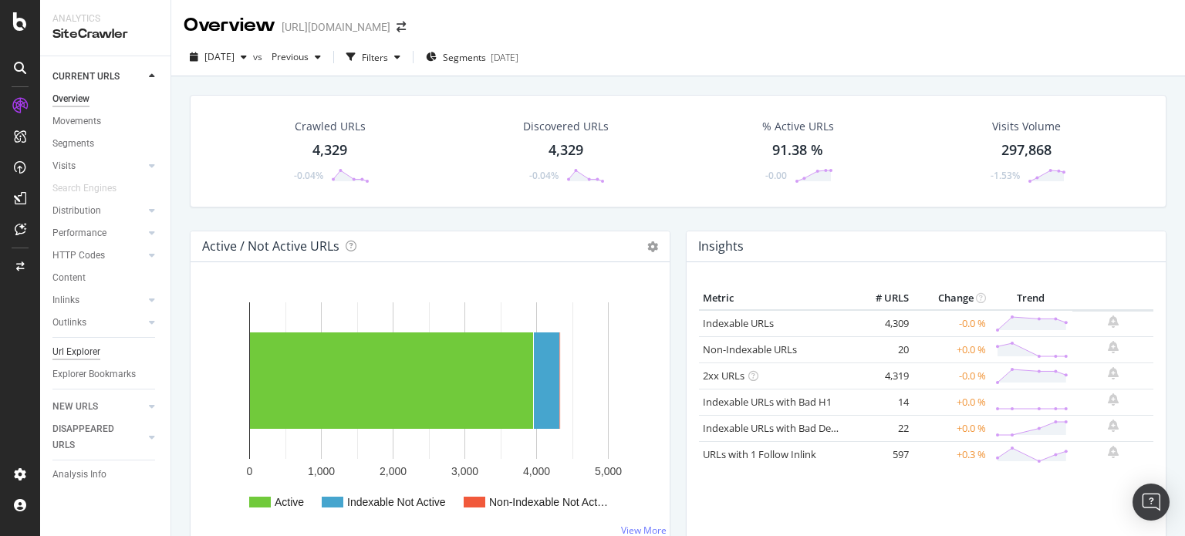
click at [72, 349] on div "Url Explorer" at bounding box center [76, 352] width 48 height 16
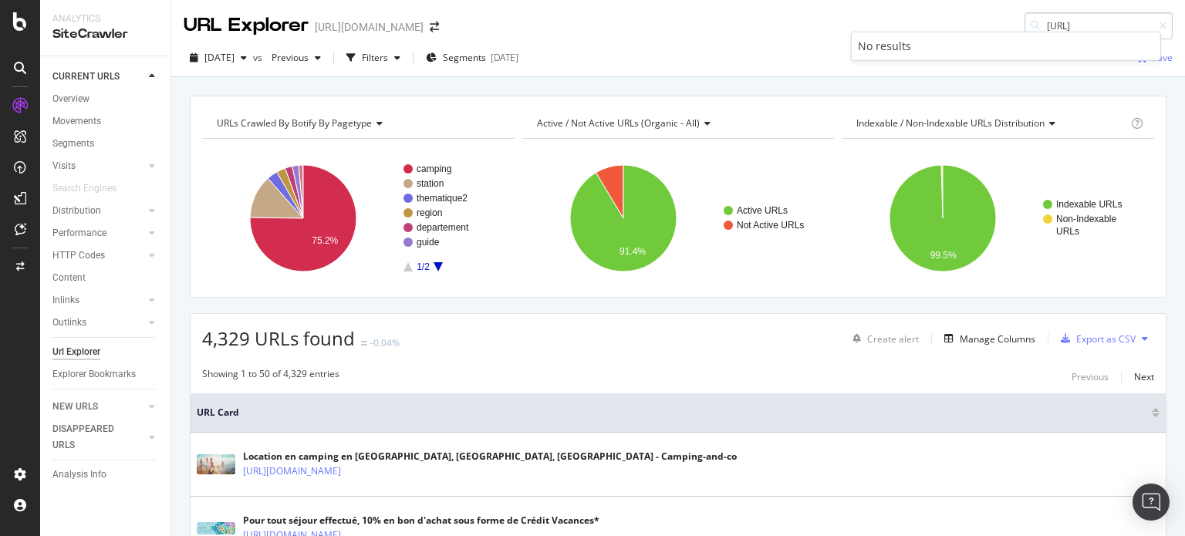
click at [1064, 27] on input "[URL]" at bounding box center [1099, 25] width 148 height 27
drag, startPoint x: 1064, startPoint y: 27, endPoint x: 930, endPoint y: 35, distance: 134.5
click at [932, 35] on body "Analytics SiteCrawler CURRENT URLS Overview Movements Segments Visits Analysis …" at bounding box center [592, 268] width 1185 height 536
type input "callcenter"
